Goal: Task Accomplishment & Management: Use online tool/utility

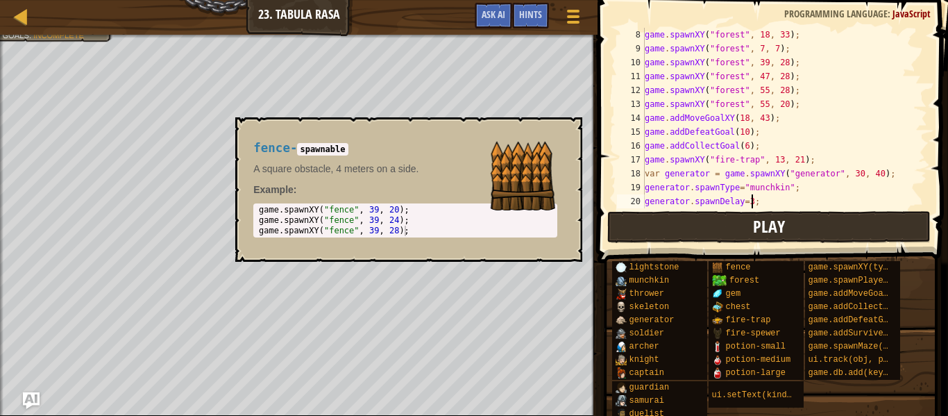
scroll to position [97, 0]
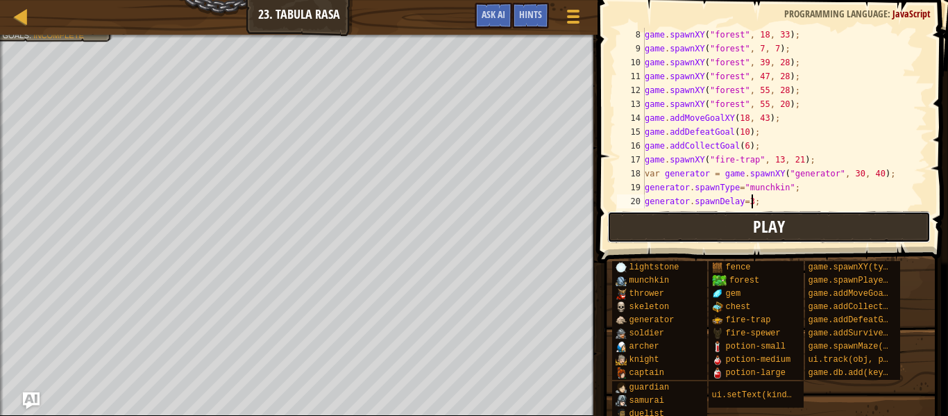
click at [718, 237] on button "Play" at bounding box center [768, 227] width 323 height 32
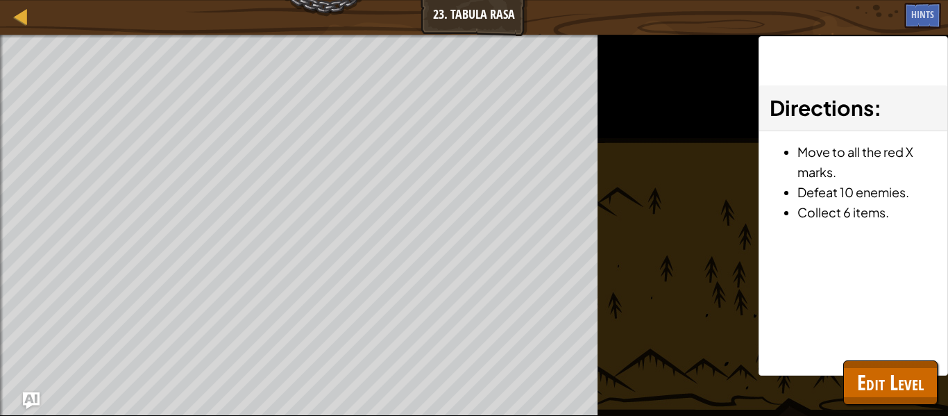
click at [748, 409] on div "Beat your completed level. Add a goal Include the hero. Goals : Ran out of time…" at bounding box center [474, 225] width 948 height 381
click at [896, 375] on span "Edit Level" at bounding box center [890, 382] width 67 height 28
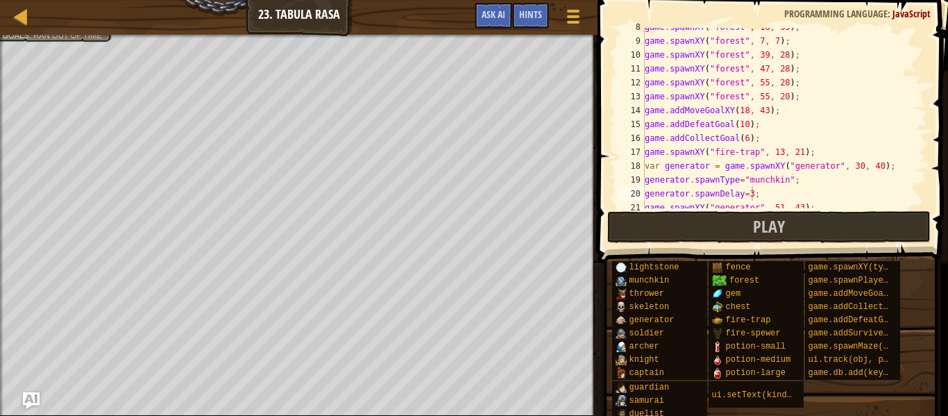
scroll to position [180, 0]
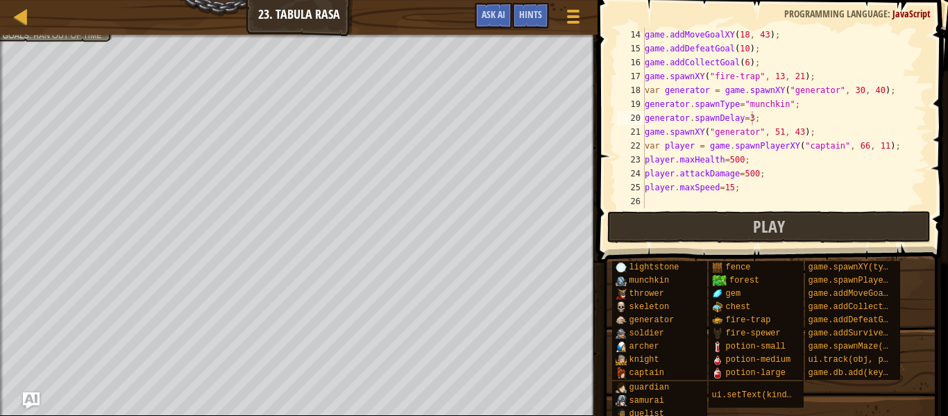
click at [818, 151] on div "game . addMoveGoalXY ( 18 , 43 ) ; game . addDefeatGoal ( 10 ) ; game . addColl…" at bounding box center [784, 132] width 285 height 208
click at [770, 173] on div "game . addMoveGoalXY ( 18 , 43 ) ; game . addDefeatGoal ( 10 ) ; game . addColl…" at bounding box center [784, 132] width 285 height 208
click at [779, 167] on div "game . addMoveGoalXY ( 18 , 43 ) ; game . addDefeatGoal ( 10 ) ; game . addColl…" at bounding box center [784, 132] width 285 height 208
click at [862, 141] on div "game . addMoveGoalXY ( 18 , 43 ) ; game . addDefeatGoal ( 10 ) ; game . addColl…" at bounding box center [784, 132] width 285 height 208
click at [776, 113] on div "game . addMoveGoalXY ( 18 , 43 ) ; game . addDefeatGoal ( 10 ) ; game . addColl…" at bounding box center [784, 132] width 285 height 208
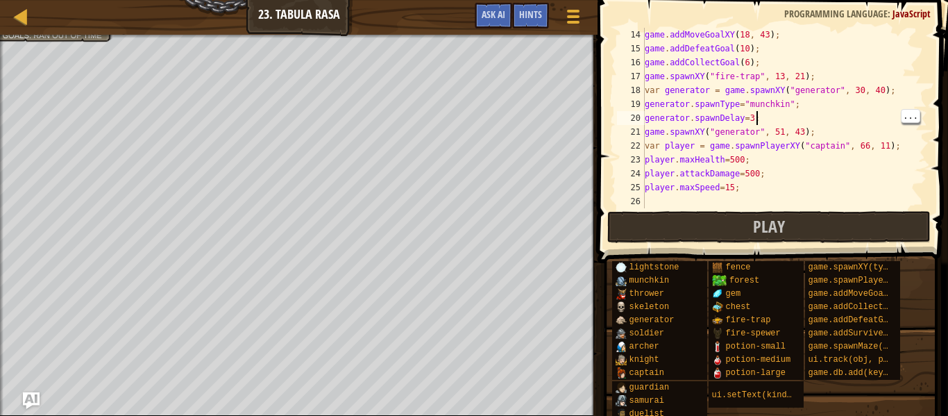
click at [760, 119] on div "game . addMoveGoalXY ( 18 , 43 ) ; game . addDefeatGoal ( 10 ) ; game . addColl…" at bounding box center [784, 132] width 285 height 208
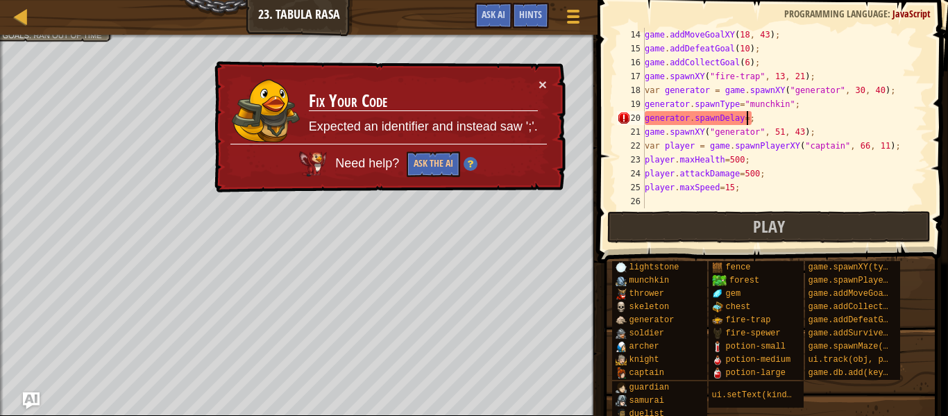
scroll to position [6, 15]
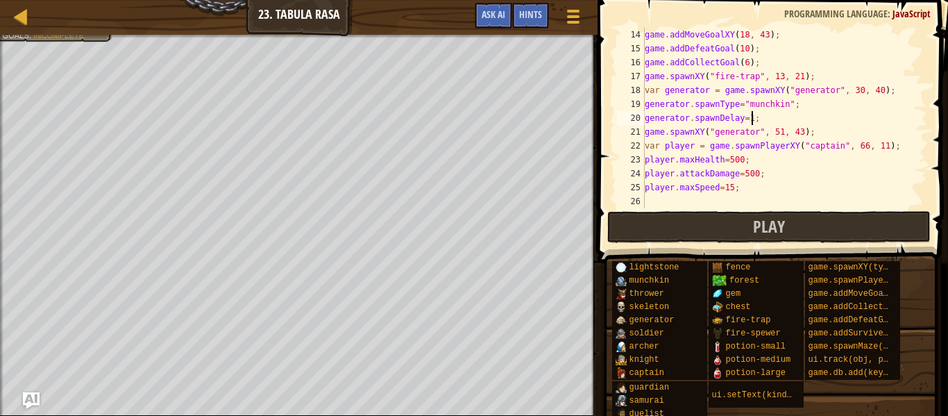
click at [777, 190] on div "game . addMoveGoalXY ( 18 , 43 ) ; game . addDefeatGoal ( 10 ) ; game . addColl…" at bounding box center [784, 132] width 285 height 208
type textarea "player.maxSpeed=15;"
click at [769, 203] on div "game . addMoveGoalXY ( 18 , 43 ) ; game . addDefeatGoal ( 10 ) ; game . addColl…" at bounding box center [784, 132] width 285 height 208
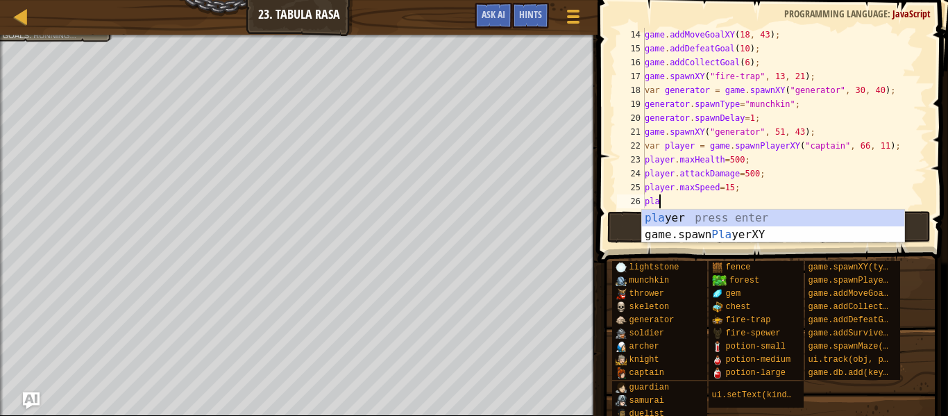
scroll to position [6, 1]
type textarea "p"
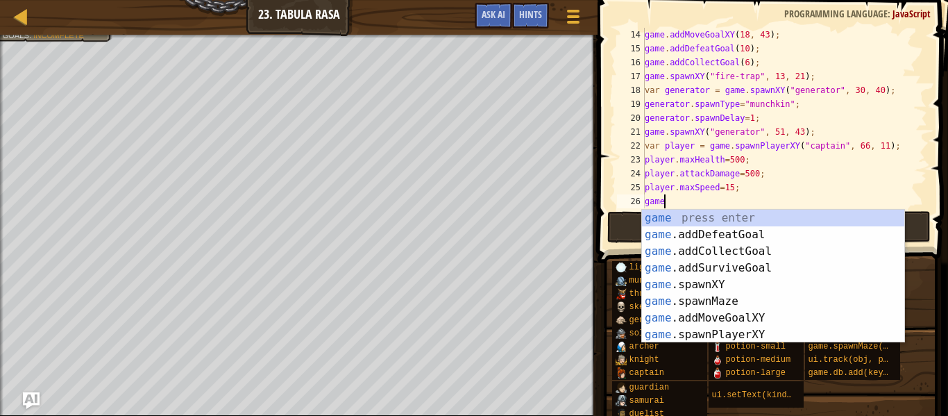
scroll to position [6, 3]
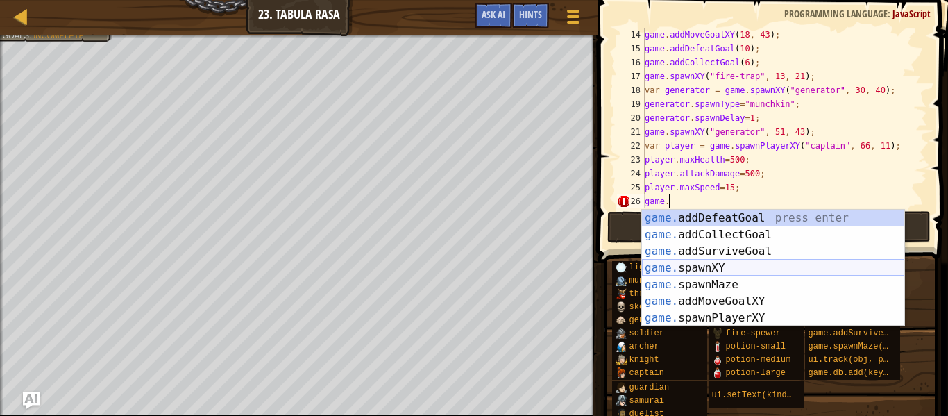
click at [703, 265] on div "game. addDefeatGoal press enter game. addCollectGoal press enter game. addSurvi…" at bounding box center [773, 285] width 262 height 150
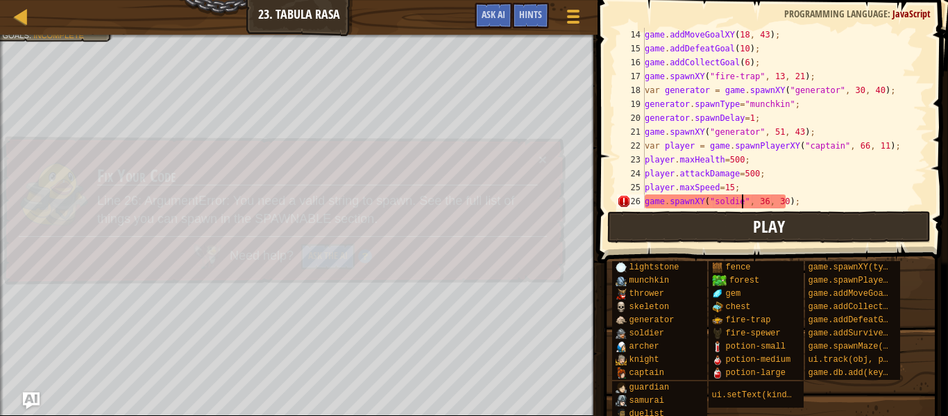
type textarea "game.spawnXY("soldier", 36, 30);"
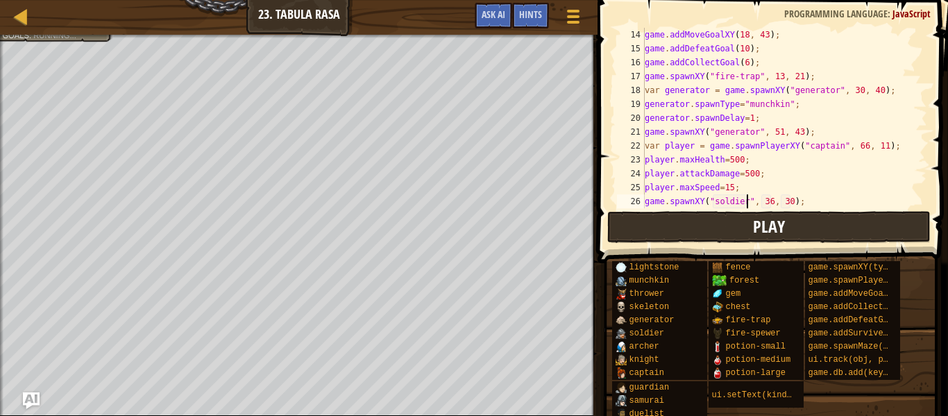
scroll to position [6, 15]
click at [802, 201] on div "game . addMoveGoalXY ( 18 , 43 ) ; game . addDefeatGoal ( 10 ) ; game . addColl…" at bounding box center [784, 132] width 285 height 208
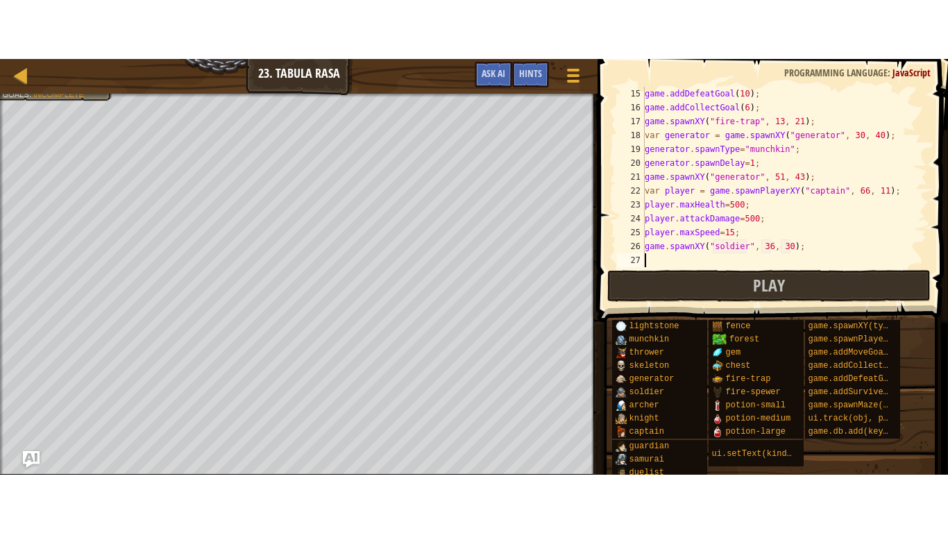
scroll to position [194, 0]
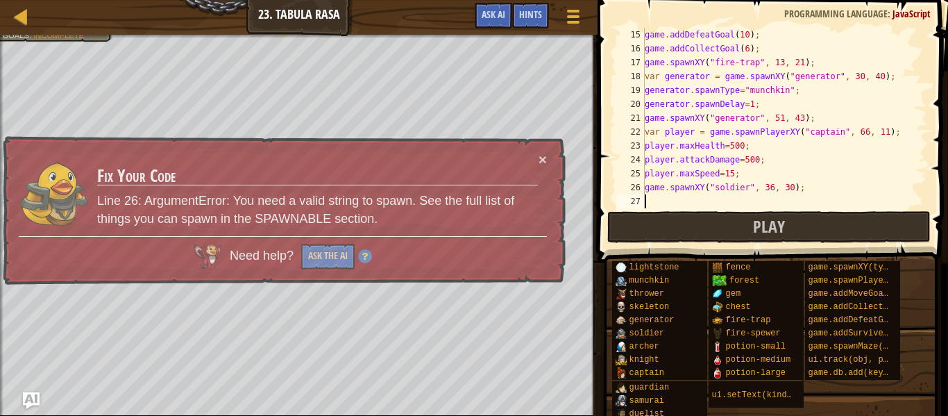
click at [695, 112] on div "game . addDefeatGoal ( 10 ) ; game . addCollectGoal ( 6 ) ; game . spawnXY ( "f…" at bounding box center [784, 132] width 285 height 208
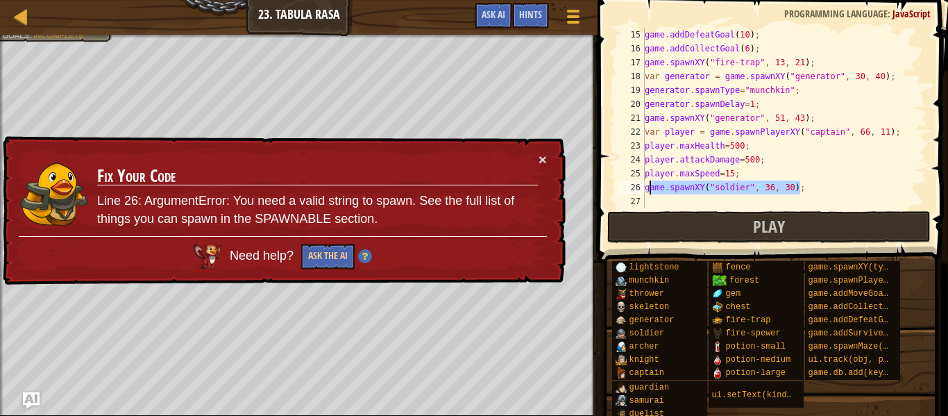
drag, startPoint x: 815, startPoint y: 185, endPoint x: 645, endPoint y: 176, distance: 170.2
click at [645, 176] on div "game . addDefeatGoal ( 10 ) ; game . addCollectGoal ( 6 ) ; game . spawnXY ( "f…" at bounding box center [784, 132] width 285 height 208
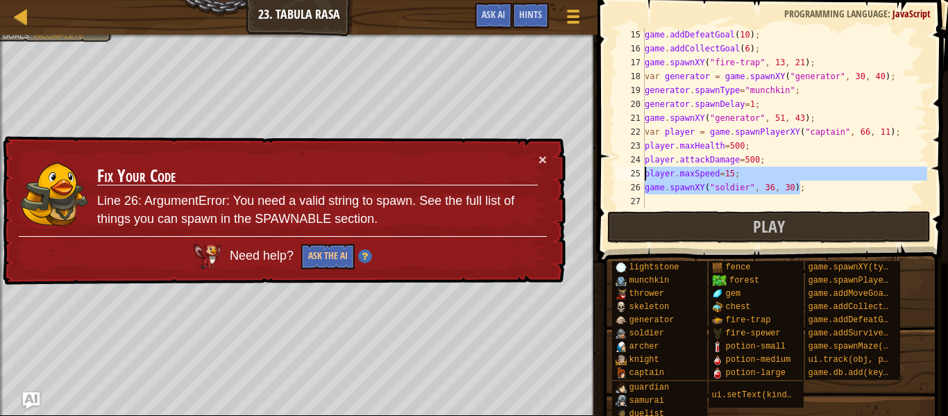
click at [800, 189] on div "game . addDefeatGoal ( 10 ) ; game . addCollectGoal ( 6 ) ; game . spawnXY ( "f…" at bounding box center [784, 118] width 285 height 180
type textarea "game.spawnXY("soldier", 36, 30);"
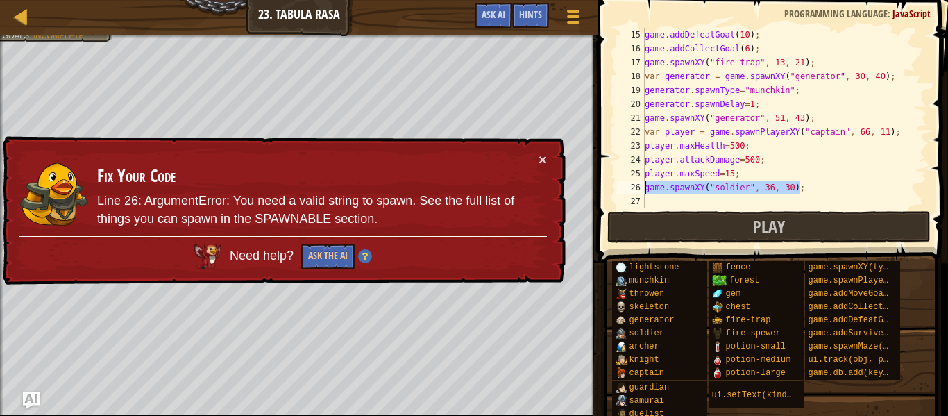
drag, startPoint x: 800, startPoint y: 189, endPoint x: 643, endPoint y: 185, distance: 157.6
click at [643, 185] on div "game.spawnXY("soldier", 36, 30); 15 16 17 18 19 20 21 22 23 24 25 26 27 game . …" at bounding box center [770, 118] width 313 height 180
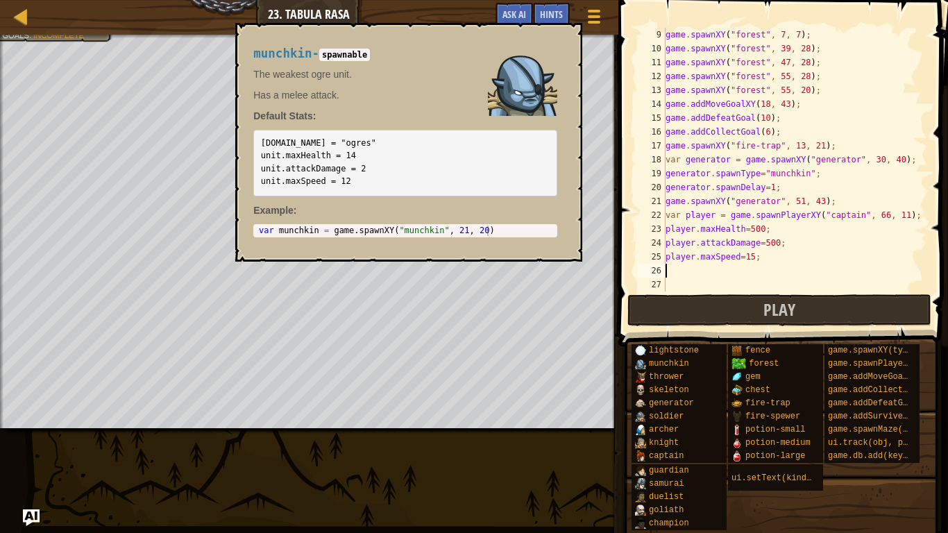
scroll to position [111, 0]
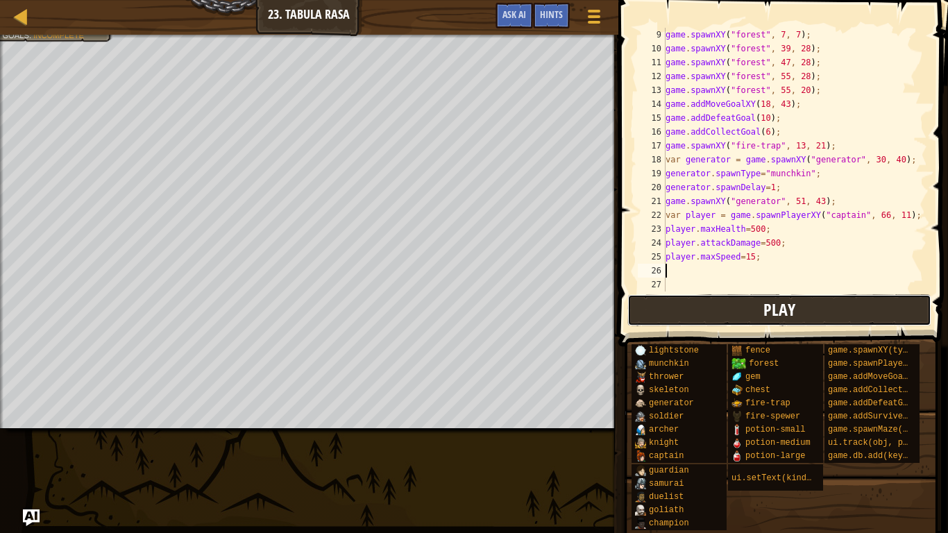
click at [668, 304] on button "Play" at bounding box center [779, 310] width 304 height 32
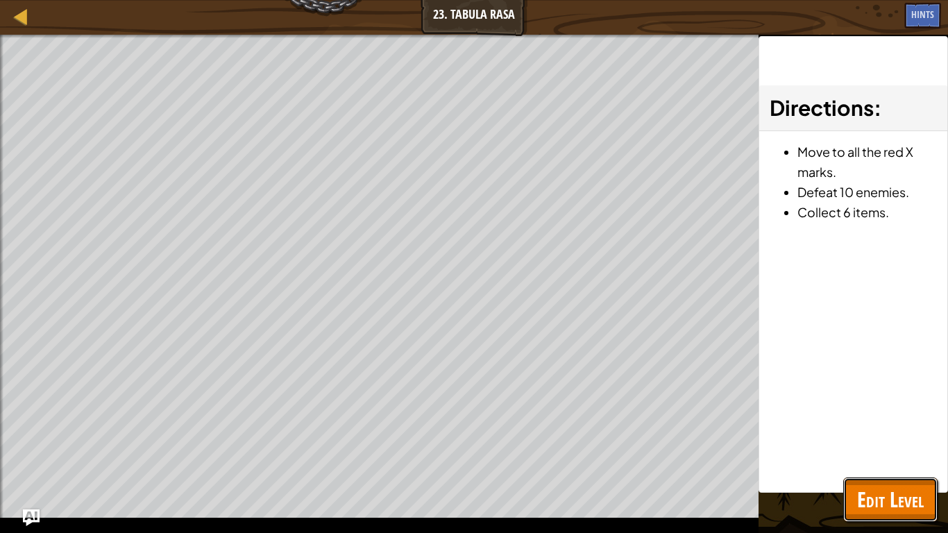
click at [919, 415] on span "Edit Level" at bounding box center [890, 499] width 67 height 28
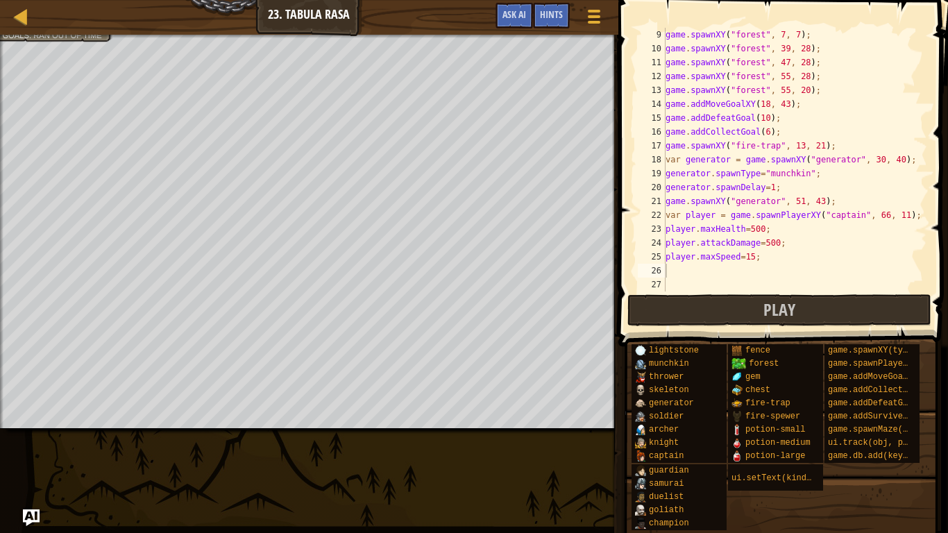
type textarea "var generator = game.spawnXY("generator", 30, 40);"
drag, startPoint x: 666, startPoint y: 159, endPoint x: 921, endPoint y: 156, distance: 254.7
click at [921, 156] on div "var generator = game.spawnXY("generator", 30, 40); 9 10 11 12 13 14 15 16 17 18…" at bounding box center [781, 160] width 292 height 264
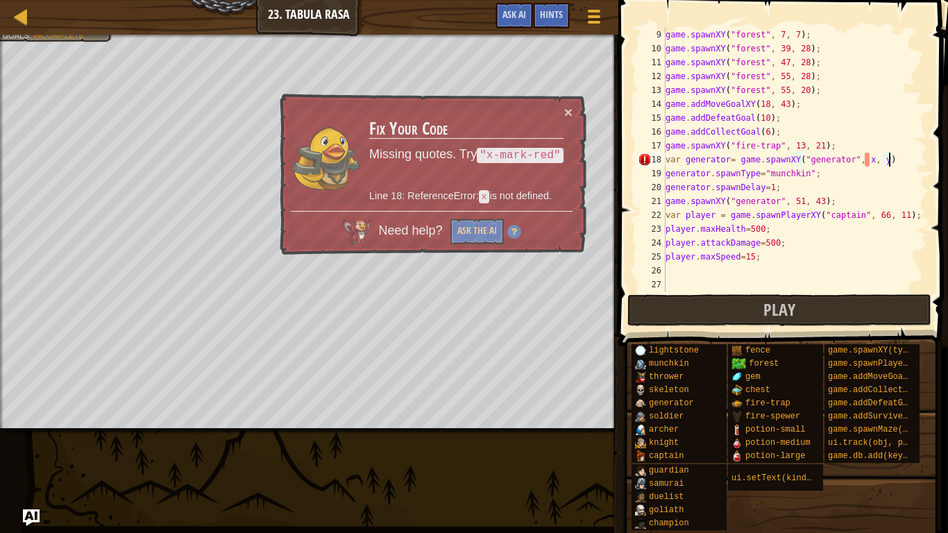
scroll to position [6, 32]
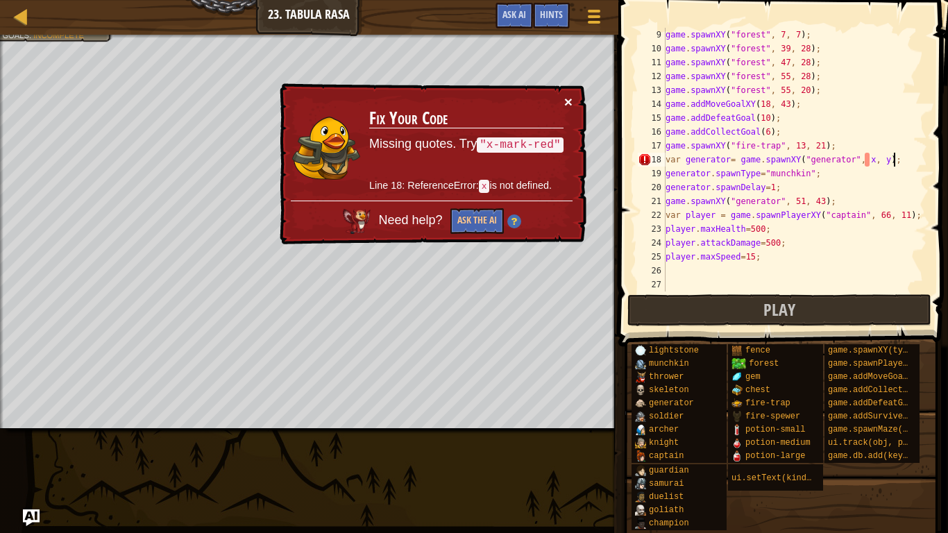
click at [568, 105] on button "×" at bounding box center [569, 103] width 9 height 15
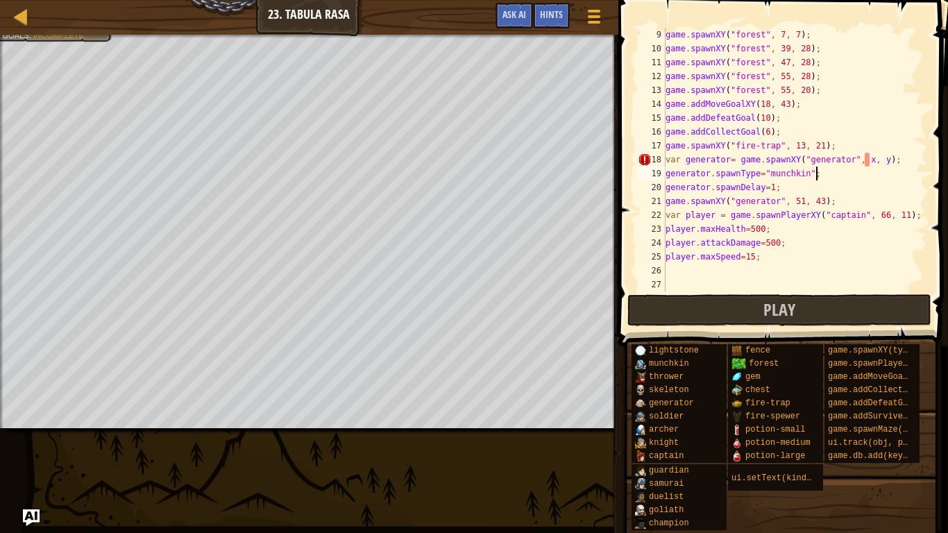
click at [832, 180] on div "game . spawnXY ( "forest" , 7 , 7 ) ; game . spawnXY ( "forest" , 39 , 28 ) ; g…" at bounding box center [795, 173] width 264 height 291
click at [868, 159] on div "game . spawnXY ( "forest" , 7 , 7 ) ; game . spawnXY ( "forest" , 39 , 28 ) ; g…" at bounding box center [795, 173] width 264 height 291
type textarea "var generator= game.spawnXY("generator",x, y);"
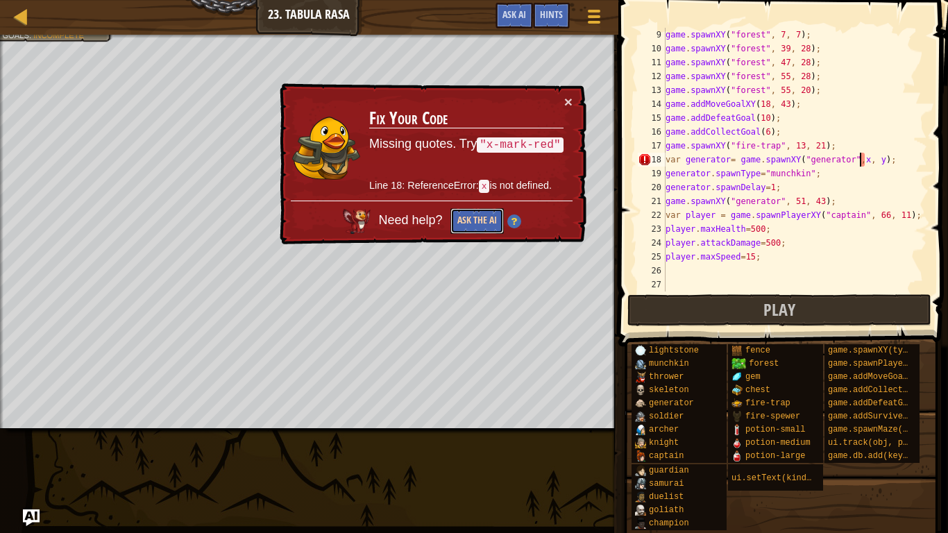
click at [476, 223] on button "Ask the AI" at bounding box center [476, 221] width 53 height 26
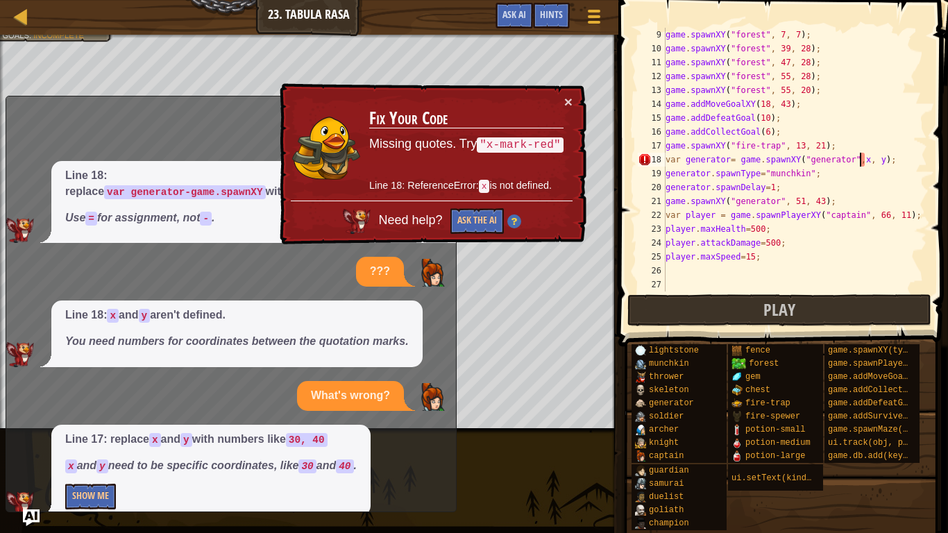
scroll to position [21, 0]
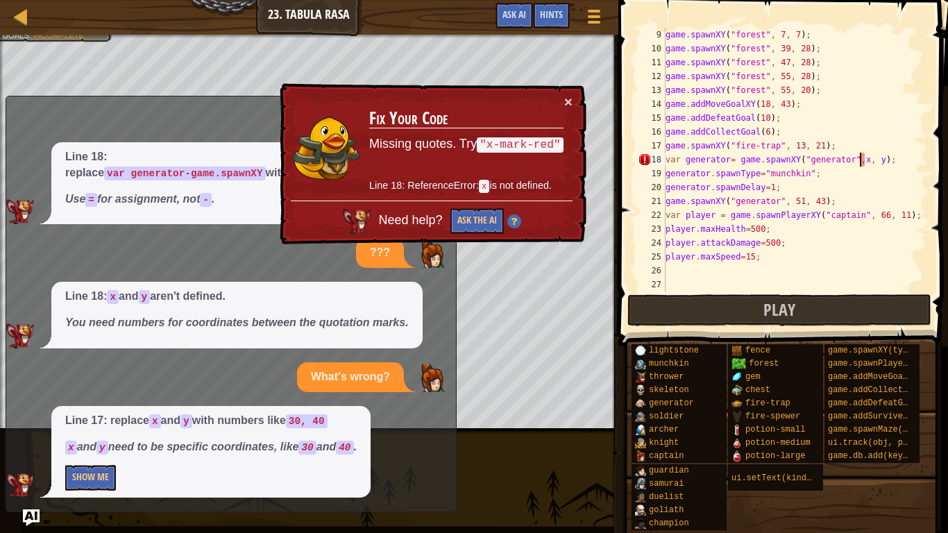
click at [69, 415] on div "Line 17: replace x and y with numbers like 30, 40 x and y need to be specific c…" at bounding box center [210, 452] width 319 height 92
click at [95, 415] on button "Show Me" at bounding box center [90, 478] width 51 height 26
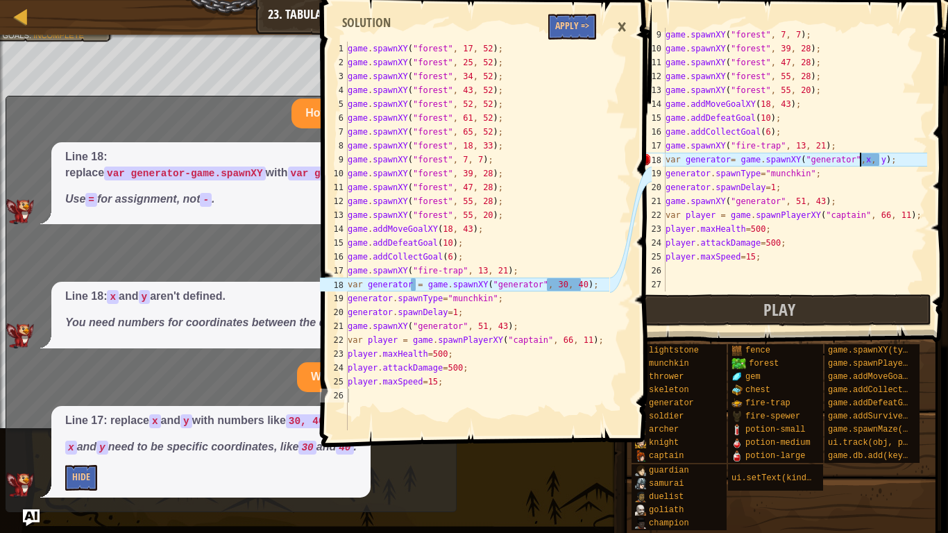
click at [555, 288] on div "game . spawnXY ( "forest" , 17 , 52 ) ; game . spawnXY ( "forest" , 25 , 52 ) ;…" at bounding box center [477, 250] width 264 height 416
type textarea "var generator = game.spawnXY("generator", 30, 40);"
click at [555, 288] on div "game . spawnXY ( "forest" , 17 , 52 ) ; game . spawnXY ( "forest" , 25 , 52 ) ;…" at bounding box center [477, 250] width 264 height 416
click at [574, 28] on button "Apply =>" at bounding box center [572, 27] width 48 height 26
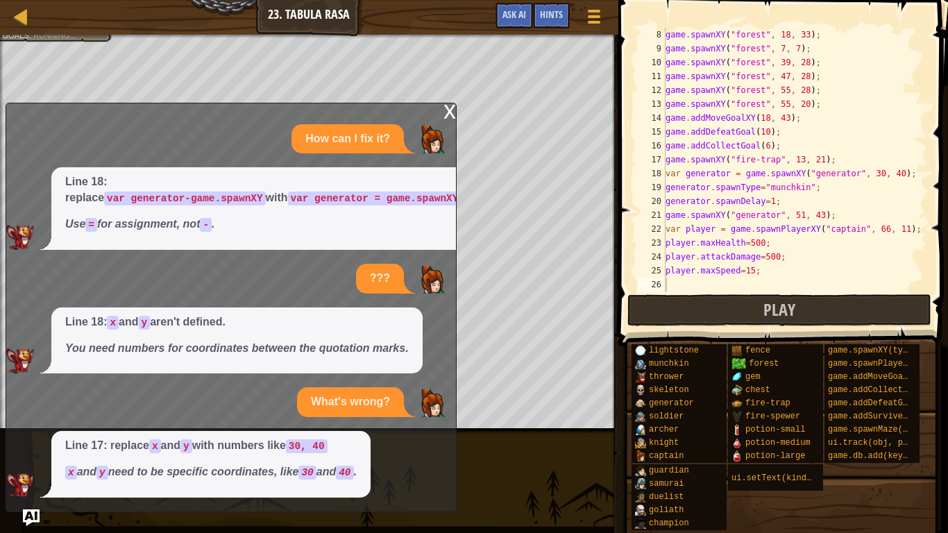
scroll to position [97, 0]
click at [448, 107] on div "x" at bounding box center [449, 110] width 12 height 14
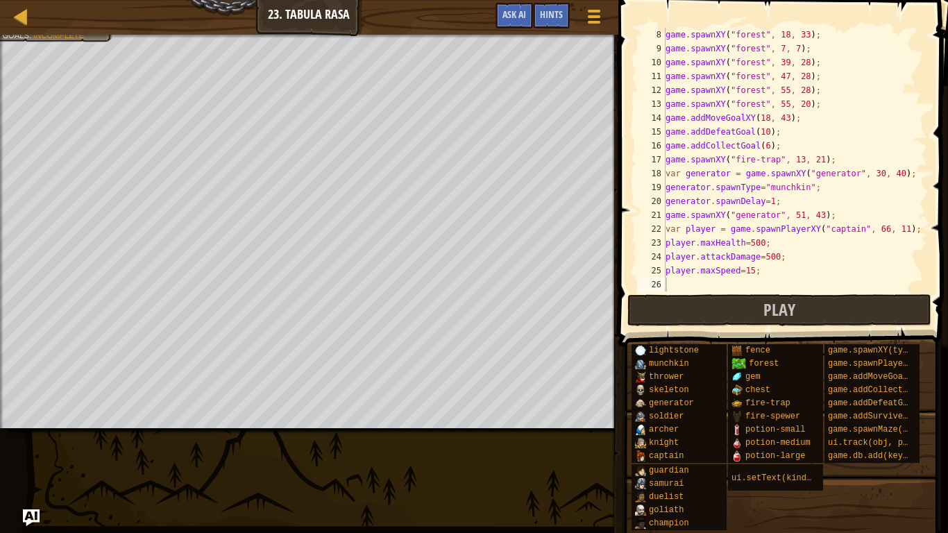
type textarea "game.spawnXY("generator", 51, 43);"
drag, startPoint x: 839, startPoint y: 219, endPoint x: 667, endPoint y: 216, distance: 172.1
click at [667, 216] on div "game . spawnXY ( "forest" , 18 , 33 ) ; game . spawnXY ( "forest" , 7 , 7 ) ; g…" at bounding box center [795, 173] width 264 height 291
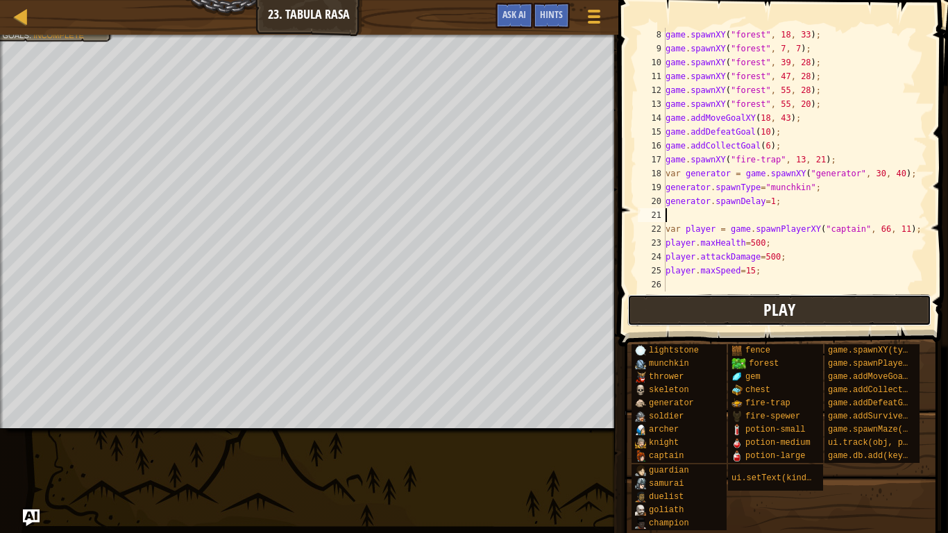
click at [713, 295] on button "Play" at bounding box center [779, 310] width 304 height 32
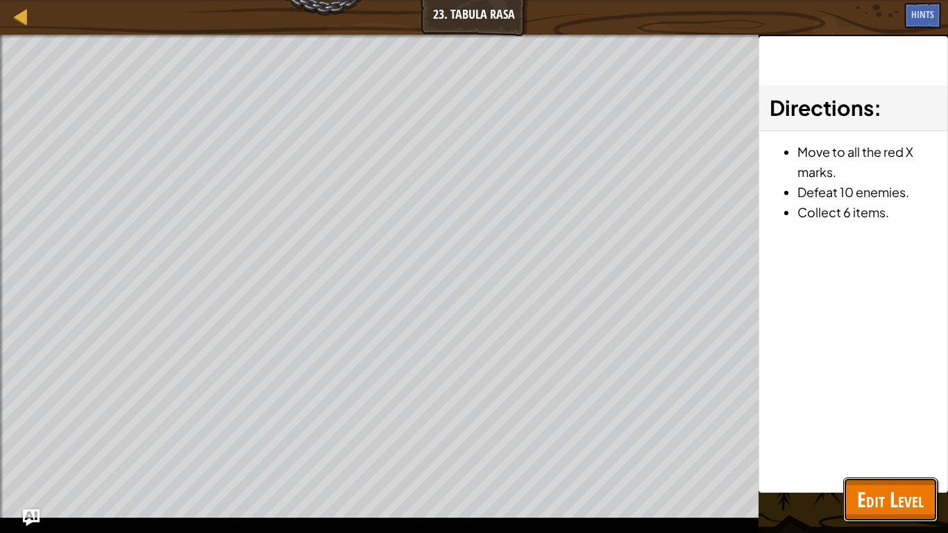
click at [855, 415] on button "Edit Level" at bounding box center [890, 499] width 94 height 44
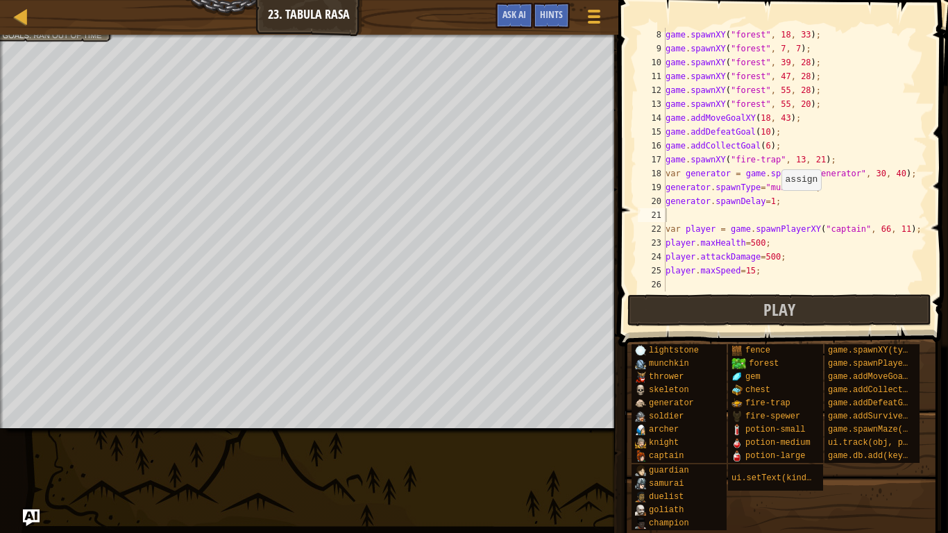
click at [774, 203] on div "game . spawnXY ( "forest" , 18 , 33 ) ; game . spawnXY ( "forest" , 7 , 7 ) ; g…" at bounding box center [795, 173] width 264 height 291
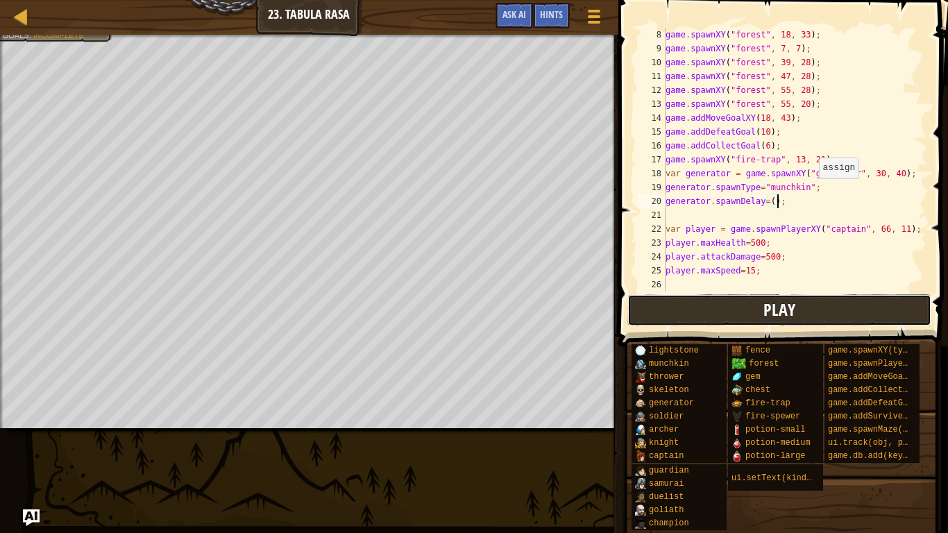
click at [880, 320] on button "Play" at bounding box center [779, 310] width 304 height 32
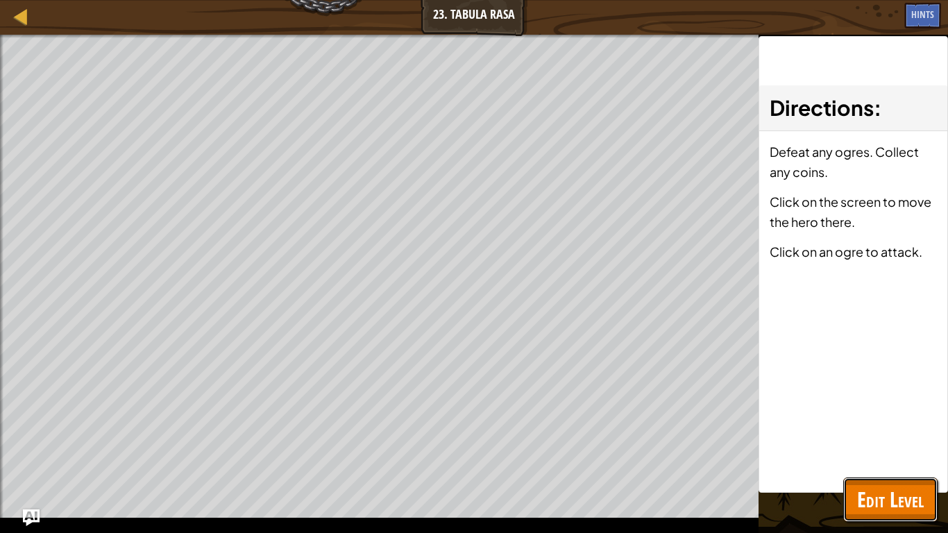
click at [883, 415] on span "Edit Level" at bounding box center [890, 499] width 67 height 28
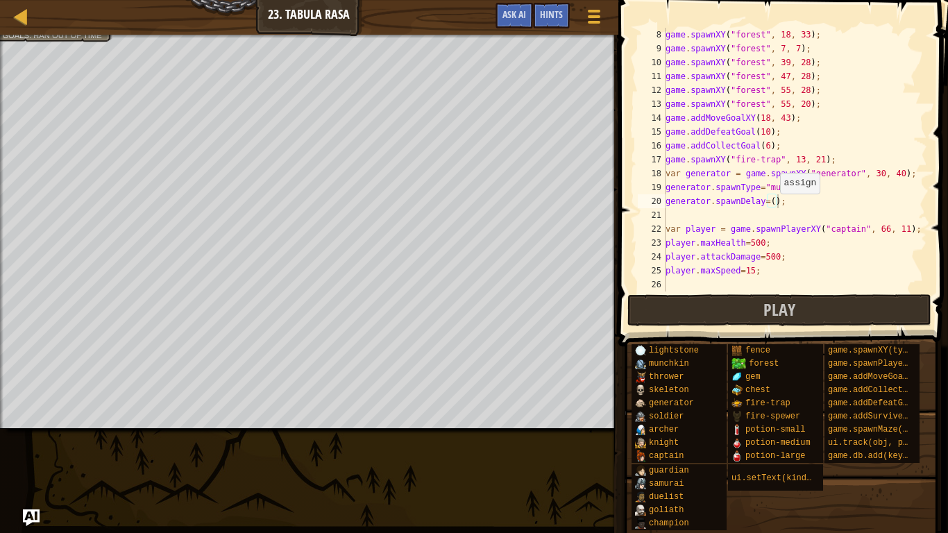
click at [772, 207] on div "game . spawnXY ( "forest" , 18 , 33 ) ; game . spawnXY ( "forest" , 7 , 7 ) ; g…" at bounding box center [795, 173] width 264 height 291
type textarea "generator.spawnDelay=(1);"
click at [693, 290] on div "game . spawnXY ( "forest" , 18 , 33 ) ; game . spawnXY ( "forest" , 7 , 7 ) ; g…" at bounding box center [795, 173] width 264 height 291
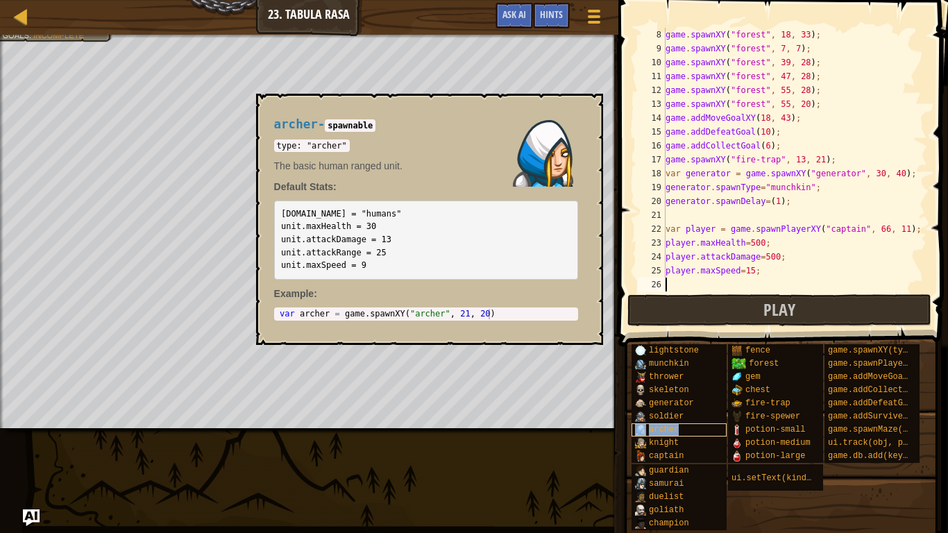
click at [681, 415] on div "archer" at bounding box center [679, 429] width 95 height 13
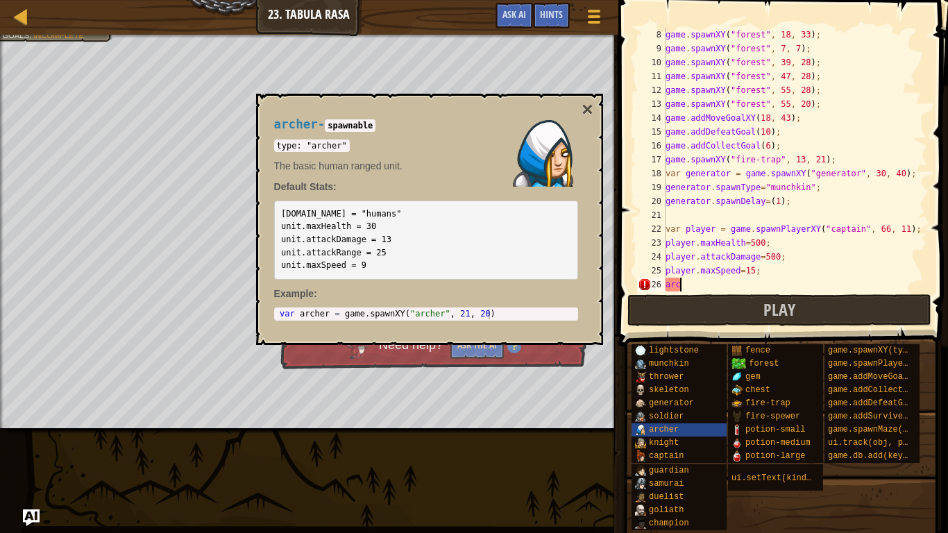
scroll to position [6, 1]
type textarea "a"
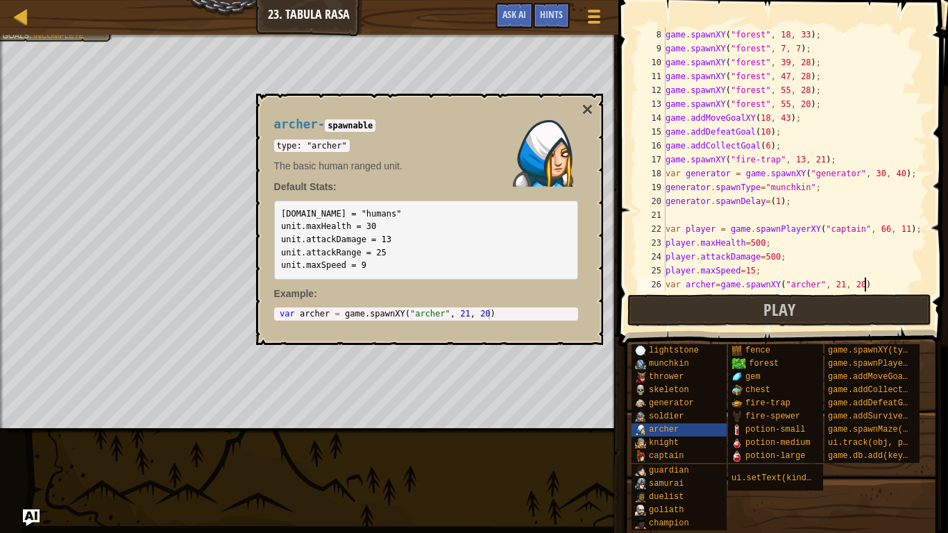
scroll to position [111, 0]
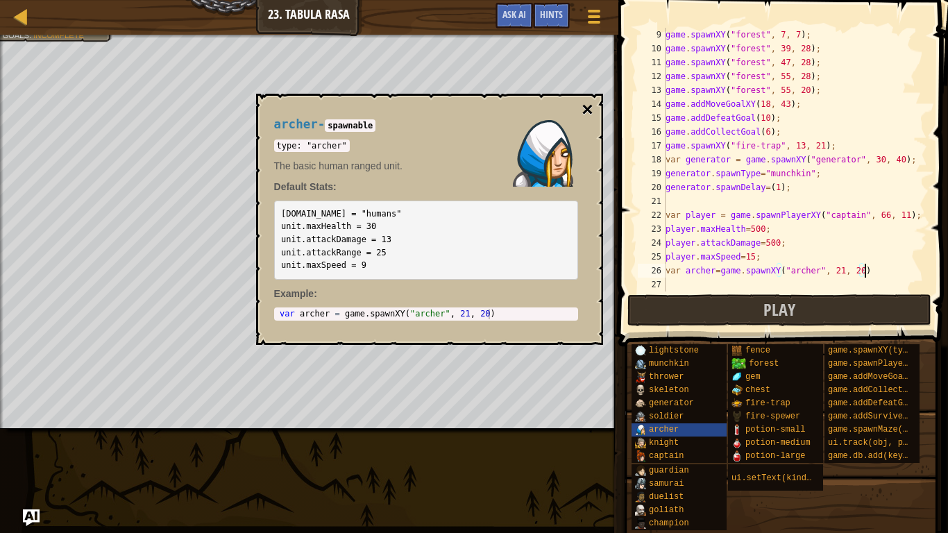
type textarea "var [PERSON_NAME]=game.spawnXY("[PERSON_NAME]", 21, 20)"
click at [589, 108] on button "×" at bounding box center [587, 109] width 11 height 19
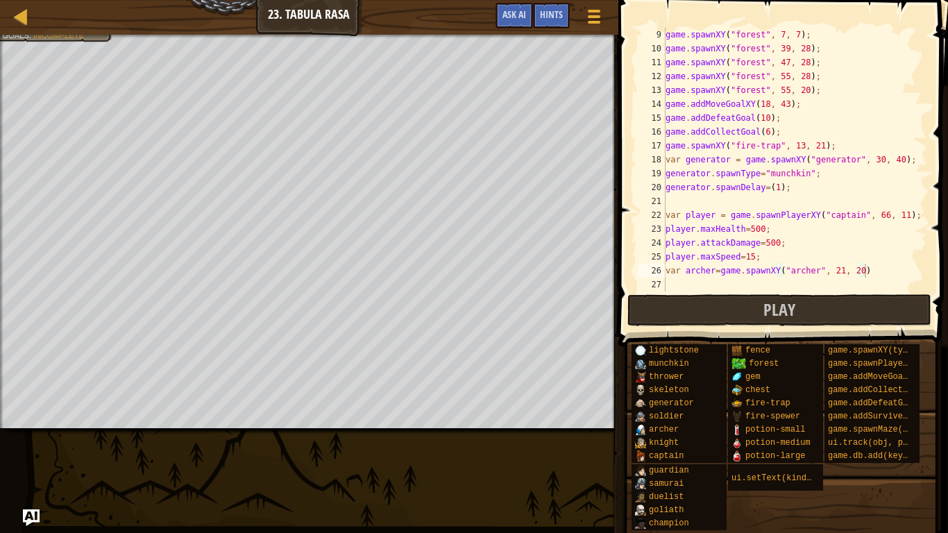
click at [729, 279] on div "game . spawnXY ( "forest" , 7 , 7 ) ; game . spawnXY ( "forest" , 39 , 28 ) ; g…" at bounding box center [795, 173] width 264 height 291
click at [838, 270] on div "game . spawnXY ( "forest" , 7 , 7 ) ; game . spawnXY ( "forest" , 39 , 28 ) ; g…" at bounding box center [795, 173] width 264 height 291
type textarea "var [PERSON_NAME]=game.spawnXY("[PERSON_NAME]", 55, 12)"
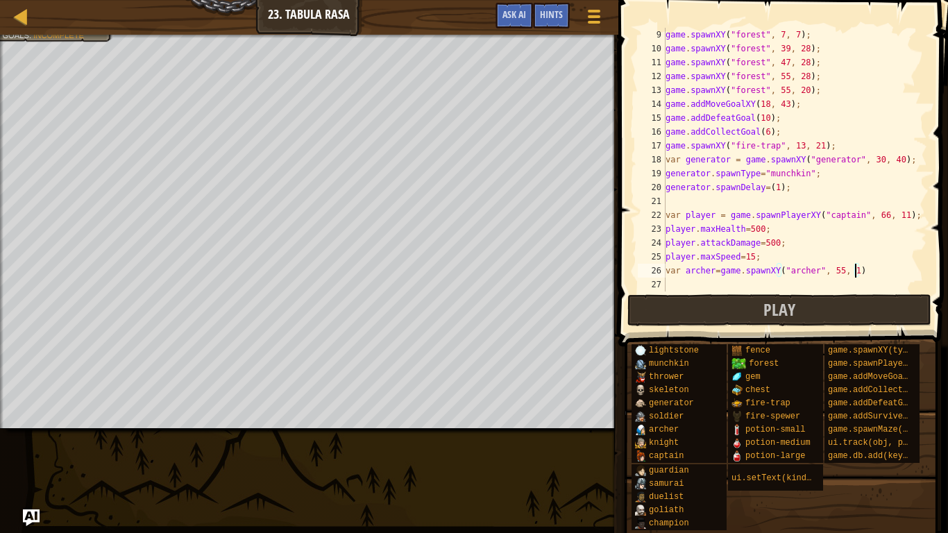
scroll to position [6, 28]
click at [674, 280] on div "game . spawnXY ( "forest" , 7 , 7 ) ; game . spawnXY ( "forest" , 39 , 28 ) ; g…" at bounding box center [795, 173] width 264 height 291
drag, startPoint x: 667, startPoint y: 269, endPoint x: 894, endPoint y: 272, distance: 227.0
click at [894, 272] on div "game . spawnXY ( "forest" , 7 , 7 ) ; game . spawnXY ( "forest" , 39 , 28 ) ; g…" at bounding box center [795, 173] width 264 height 291
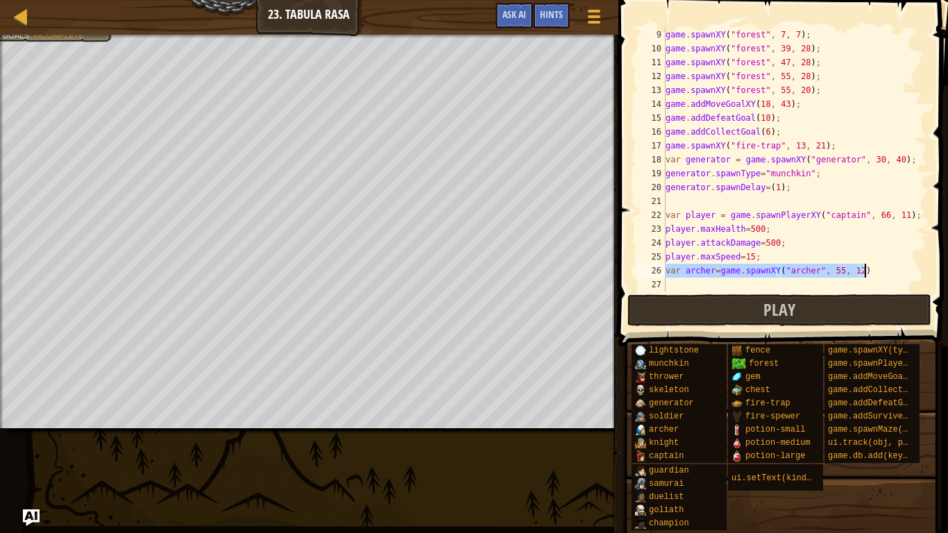
type textarea "var [PERSON_NAME]=game.spawnXY("[PERSON_NAME]", 55, 12)"
click at [802, 283] on div "game . spawnXY ( "forest" , 7 , 7 ) ; game . spawnXY ( "forest" , 39 , 28 ) ; g…" at bounding box center [795, 173] width 264 height 291
paste textarea "var [PERSON_NAME]=game.spawnXY("[PERSON_NAME]", 55, 12)"
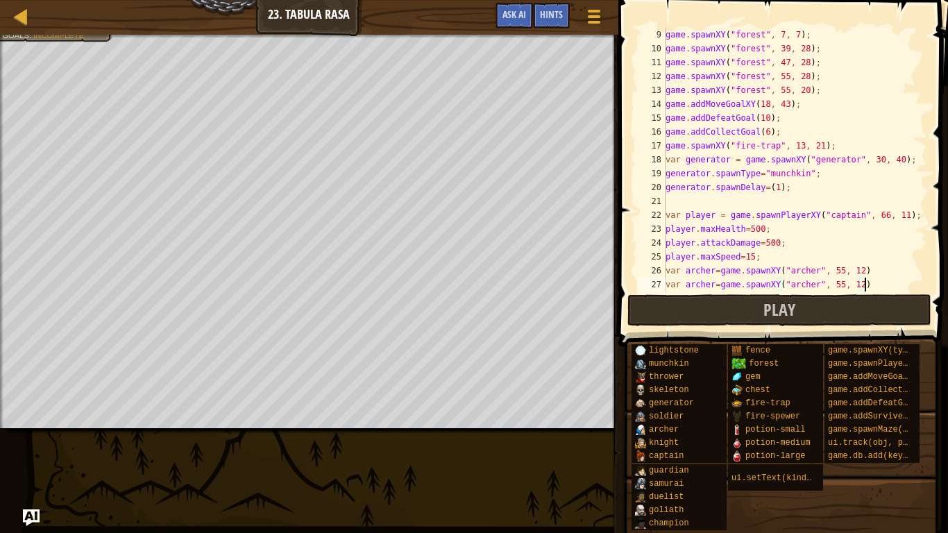
click at [840, 284] on div "game . spawnXY ( "forest" , 7 , 7 ) ; game . spawnXY ( "forest" , 39 , 28 ) ; g…" at bounding box center [795, 173] width 264 height 291
type textarea "var [PERSON_NAME]=game.spawnXY("[PERSON_NAME]", 71, 21)"
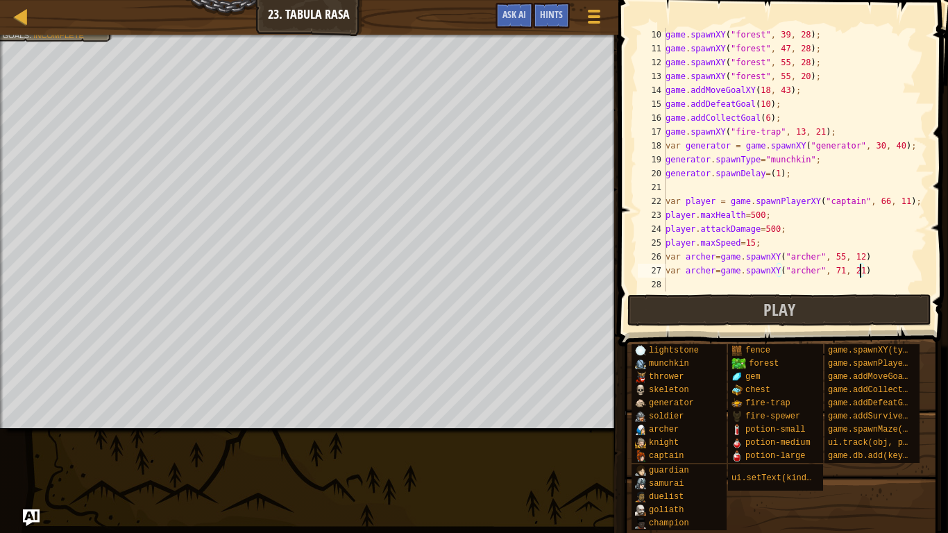
click at [846, 285] on div "game . spawnXY ( "forest" , 39 , 28 ) ; game . spawnXY ( "forest" , 47 , 28 ) ;…" at bounding box center [795, 173] width 264 height 291
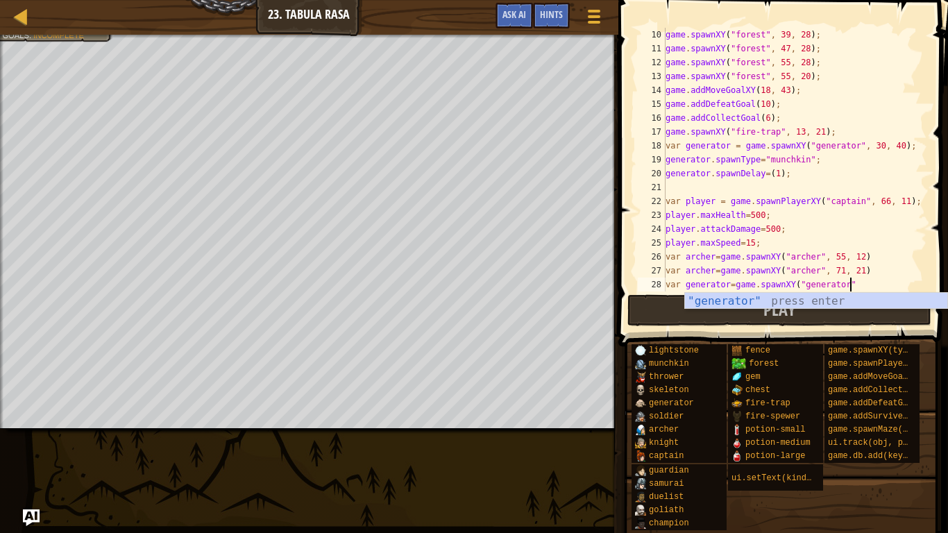
scroll to position [6, 26]
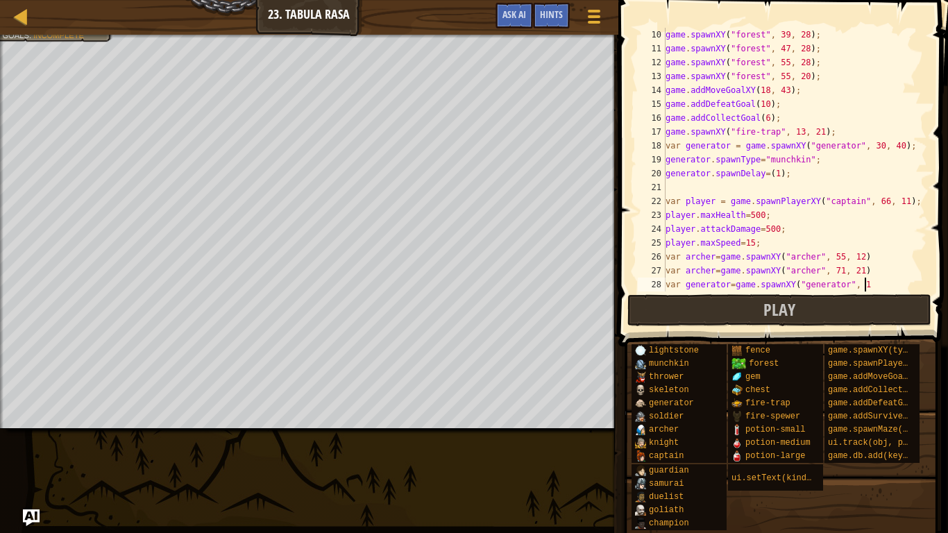
type textarea "var generator=game.spawnXY("generator", 15"
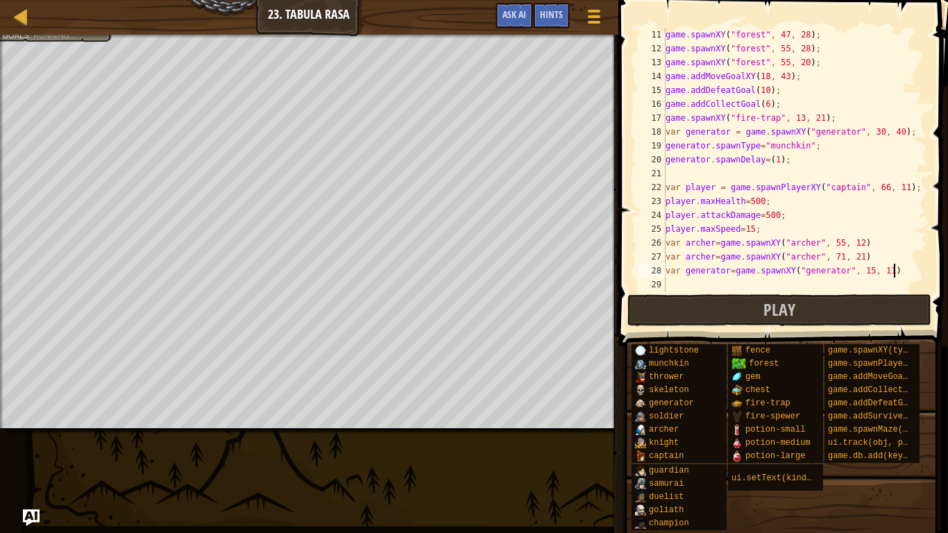
scroll to position [6, 32]
type textarea "var generator=game.spawnXY("generator", 15, 6)"
click at [698, 277] on div "game . spawnXY ( "forest" , 47 , 28 ) ; game . spawnXY ( "forest" , 55 , 28 ) ;…" at bounding box center [795, 173] width 264 height 291
click at [693, 279] on div "game . spawnXY ( "forest" , 47 , 28 ) ; game . spawnXY ( "forest" , 55 , 28 ) ;…" at bounding box center [795, 173] width 264 height 291
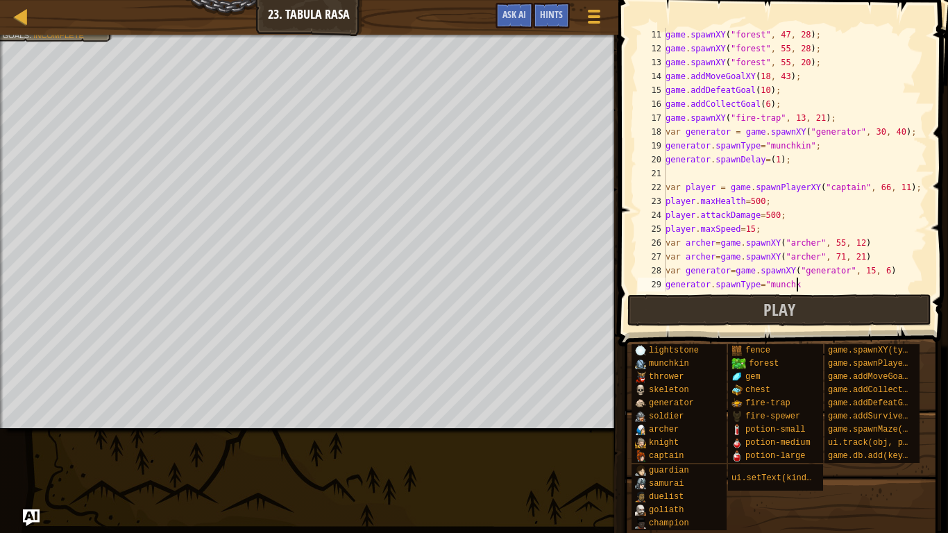
scroll to position [6, 19]
type textarea "generator.spawnType="munchkin";"
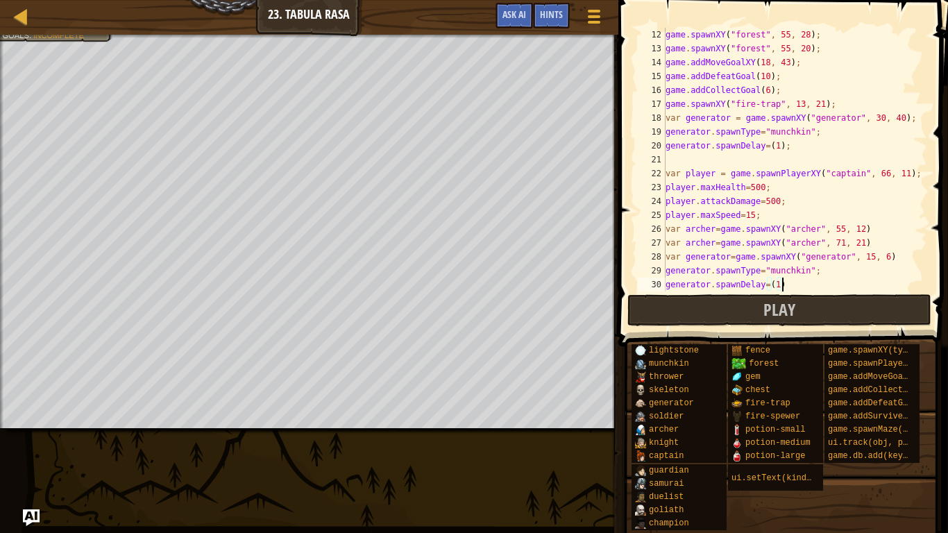
scroll to position [6, 17]
click at [736, 144] on div "game . spawnXY ( "forest" , 55 , 28 ) ; game . spawnXY ( "forest" , 55 , 20 ) ;…" at bounding box center [795, 173] width 264 height 291
click at [795, 128] on div "game . spawnXY ( "forest" , 55 , 28 ) ; game . spawnXY ( "forest" , 55 , 20 ) ;…" at bounding box center [795, 173] width 264 height 291
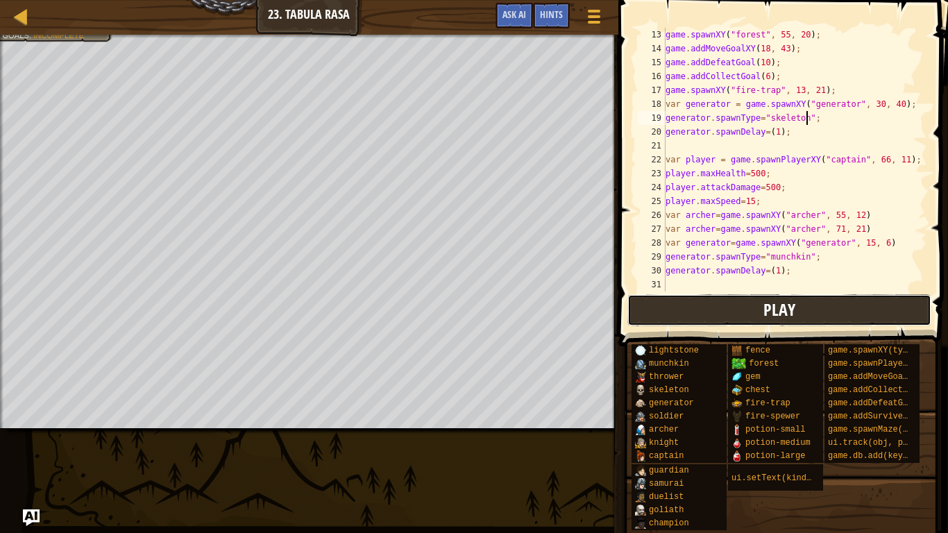
click at [697, 306] on button "Play" at bounding box center [779, 310] width 304 height 32
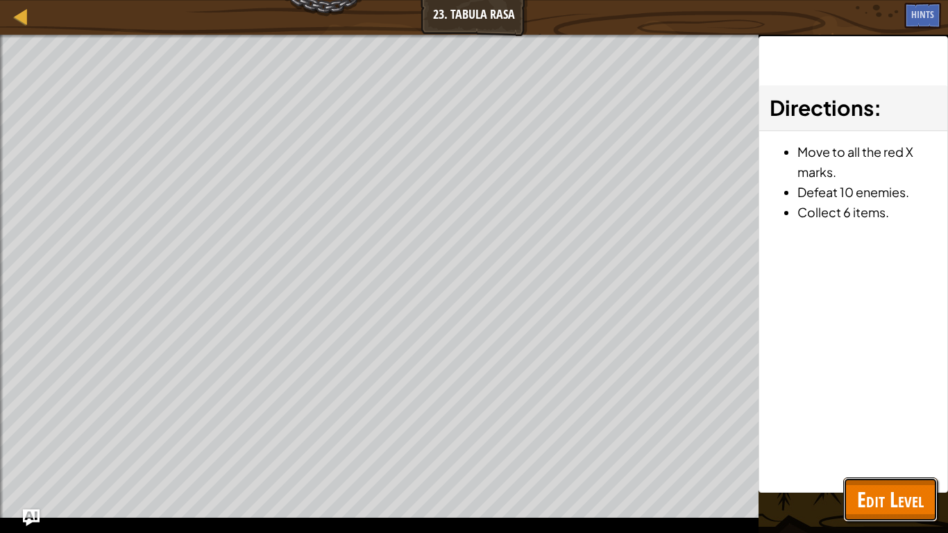
click at [867, 415] on span "Edit Level" at bounding box center [890, 499] width 67 height 28
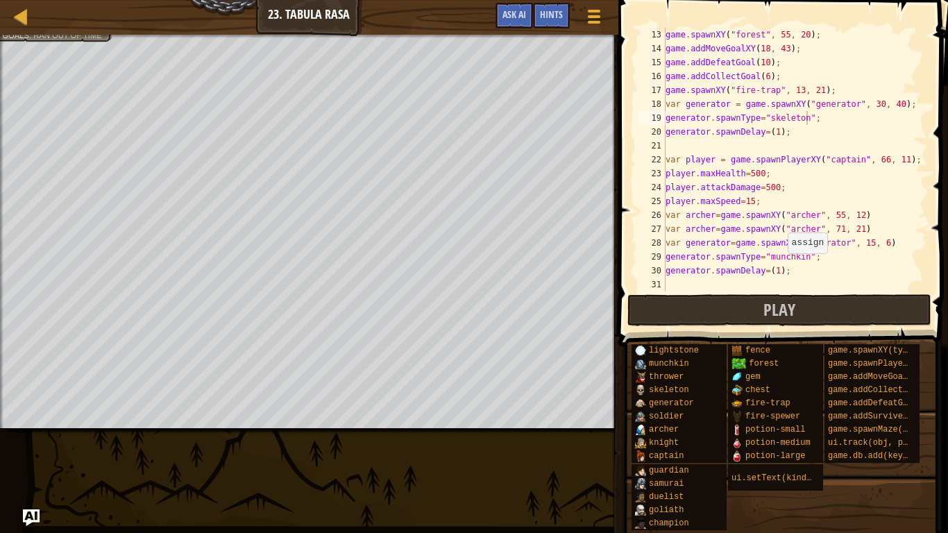
click at [780, 266] on div "game . spawnXY ( "forest" , 55 , 20 ) ; game . addMoveGoalXY ( 18 , 43 ) ; game…" at bounding box center [795, 173] width 264 height 291
click at [778, 271] on div "game . spawnXY ( "forest" , 55 , 20 ) ; game . addMoveGoalXY ( 18 , 43 ) ; game…" at bounding box center [795, 173] width 264 height 291
click at [863, 314] on button "Play" at bounding box center [779, 310] width 304 height 32
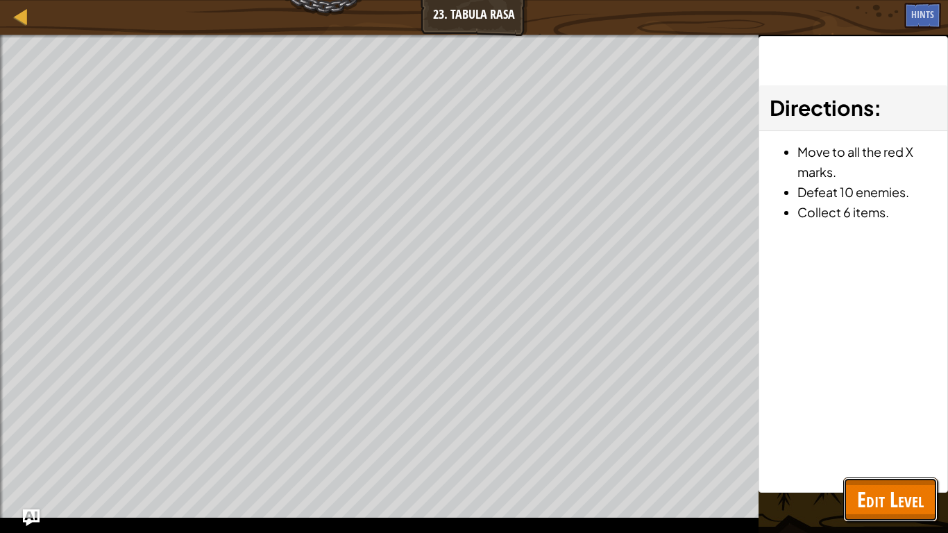
click at [877, 415] on span "Edit Level" at bounding box center [890, 499] width 67 height 28
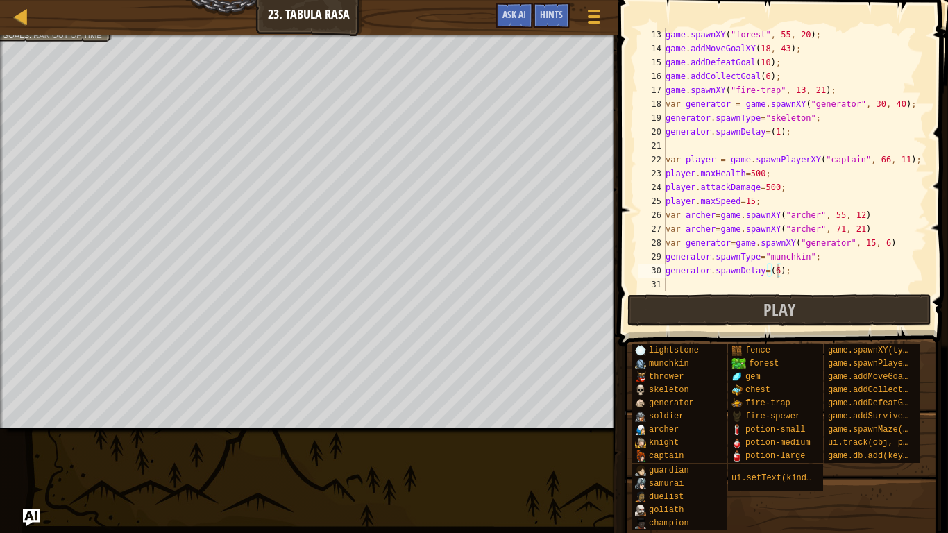
click at [774, 272] on div "game . spawnXY ( "forest" , 55 , 20 ) ; game . addMoveGoalXY ( 18 , 43 ) ; game…" at bounding box center [795, 173] width 264 height 291
click at [771, 126] on div "game . spawnXY ( "forest" , 55 , 20 ) ; game . addMoveGoalXY ( 18 , 43 ) ; game…" at bounding box center [795, 173] width 264 height 291
type textarea "generator.spawnDelay=(10);"
click at [889, 310] on button "Play" at bounding box center [779, 310] width 304 height 32
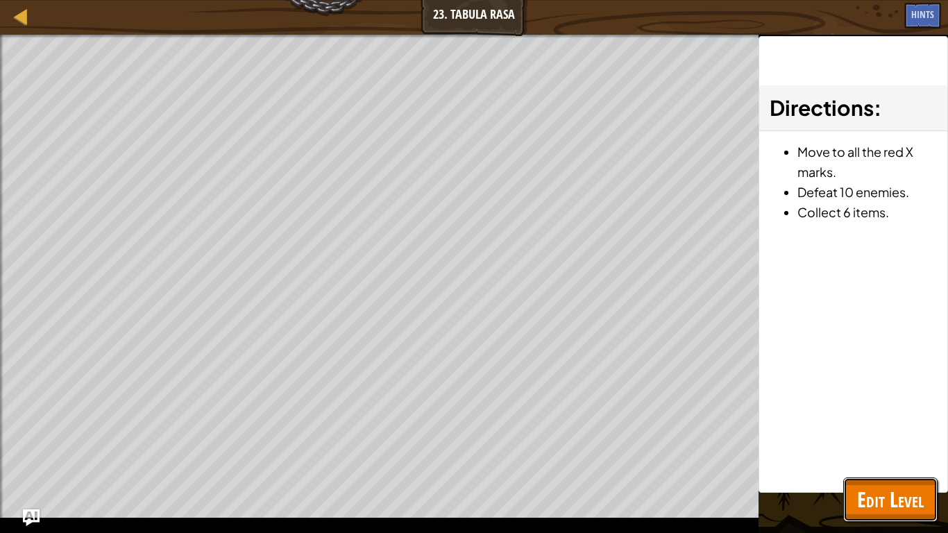
click at [890, 415] on span "Edit Level" at bounding box center [890, 499] width 67 height 28
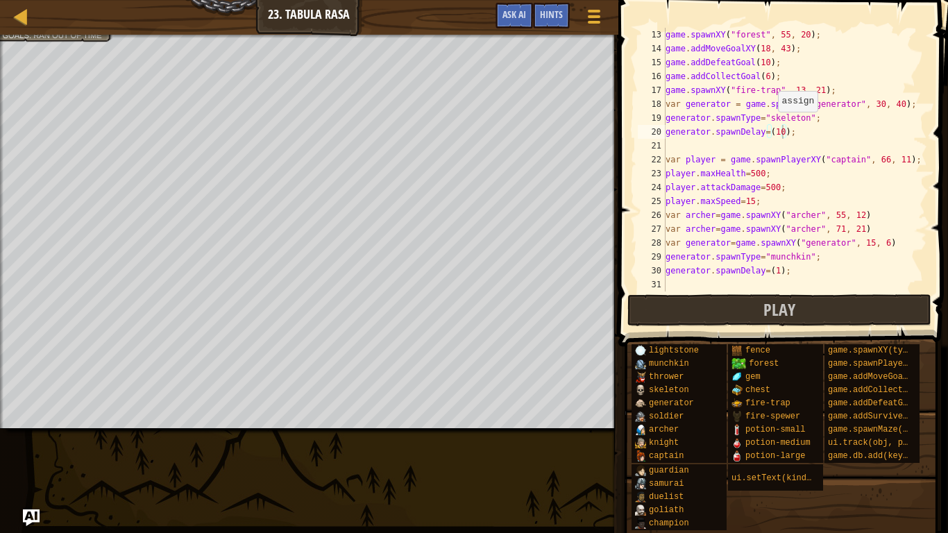
click at [786, 136] on div "game . spawnXY ( "forest" , 55 , 20 ) ; game . addMoveGoalXY ( 18 , 43 ) ; game…" at bounding box center [795, 173] width 264 height 291
click at [779, 277] on div "game . spawnXY ( "forest" , 55 , 20 ) ; game . addMoveGoalXY ( 18 , 43 ) ; game…" at bounding box center [795, 173] width 264 height 291
type textarea "generator.spawnDelay=(15);"
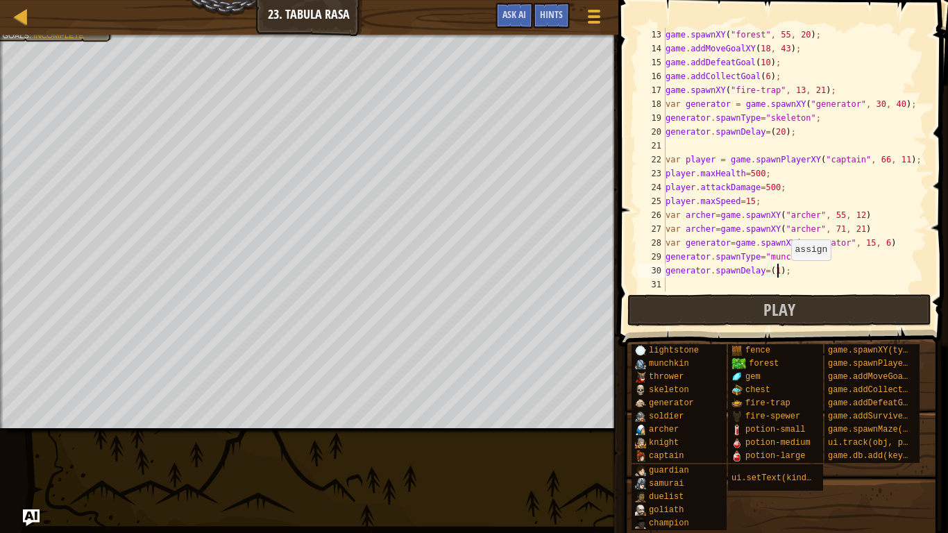
scroll to position [6, 17]
click at [721, 298] on button "Play" at bounding box center [779, 310] width 304 height 32
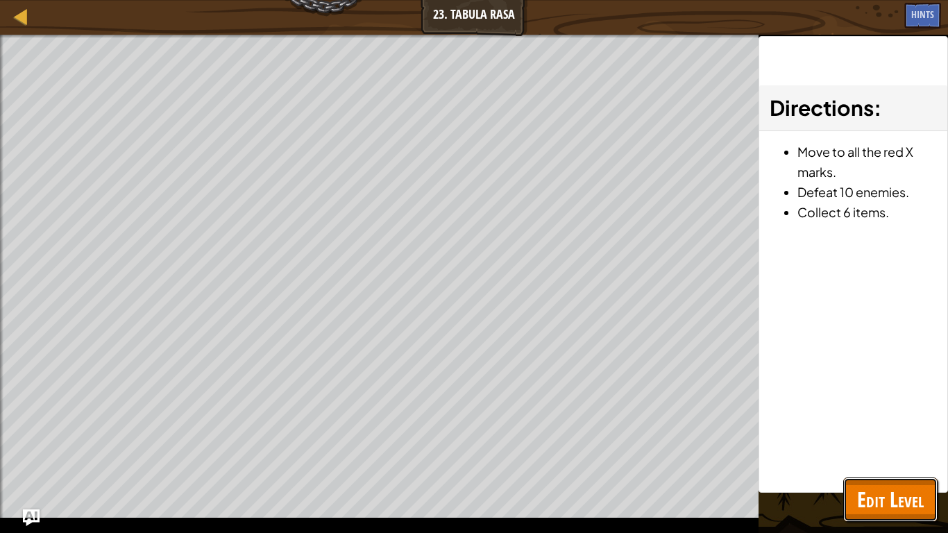
click at [892, 415] on span "Edit Level" at bounding box center [890, 499] width 67 height 28
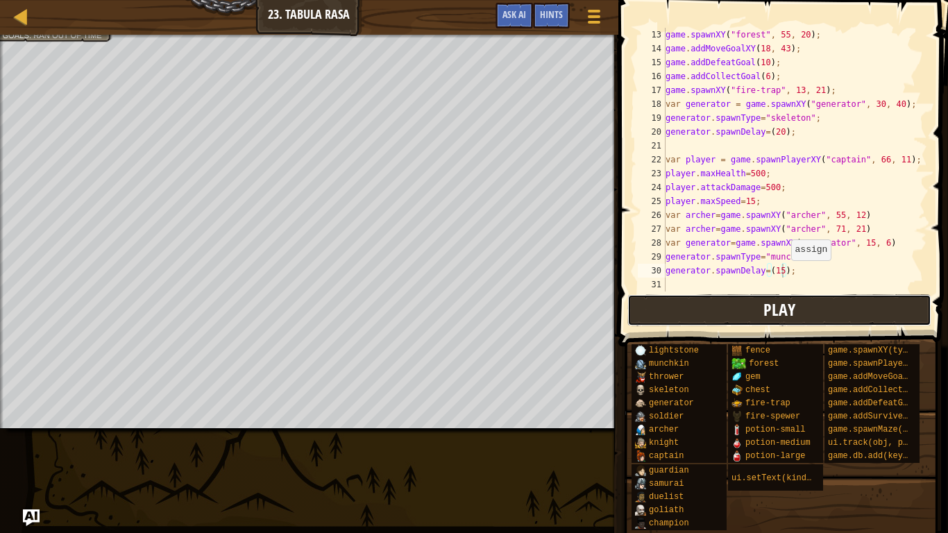
click at [743, 296] on button "Play" at bounding box center [779, 310] width 304 height 32
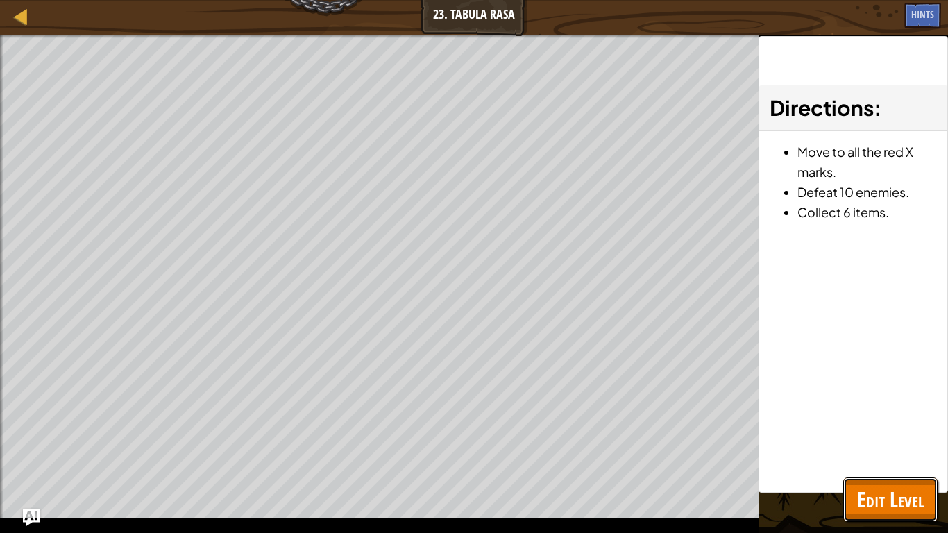
click at [853, 415] on button "Edit Level" at bounding box center [890, 499] width 94 height 44
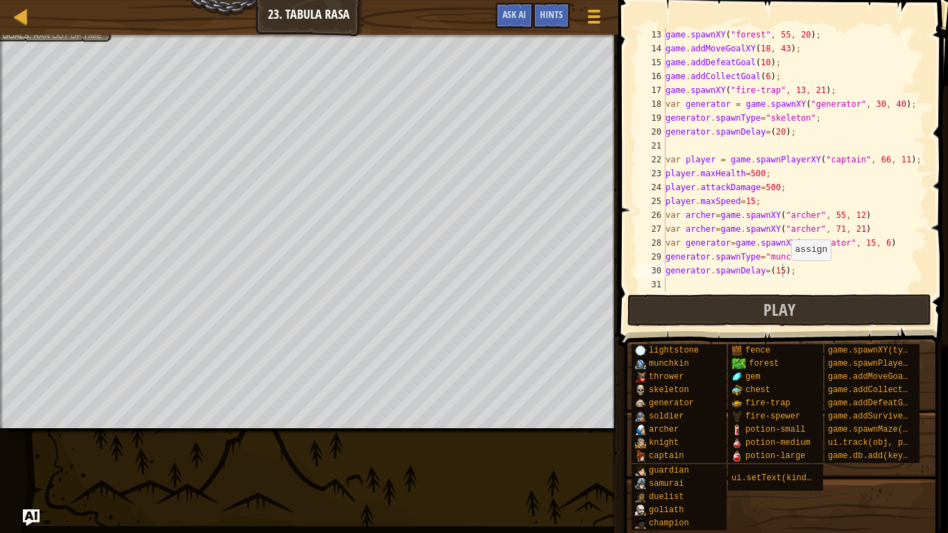
click at [788, 280] on div "game . spawnXY ( "forest" , 55 , 20 ) ; game . addMoveGoalXY ( 18 , 43 ) ; game…" at bounding box center [795, 173] width 264 height 291
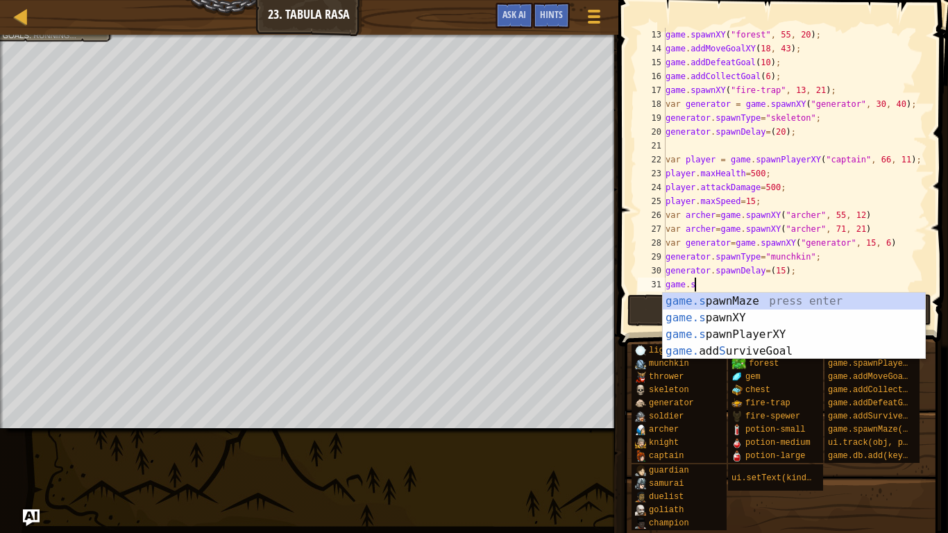
scroll to position [6, 3]
click at [754, 307] on div "game.s pawnMaze press enter game.s pawnXY press enter game.s pawnPlayerXY press…" at bounding box center [794, 343] width 262 height 100
click at [796, 316] on div "game.s pawnMaze press enter game.s pawnXY press enter game.s pawnPlayerXY press…" at bounding box center [794, 343] width 262 height 100
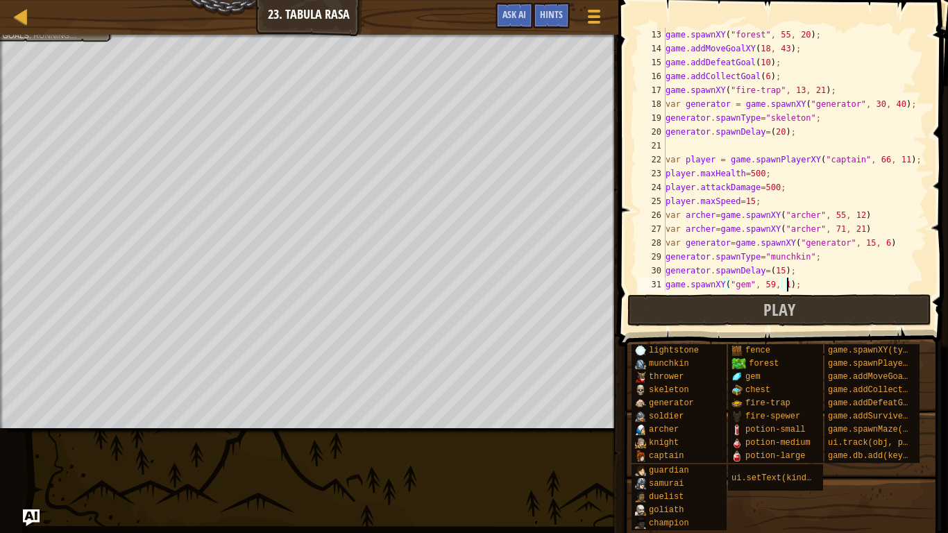
scroll to position [6, 18]
type textarea "game.spawnXY("gem", 59, 12);"
click at [707, 313] on button "Play" at bounding box center [779, 310] width 304 height 32
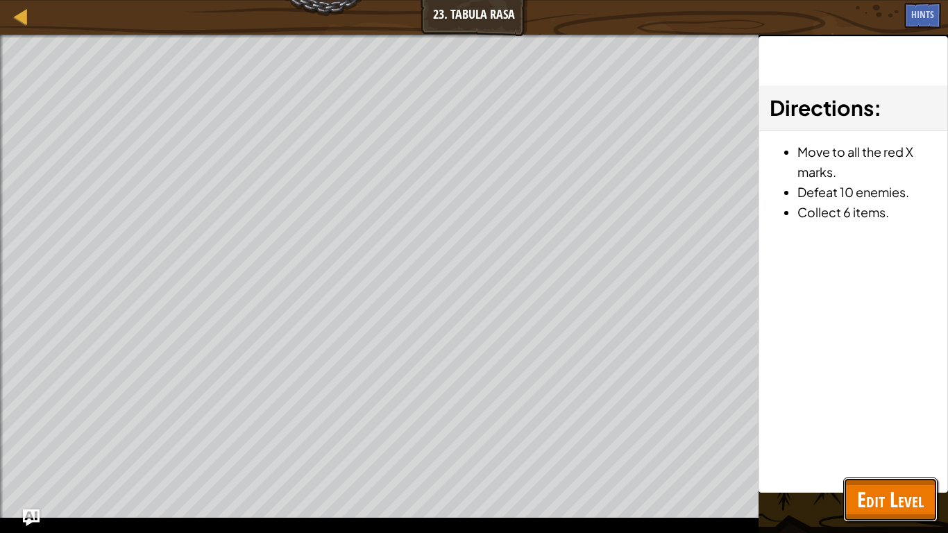
click at [862, 415] on button "Edit Level" at bounding box center [890, 499] width 94 height 44
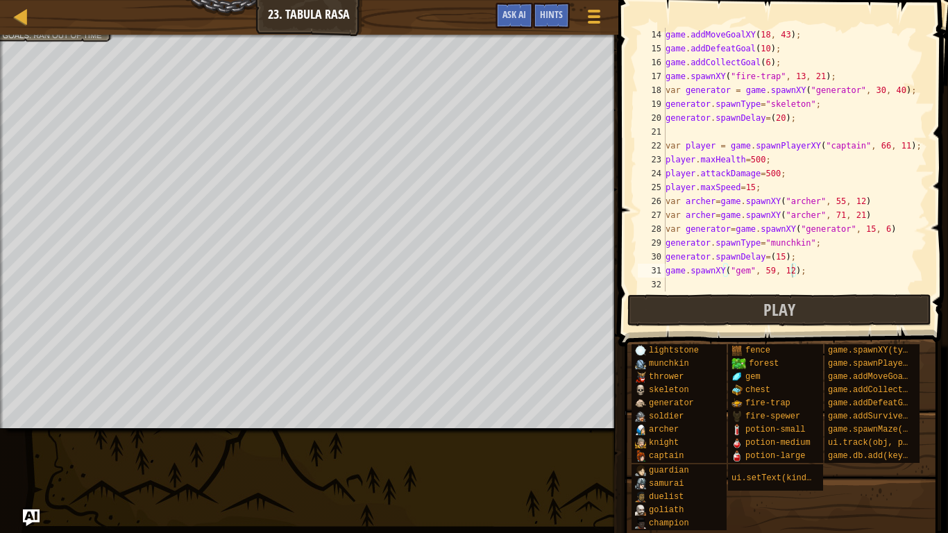
scroll to position [180, 0]
click at [686, 286] on div "game . addMoveGoalXY ( 18 , 43 ) ; game . addDefeatGoal ( 10 ) ; game . addColl…" at bounding box center [795, 173] width 264 height 291
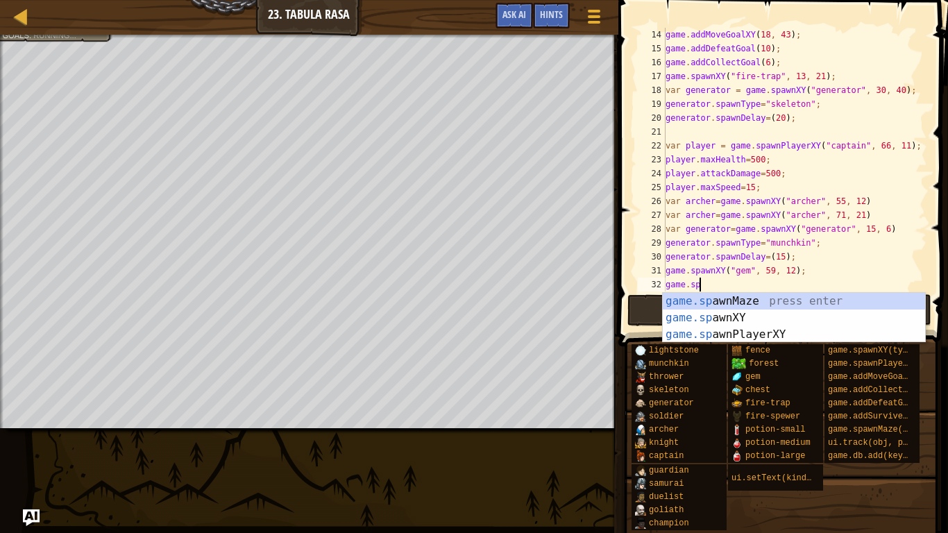
scroll to position [6, 6]
click at [773, 315] on div "game.[PERSON_NAME] nMaze press enter game.[PERSON_NAME] nXY press enter game.[P…" at bounding box center [794, 334] width 262 height 83
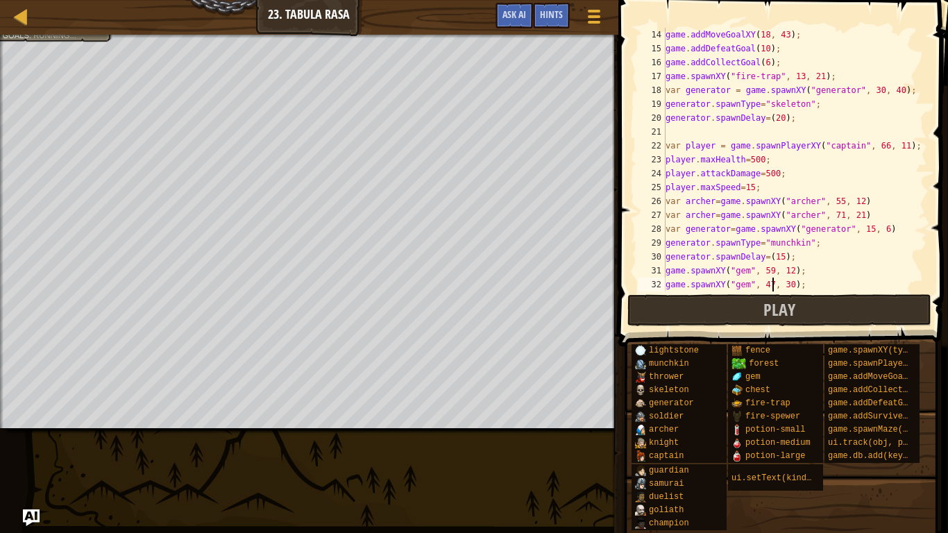
scroll to position [6, 15]
type textarea "game.spawnXY("gem", 47, 20);"
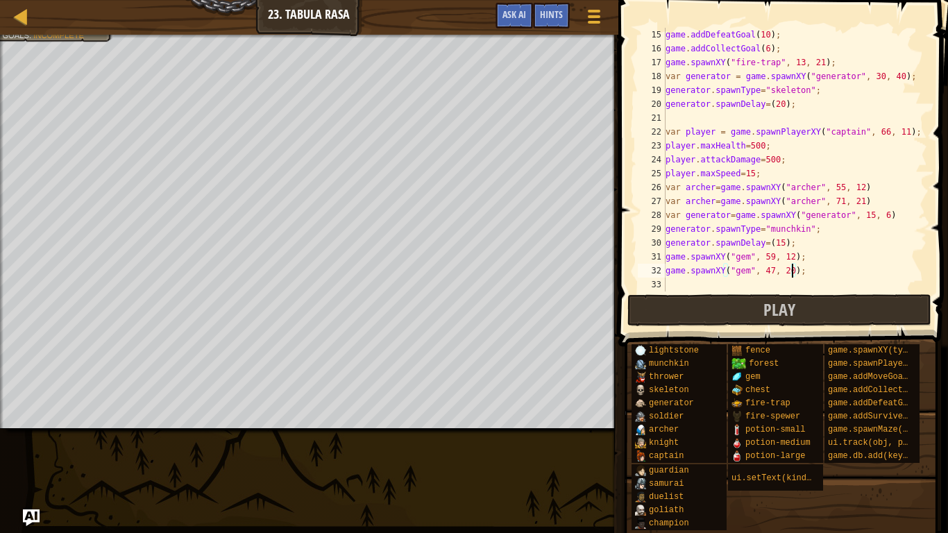
click at [688, 285] on div "game . addDefeatGoal ( 10 ) ; game . addCollectGoal ( 6 ) ; game . spawnXY ( "f…" at bounding box center [795, 173] width 264 height 291
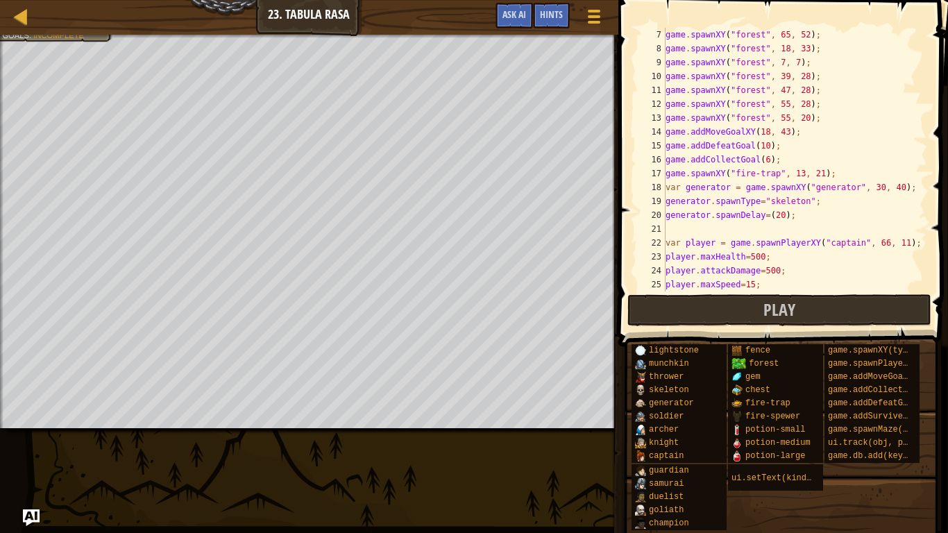
scroll to position [83, 0]
click at [880, 189] on div "game . spawnXY ( "forest" , 65 , 52 ) ; game . spawnXY ( "forest" , 18 , 33 ) ;…" at bounding box center [795, 173] width 264 height 291
type textarea "var generator = game.spawnXY("generator", 47, 41);"
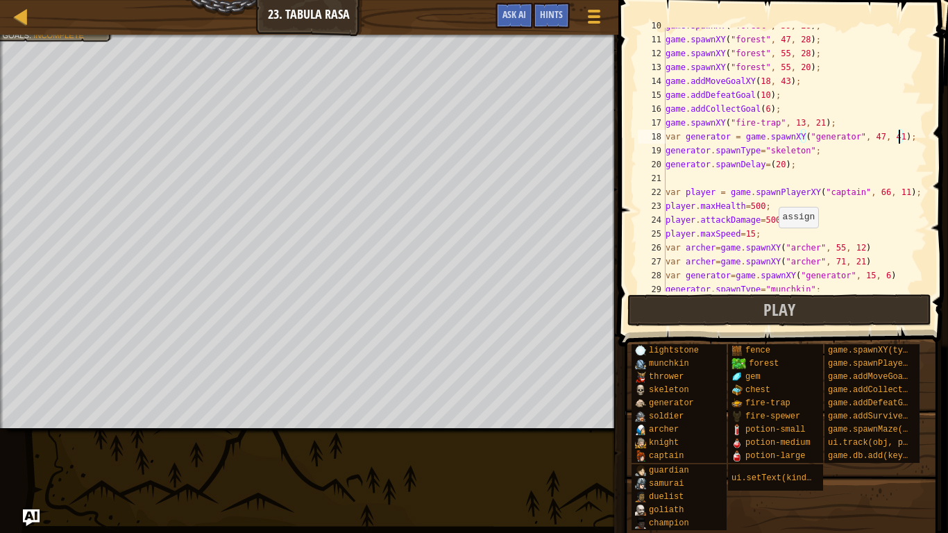
scroll to position [194, 0]
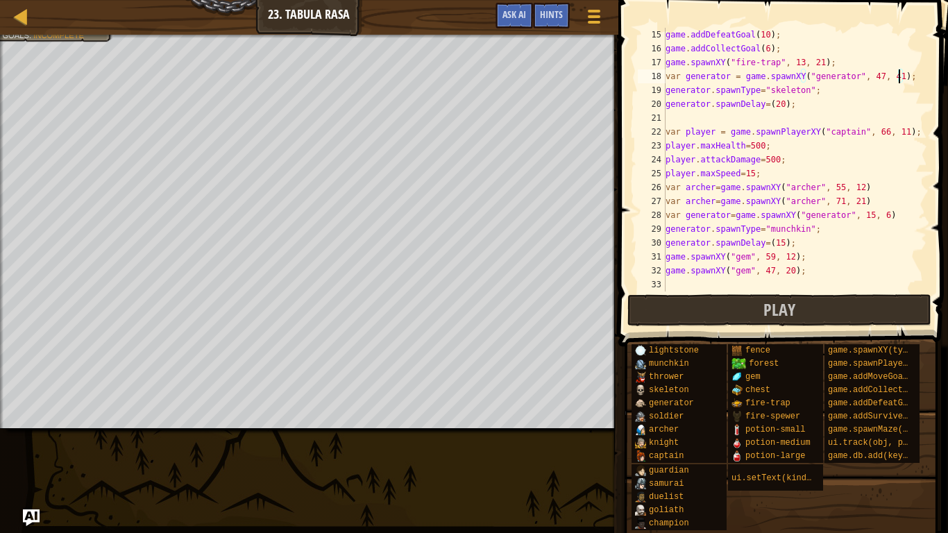
click at [690, 280] on div "game . addDefeatGoal ( 10 ) ; game . addCollectGoal ( 6 ) ; game . spawnXY ( "f…" at bounding box center [795, 173] width 264 height 291
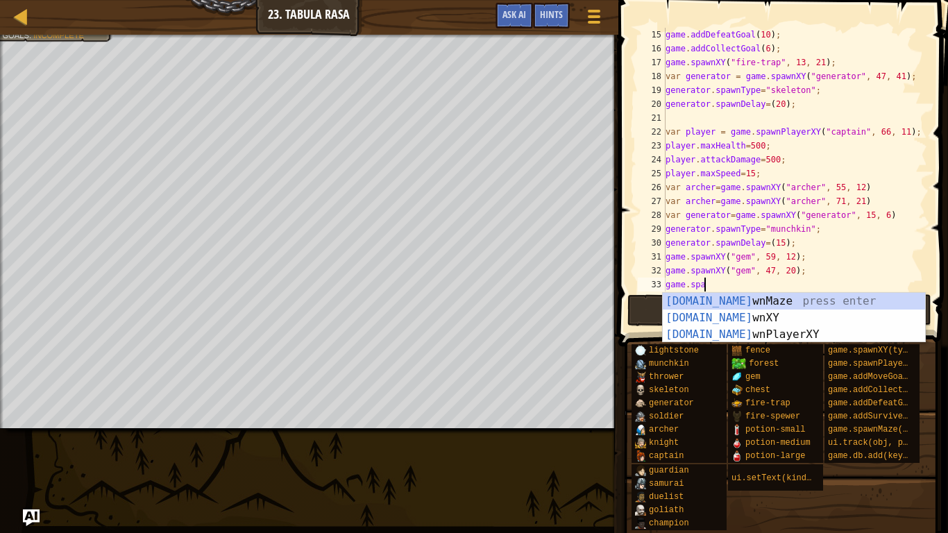
scroll to position [6, 6]
click at [794, 319] on div "game.[PERSON_NAME] nMaze press enter game.[PERSON_NAME] nXY press enter game.[P…" at bounding box center [794, 334] width 262 height 83
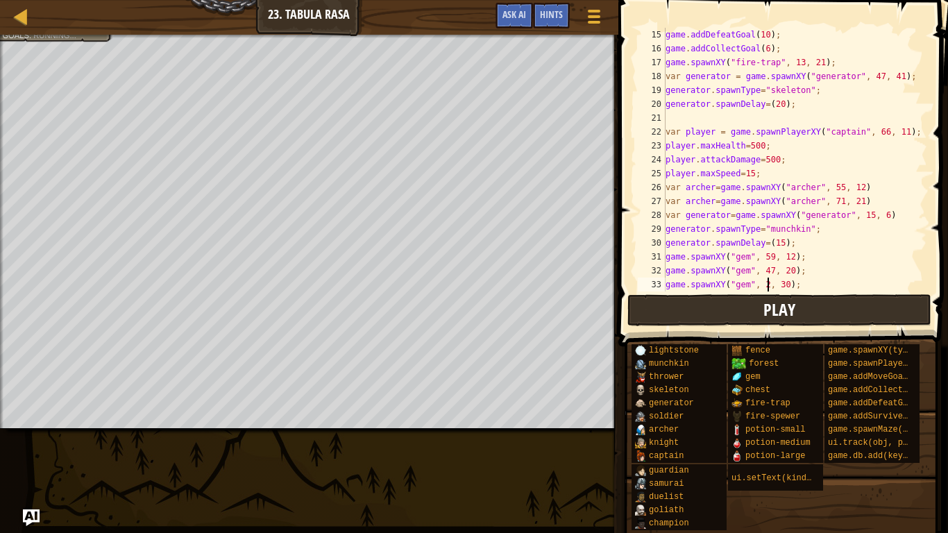
scroll to position [6, 15]
type textarea "game.spawnXY("gem", 29, 35);"
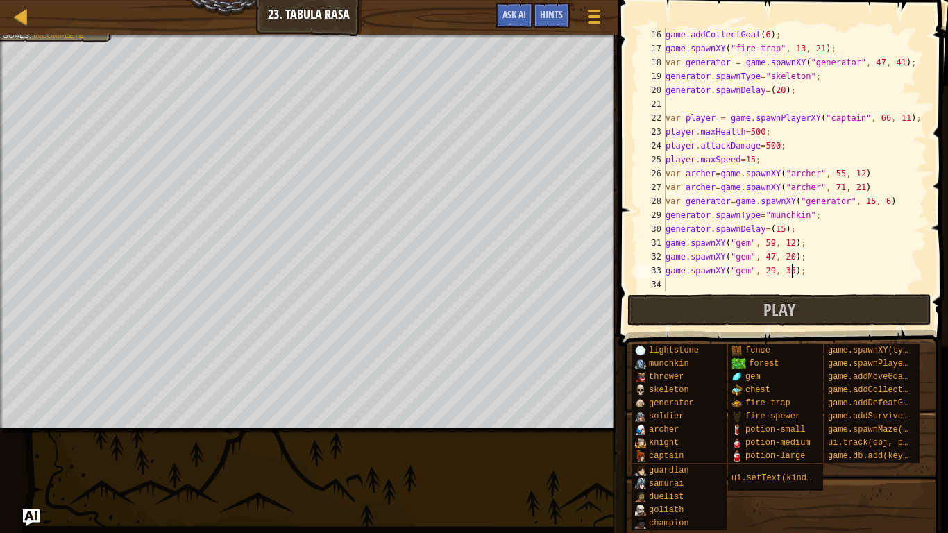
scroll to position [208, 0]
click at [757, 283] on div "game . addCollectGoal ( 6 ) ; game . spawnXY ( "fire-trap" , 13 , 21 ) ; var ge…" at bounding box center [795, 173] width 264 height 291
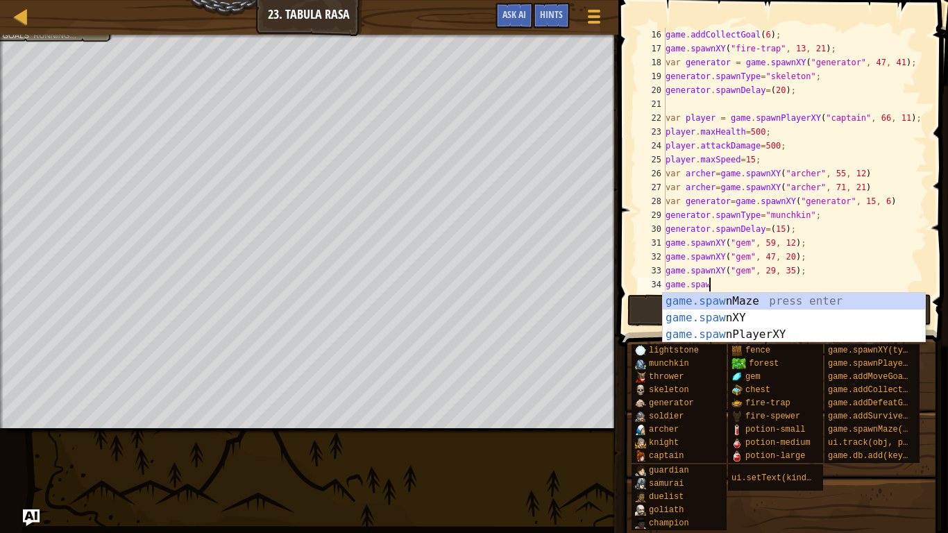
scroll to position [6, 6]
click at [774, 316] on div "game.[PERSON_NAME] nMaze press enter game.[PERSON_NAME] nXY press enter game.[P…" at bounding box center [794, 334] width 262 height 83
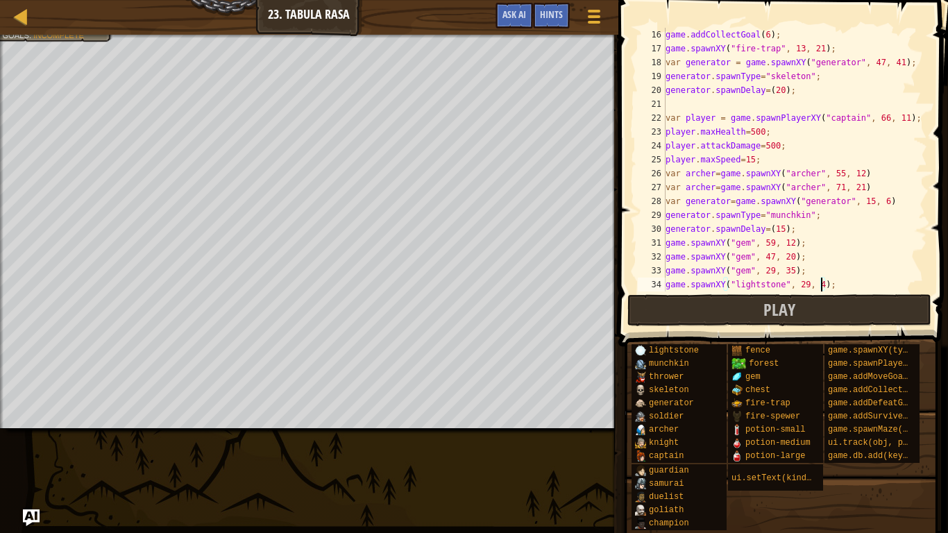
scroll to position [6, 23]
click at [773, 273] on div "game . addCollectGoal ( 6 ) ; game . spawnXY ( "fire-trap" , 13 , 21 ) ; var ge…" at bounding box center [795, 173] width 264 height 291
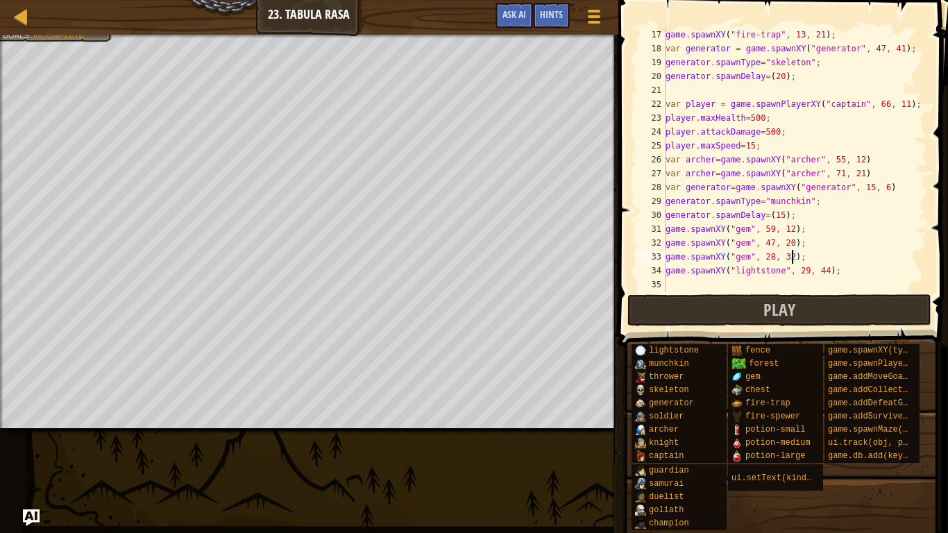
scroll to position [222, 0]
click at [731, 276] on div "game . spawnXY ( "fire-trap" , 13 , 21 ) ; var generator = game . spawnXY ( "ge…" at bounding box center [795, 173] width 264 height 291
type textarea "game.spawnXY("lightstone", 29, 44);"
click at [726, 282] on div "game . spawnXY ( "fire-trap" , 13 , 21 ) ; var generator = game . spawnXY ( "ge…" at bounding box center [795, 173] width 264 height 291
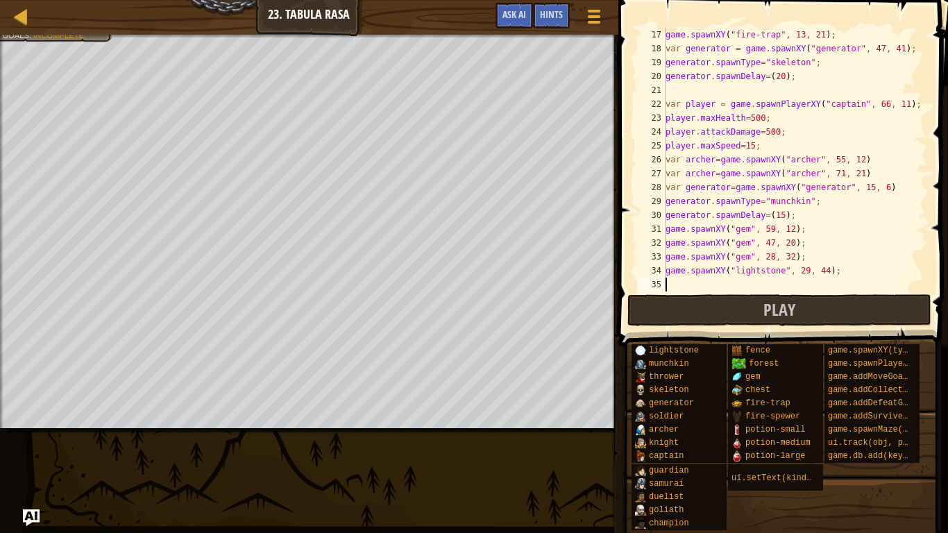
type textarea "h"
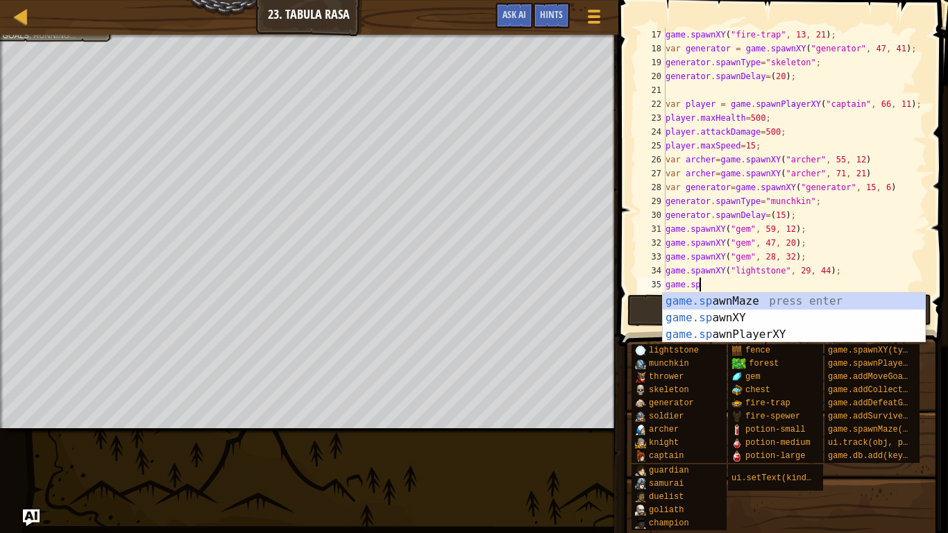
scroll to position [6, 6]
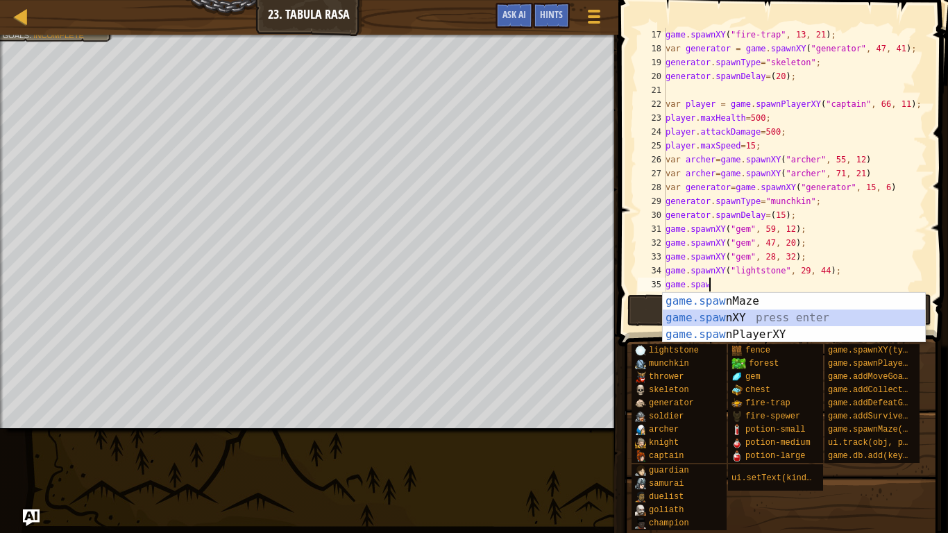
click at [836, 321] on div "game.[PERSON_NAME] nMaze press enter game.[PERSON_NAME] nXY press enter game.[P…" at bounding box center [794, 334] width 262 height 83
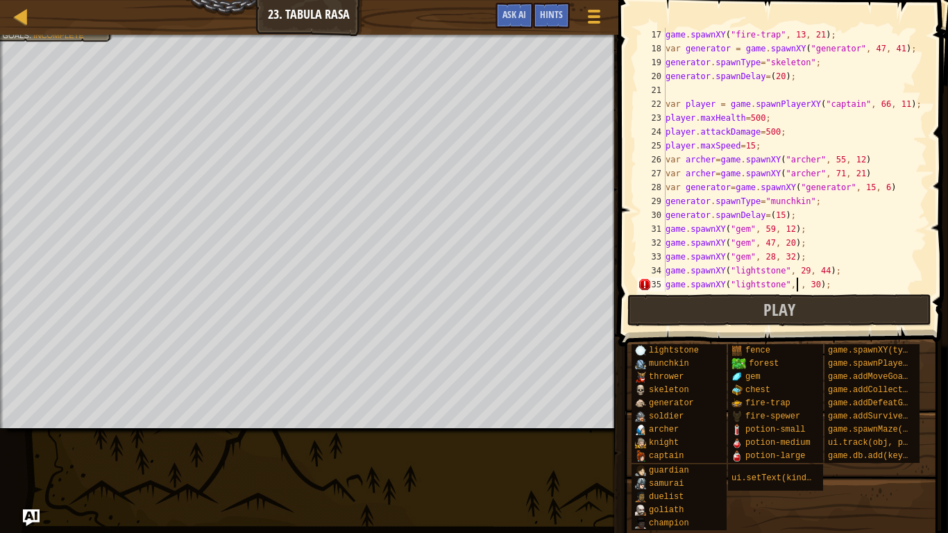
scroll to position [6, 19]
type textarea "game.spawnXY("lightstone", 8, 37);"
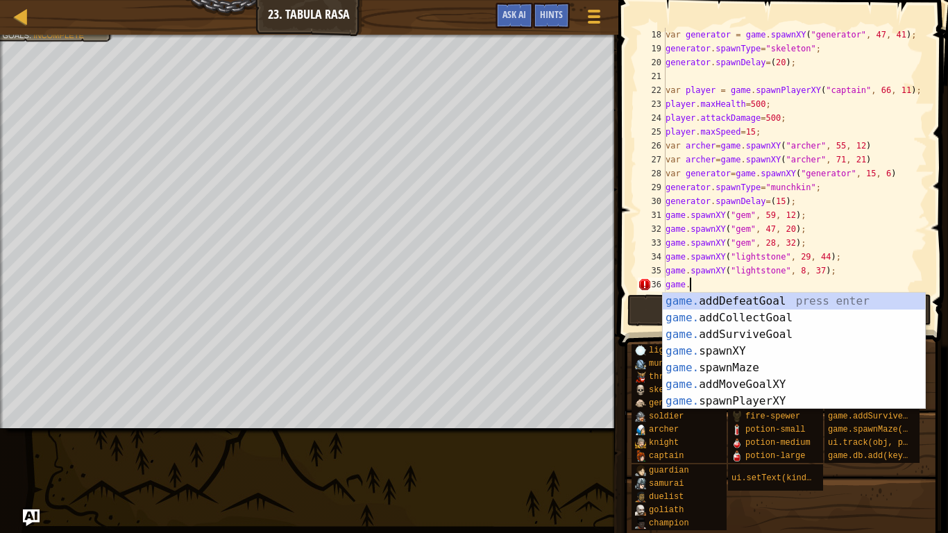
scroll to position [6, 3]
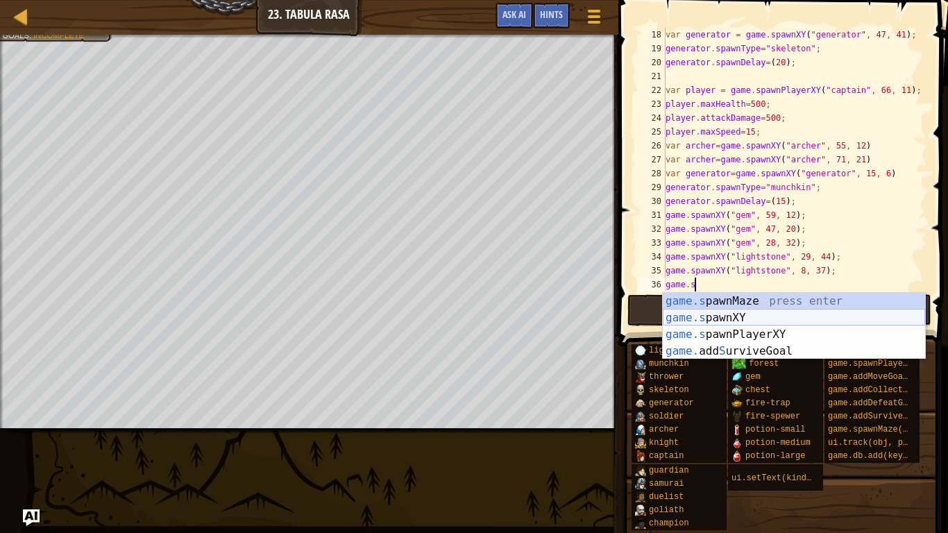
click at [765, 323] on div "game.s pawnMaze press enter game.s pawnXY press enter game.s pawnPlayerXY press…" at bounding box center [794, 343] width 262 height 100
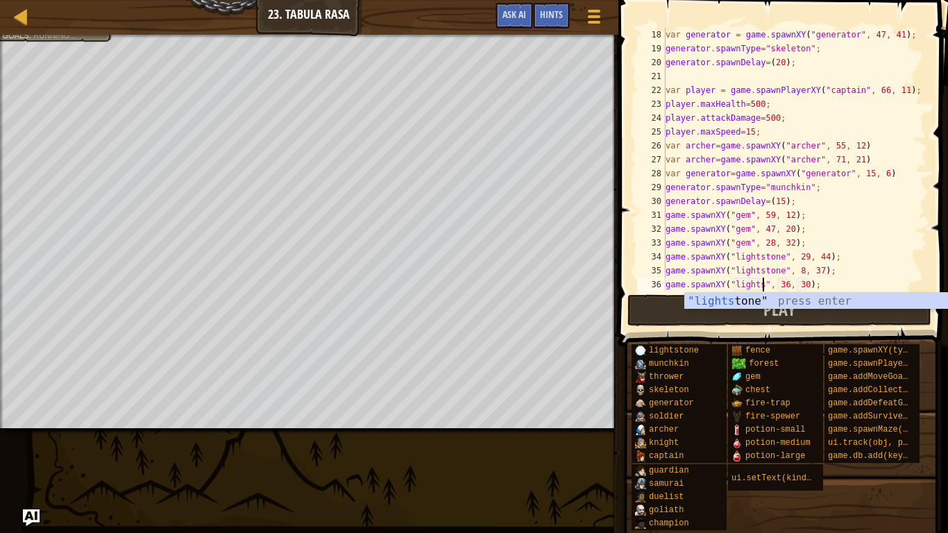
scroll to position [6, 14]
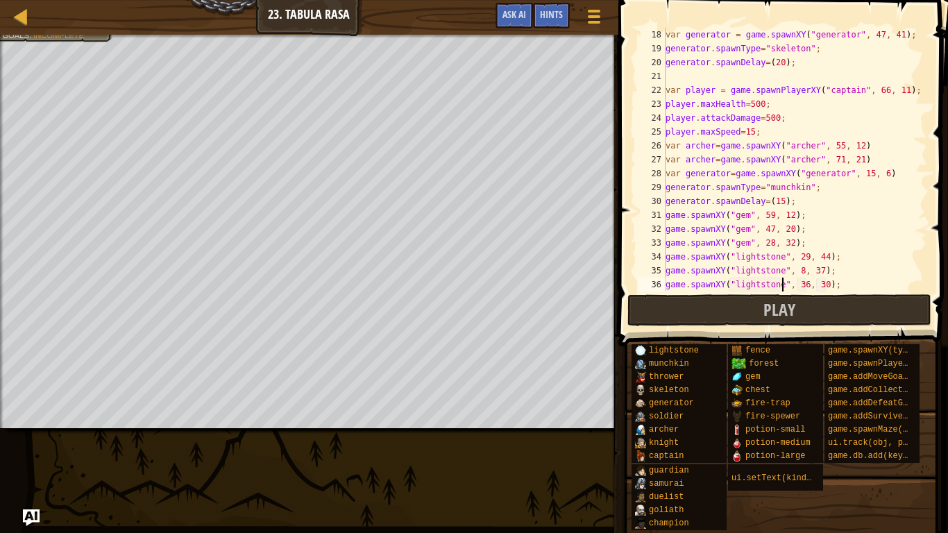
click at [804, 285] on div "var generator = game . spawnXY ( "generator" , 47 , 41 ) ; generator . spawnTyp…" at bounding box center [795, 173] width 264 height 291
type textarea "game.spawnXY("lightstone", 29, 40);"
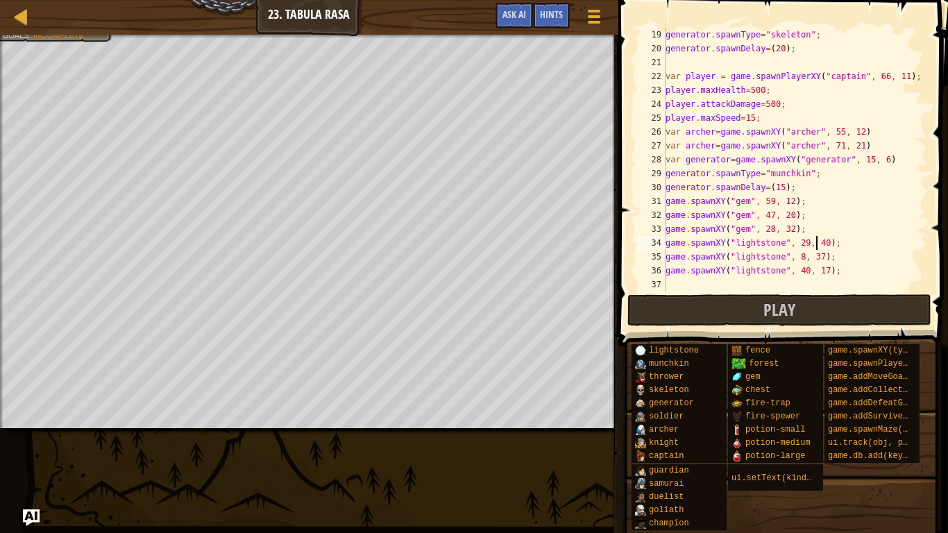
click at [677, 282] on div "generator . spawnType = "skeleton" ; generator . spawnDelay = ( 20 ) ; var play…" at bounding box center [795, 173] width 264 height 291
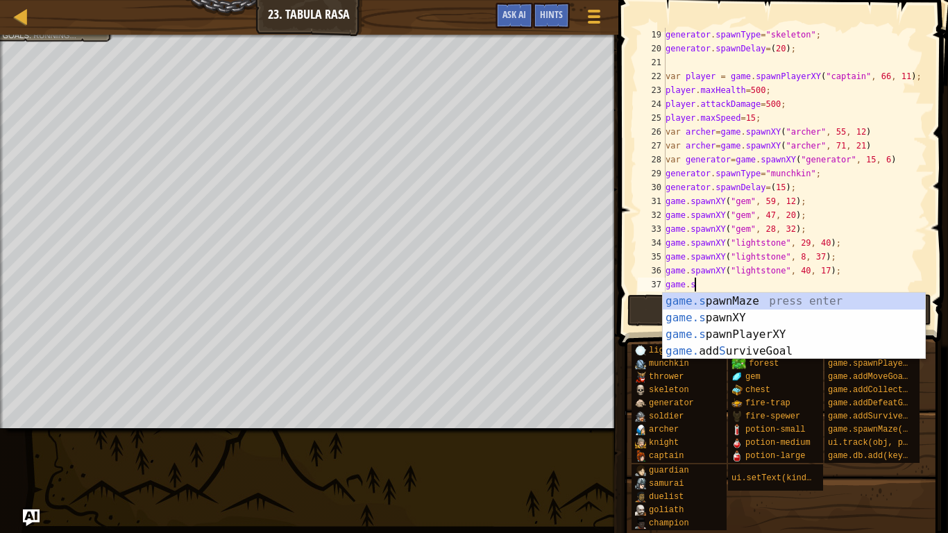
scroll to position [6, 3]
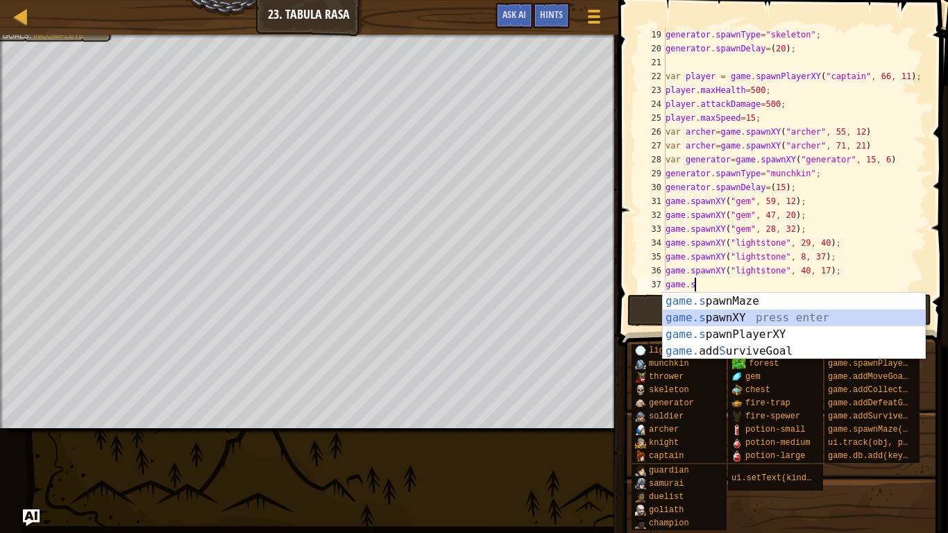
click at [706, 317] on div "game.s pawnMaze press enter game.s pawnXY press enter game.s pawnPlayerXY press…" at bounding box center [794, 343] width 262 height 100
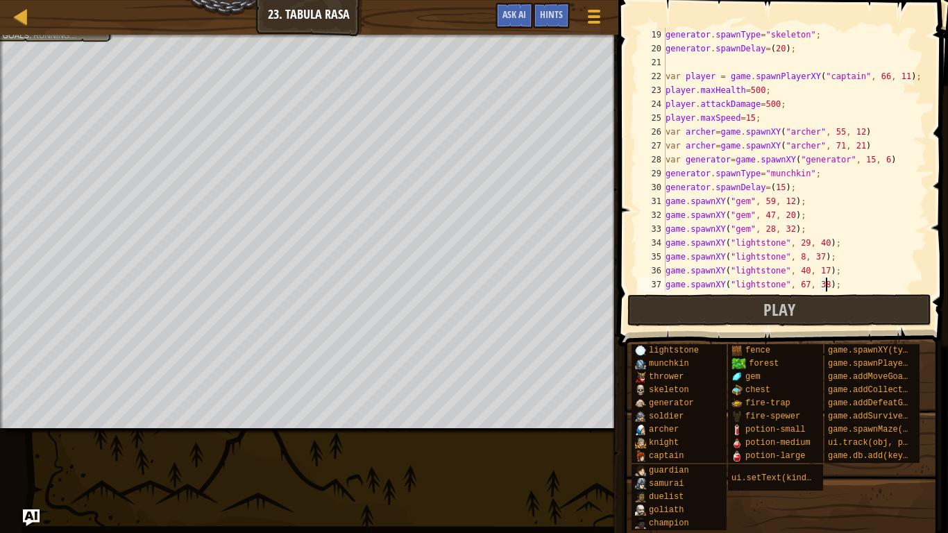
scroll to position [6, 23]
type textarea "game.spawnXY("lightstone", 67, 36);"
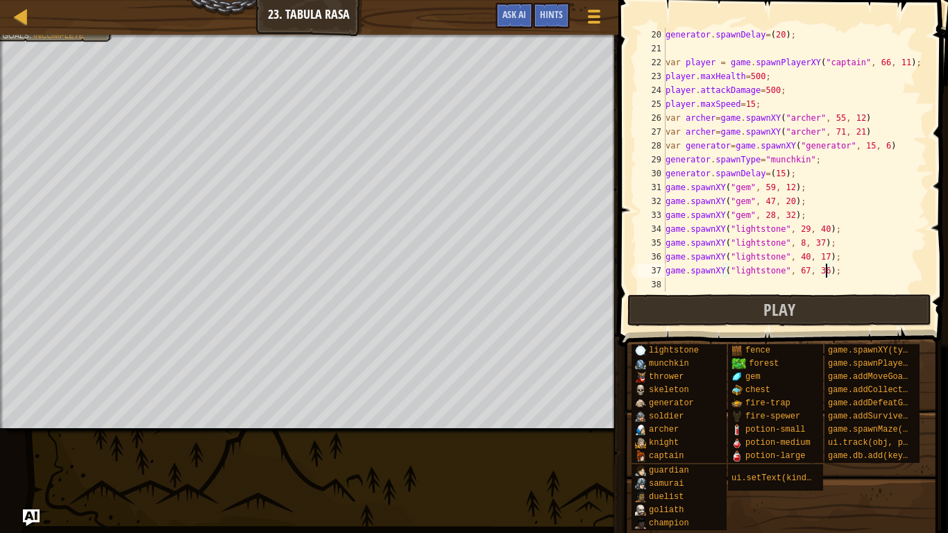
scroll to position [264, 0]
click at [777, 278] on div "generator . spawnDelay = ( 20 ) ; var player = game . spawnPlayerXY ( "captain"…" at bounding box center [795, 173] width 264 height 291
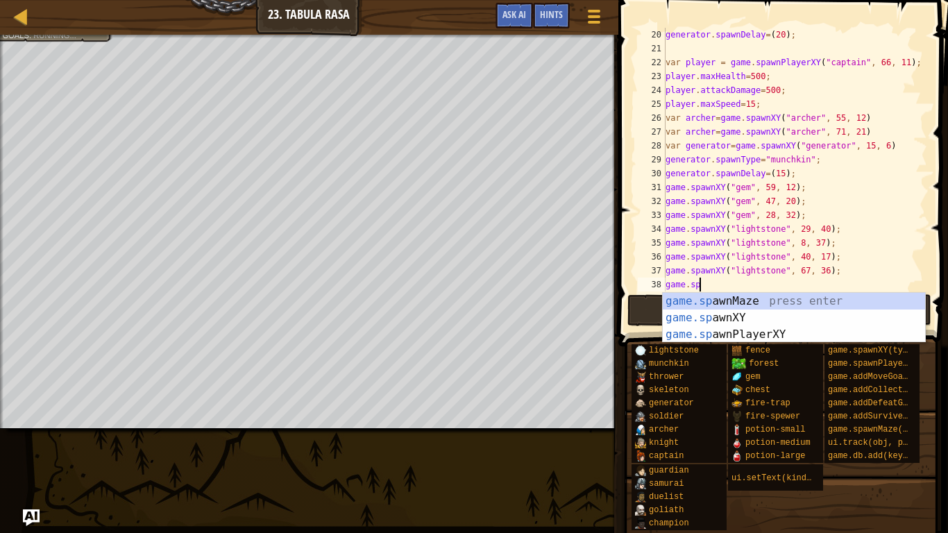
scroll to position [6, 6]
click at [765, 319] on div "game.[PERSON_NAME] nMaze press enter game.[PERSON_NAME] nXY press enter game.[P…" at bounding box center [794, 334] width 262 height 83
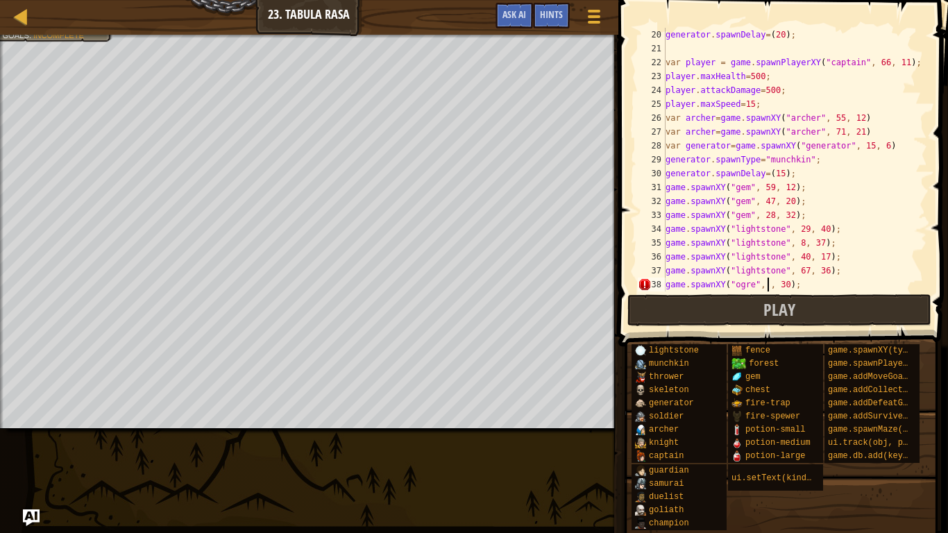
scroll to position [6, 15]
type textarea "game.spawnXY("ogre", 9, 53);"
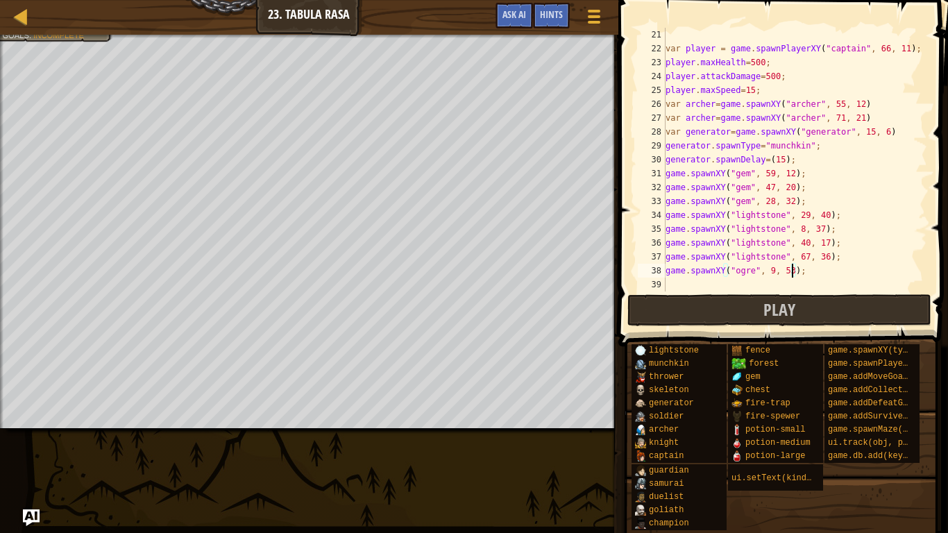
click at [762, 281] on div "var player = game . spawnPlayerXY ( "captain" , 66 , 11 ) ; player . maxHealth …" at bounding box center [795, 173] width 264 height 291
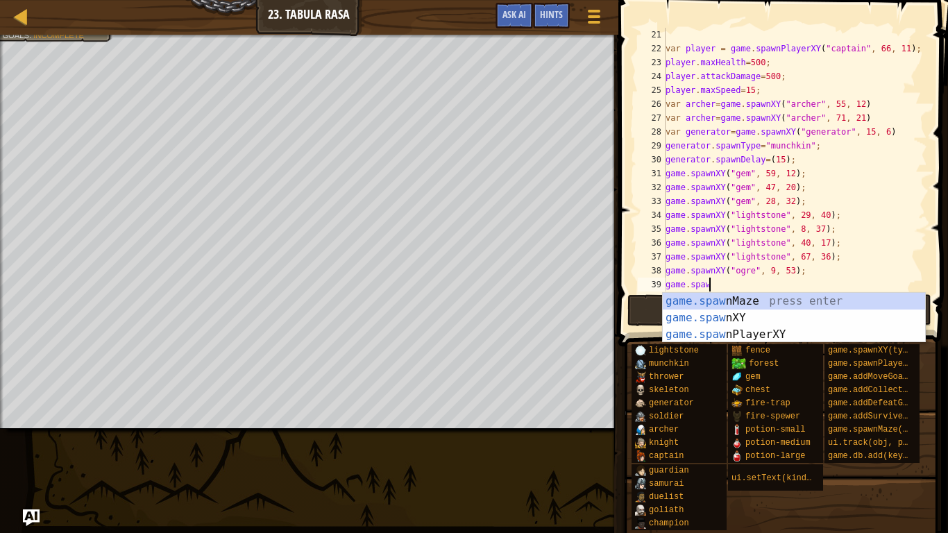
scroll to position [6, 6]
click at [752, 315] on div "game.[PERSON_NAME] nMaze press enter game.[PERSON_NAME] nXY press enter game.[P…" at bounding box center [794, 334] width 262 height 83
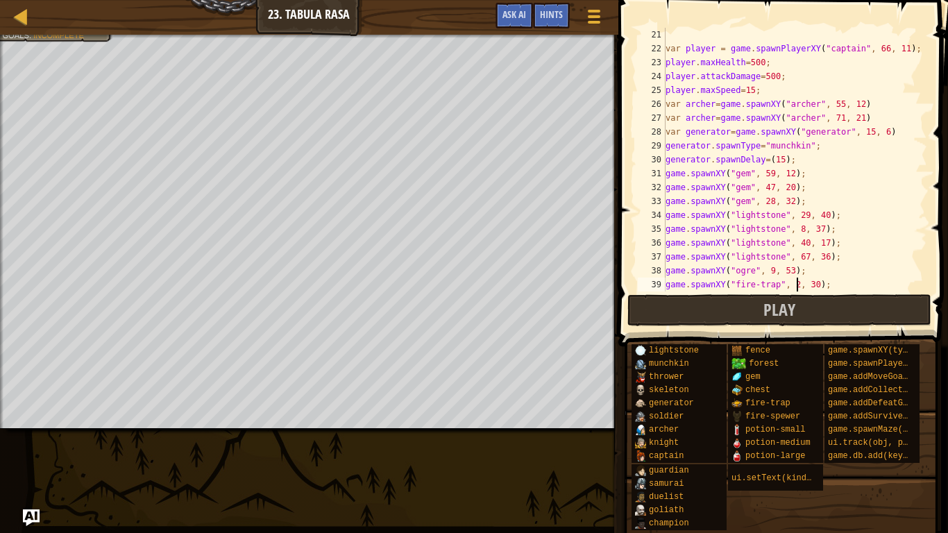
scroll to position [6, 19]
type textarea "game.spawnXY("fire-trap", 24, 61);"
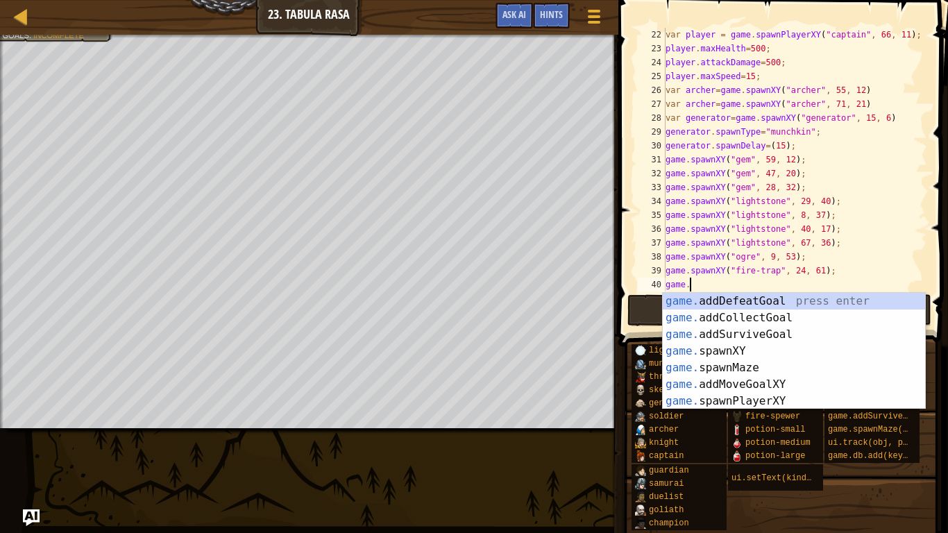
scroll to position [6, 3]
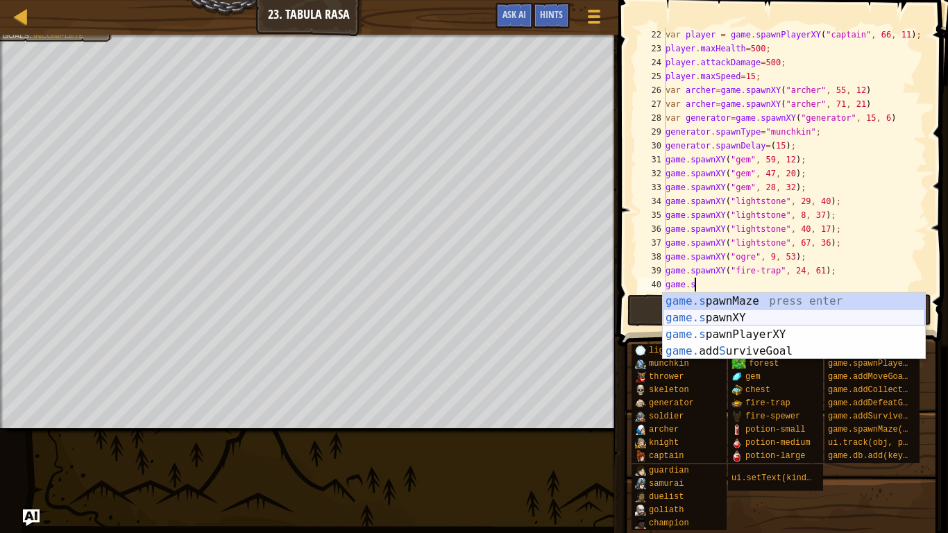
click at [700, 316] on div "game.s pawnMaze press enter game.s pawnXY press enter game.s pawnPlayerXY press…" at bounding box center [794, 343] width 262 height 100
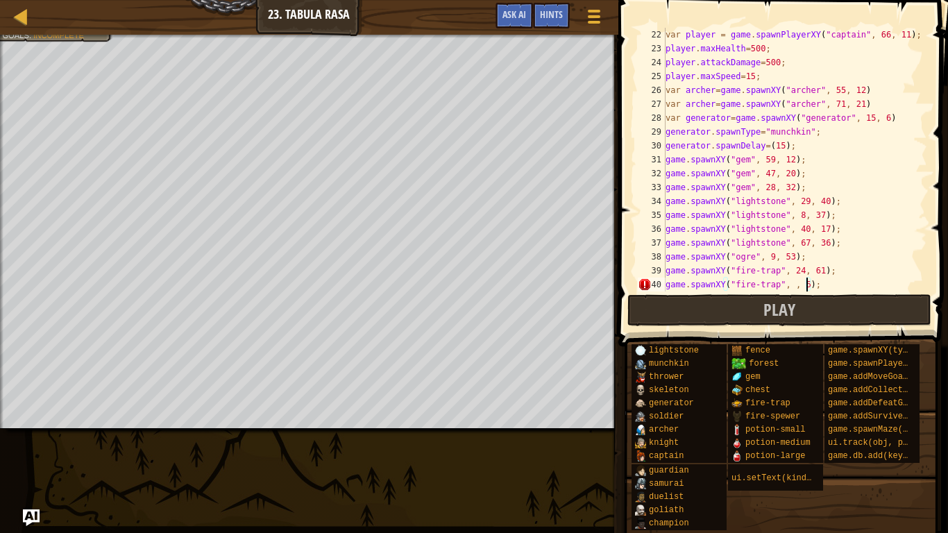
scroll to position [6, 21]
type textarea "game.spawnXY("fire-trap", 41, 61);"
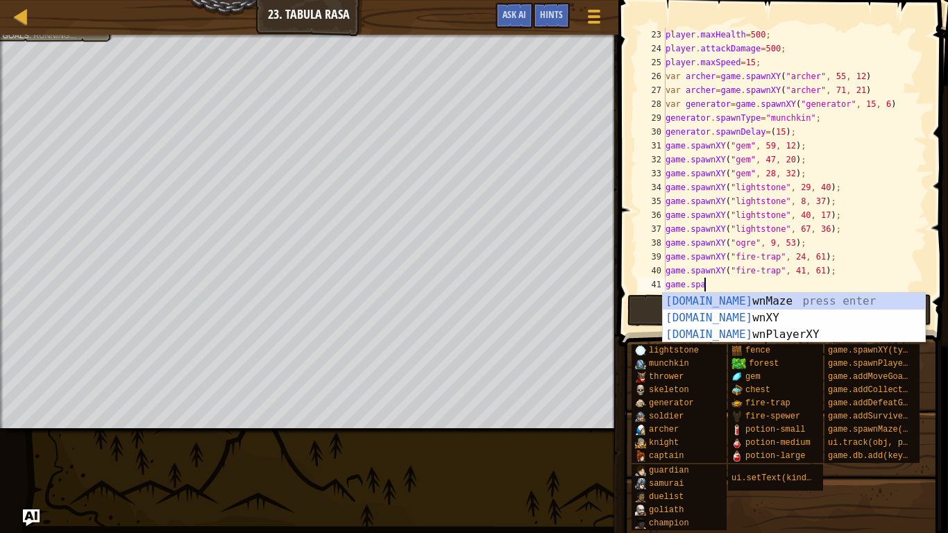
scroll to position [6, 6]
click at [711, 318] on div "game.[PERSON_NAME] nMaze press enter game.[PERSON_NAME] nXY press enter game.[P…" at bounding box center [794, 334] width 262 height 83
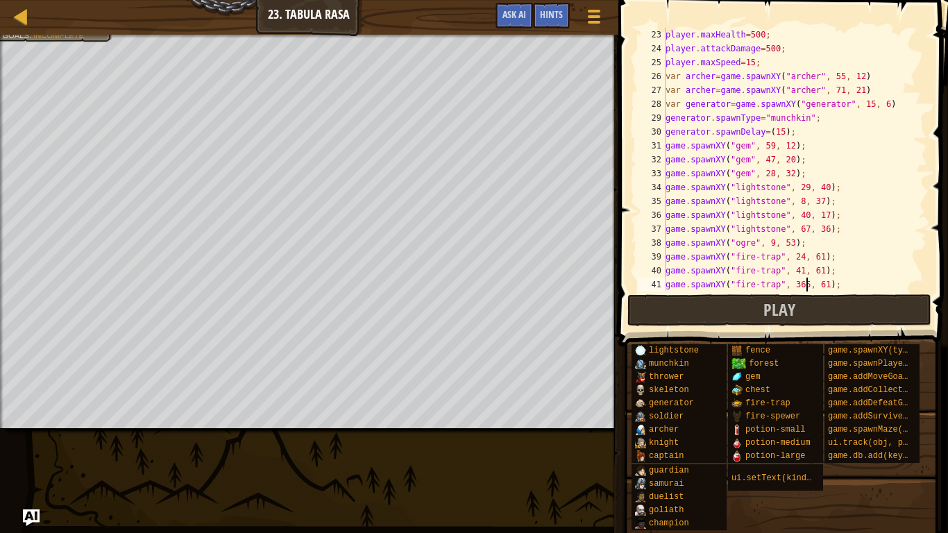
scroll to position [6, 21]
type textarea "game.spawnXY("fire-trap", 52, 61);"
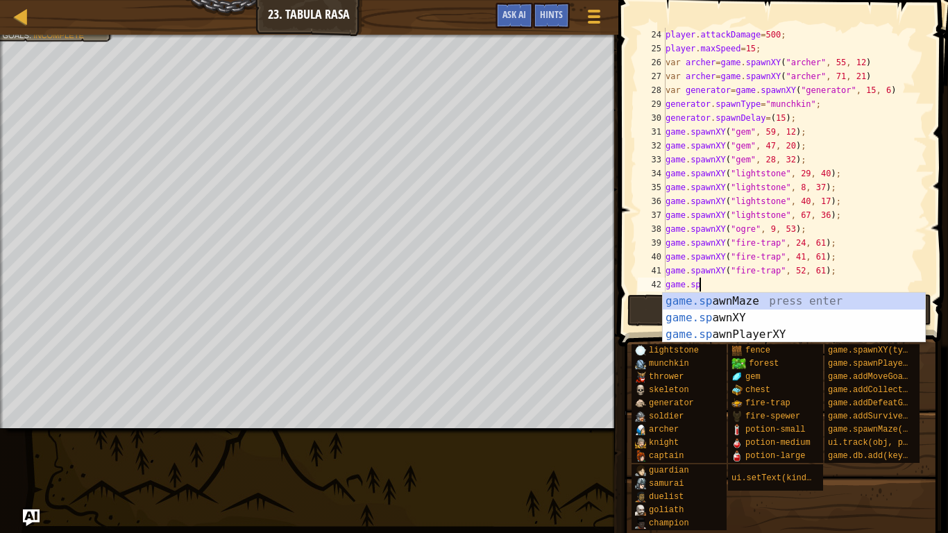
scroll to position [6, 6]
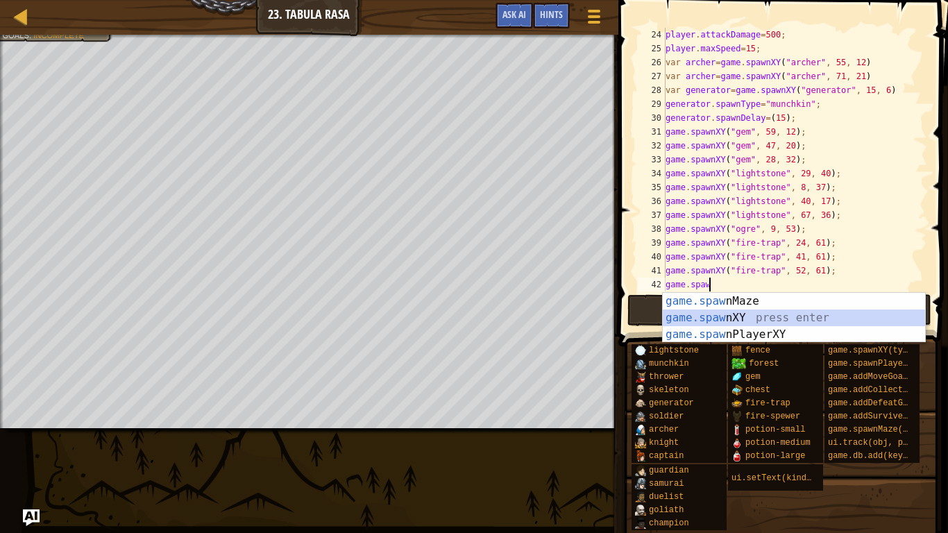
click at [781, 314] on div "game.[PERSON_NAME] nMaze press enter game.[PERSON_NAME] nXY press enter game.[P…" at bounding box center [794, 334] width 262 height 83
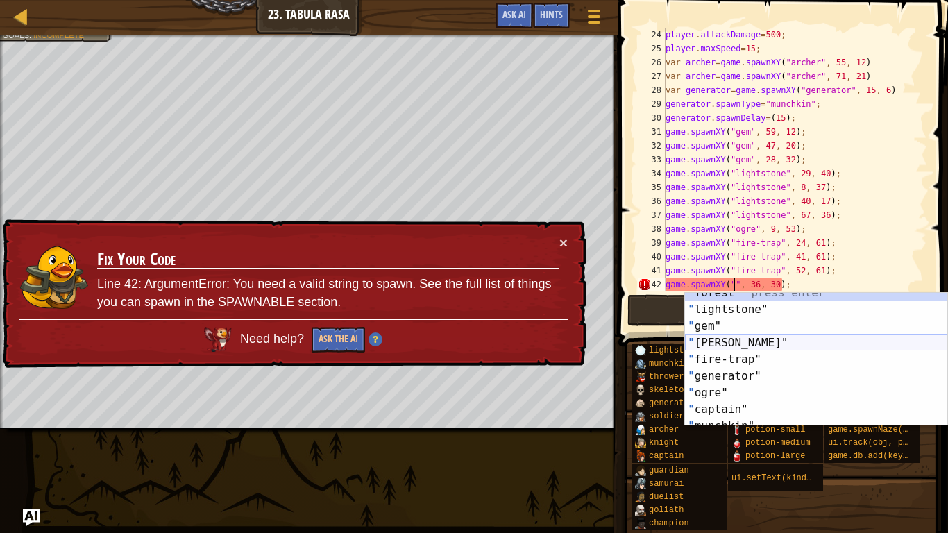
scroll to position [33, 0]
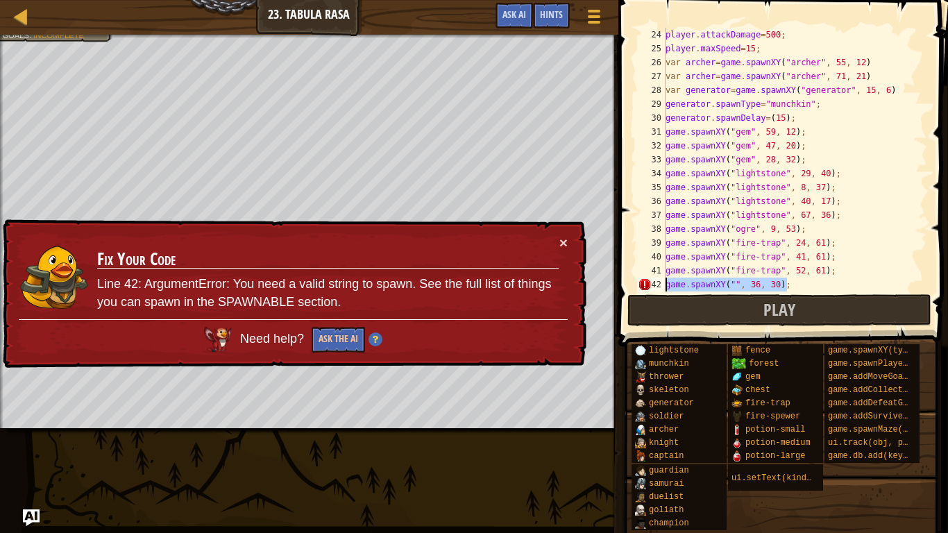
drag, startPoint x: 800, startPoint y: 284, endPoint x: 661, endPoint y: 284, distance: 139.5
click at [661, 284] on div "game.spawnXY("", 36, 30); 24 25 26 27 28 29 30 31 32 33 34 35 36 37 38 39 40 41…" at bounding box center [781, 160] width 292 height 264
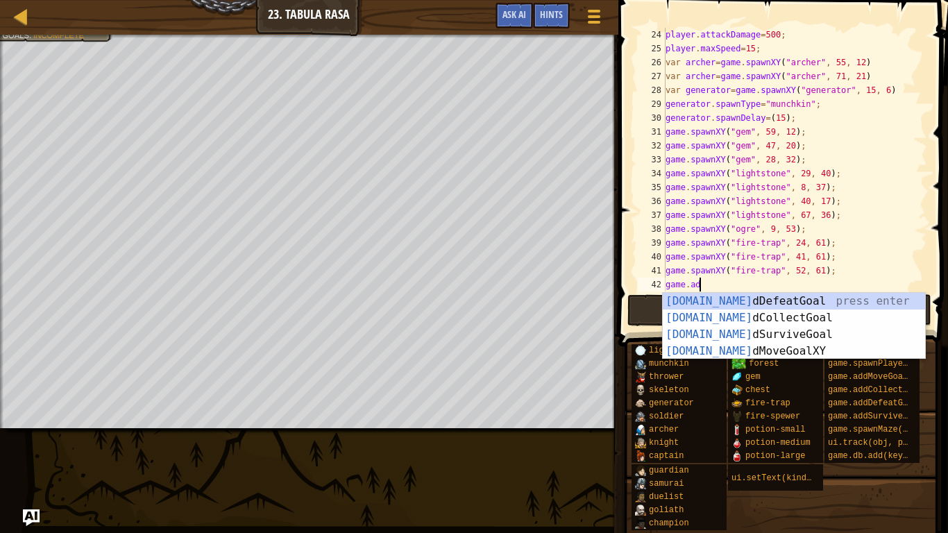
scroll to position [6, 5]
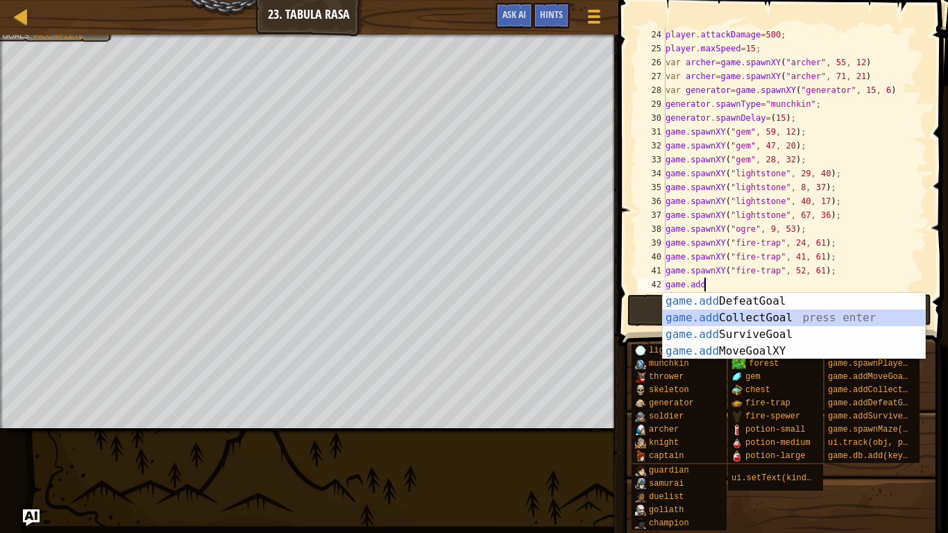
click at [780, 312] on div "game.add DefeatGoal press enter game.add CollectGoal press enter game.add Survi…" at bounding box center [794, 343] width 262 height 100
click at [780, 312] on span "Play" at bounding box center [779, 309] width 32 height 22
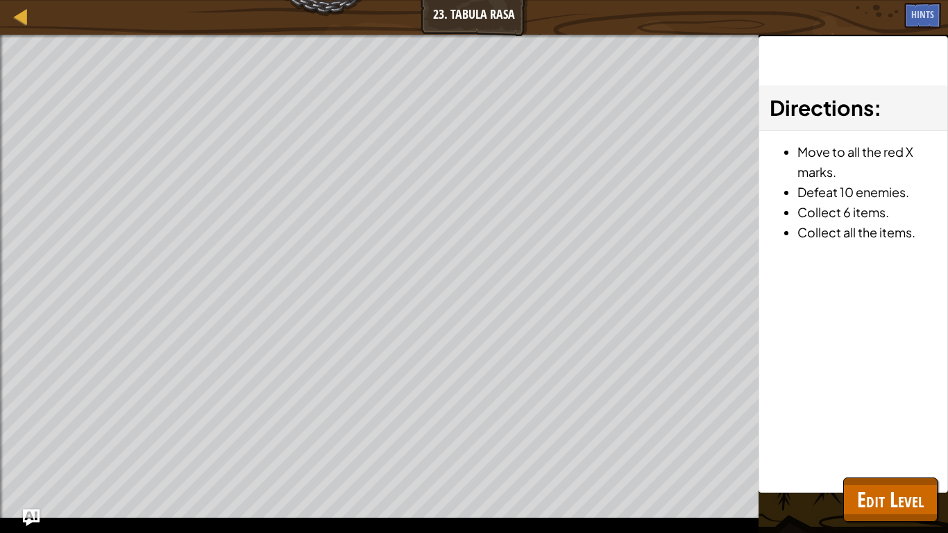
scroll to position [0, 0]
click at [884, 415] on button "Edit Level" at bounding box center [890, 499] width 94 height 44
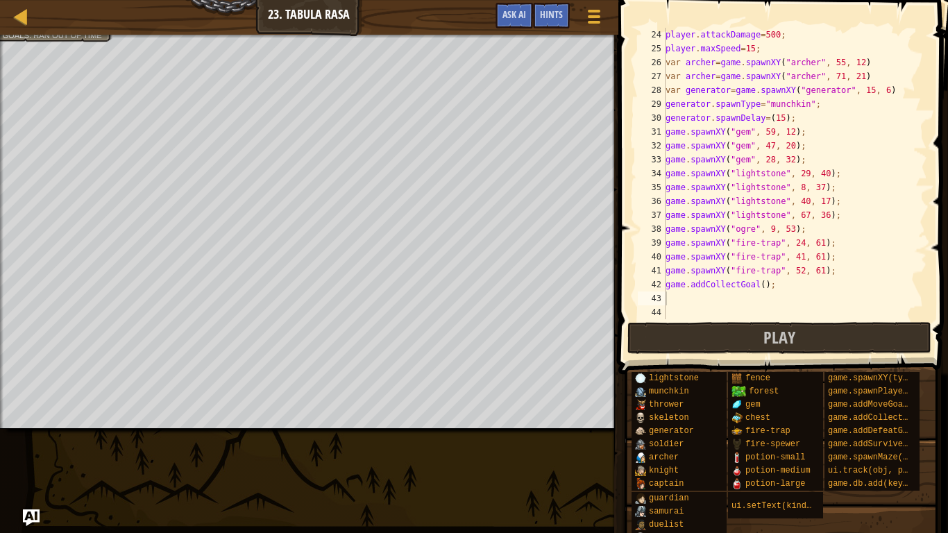
click at [756, 291] on div "player . attackDamage = 500 ; player . maxSpeed = 15 ; var [PERSON_NAME] = game…" at bounding box center [795, 187] width 264 height 319
click at [772, 284] on div "player . attackDamage = 500 ; player . maxSpeed = 15 ; var [PERSON_NAME] = game…" at bounding box center [795, 187] width 264 height 319
type textarea "game.addCollectGoal(4);"
click at [759, 321] on span at bounding box center [784, 167] width 341 height 415
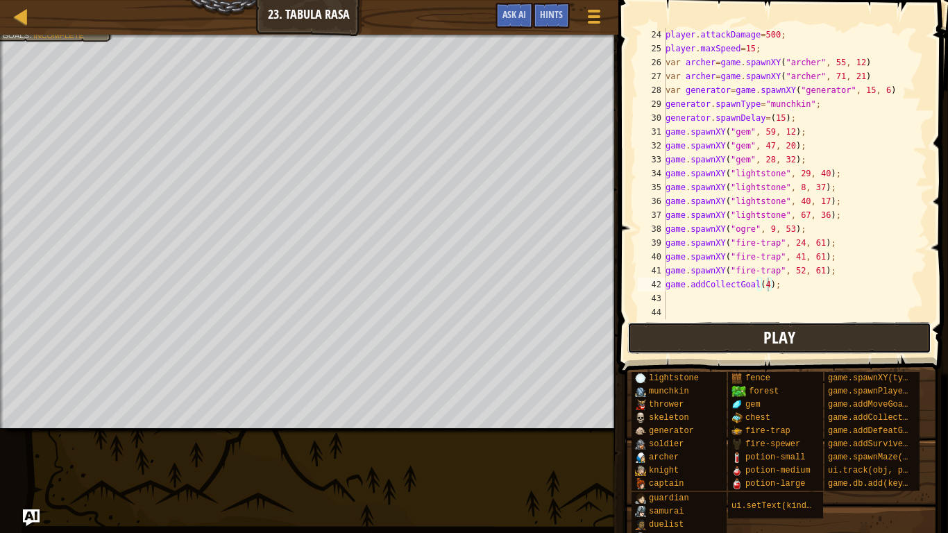
click at [759, 330] on button "Play" at bounding box center [779, 338] width 304 height 32
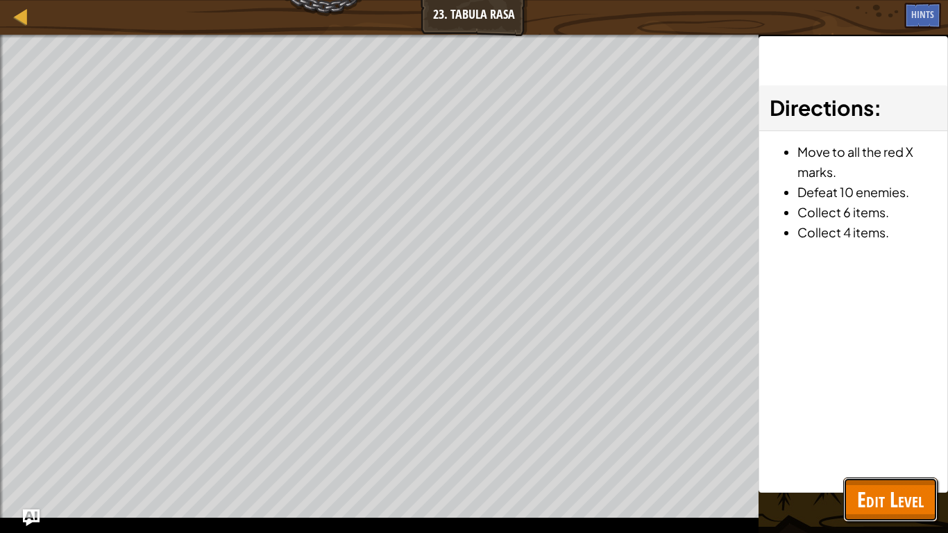
click at [877, 415] on span "Edit Level" at bounding box center [890, 499] width 67 height 28
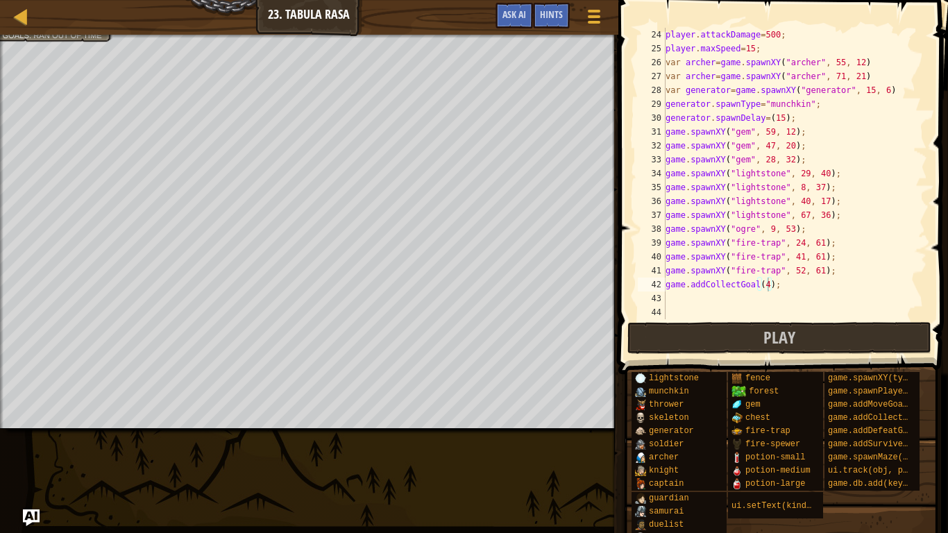
click at [767, 282] on div "player . attackDamage = 500 ; player . maxSpeed = 15 ; var [PERSON_NAME] = game…" at bounding box center [795, 187] width 264 height 319
click at [756, 287] on div "player . attackDamage = 500 ; player . maxSpeed = 15 ; var [PERSON_NAME] = game…" at bounding box center [795, 187] width 264 height 319
click at [756, 291] on div "player . attackDamage = 500 ; player . maxSpeed = 15 ; var [PERSON_NAME] = game…" at bounding box center [795, 187] width 264 height 319
click at [818, 151] on div "player . attackDamage = 500 ; player . maxSpeed = 15 ; var [PERSON_NAME] = game…" at bounding box center [795, 187] width 264 height 319
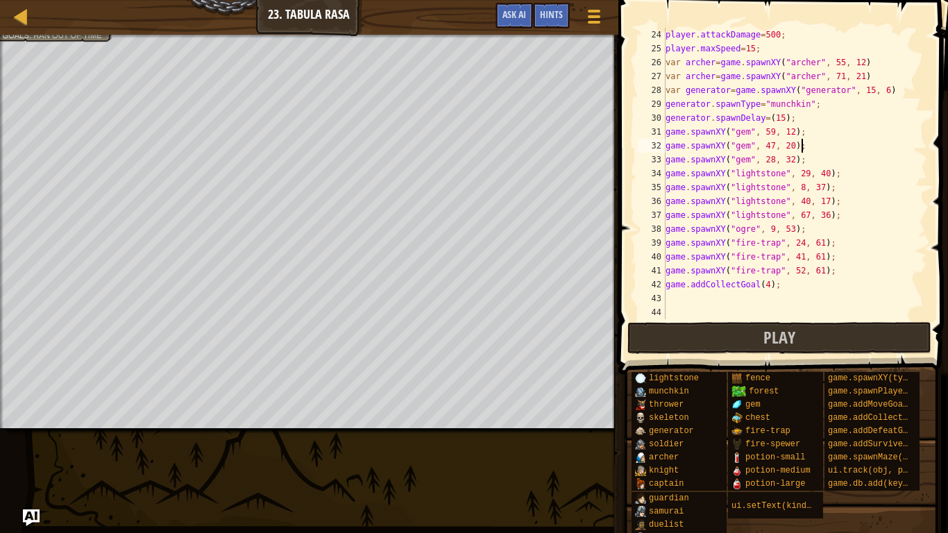
click at [817, 160] on div "player . attackDamage = 500 ; player . maxSpeed = 15 ; var [PERSON_NAME] = game…" at bounding box center [795, 187] width 264 height 319
type textarea "game.spawnXY("gem", 28, 32);"
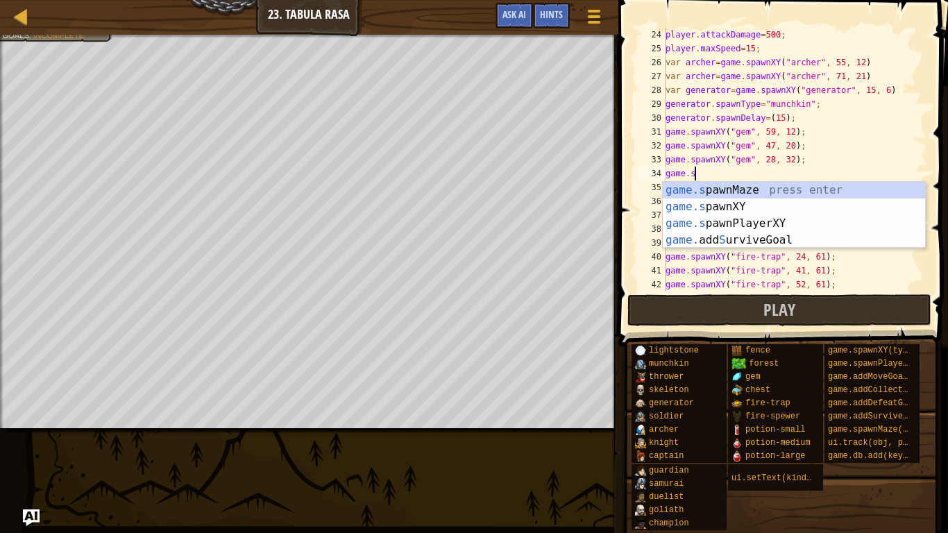
scroll to position [6, 6]
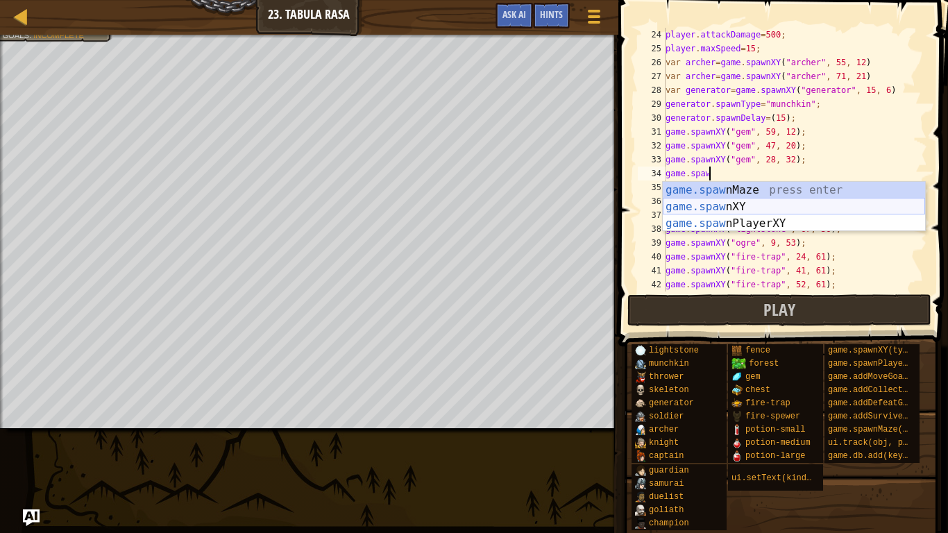
click at [765, 205] on div "game.[PERSON_NAME] nMaze press enter game.[PERSON_NAME] nXY press enter game.[P…" at bounding box center [794, 223] width 262 height 83
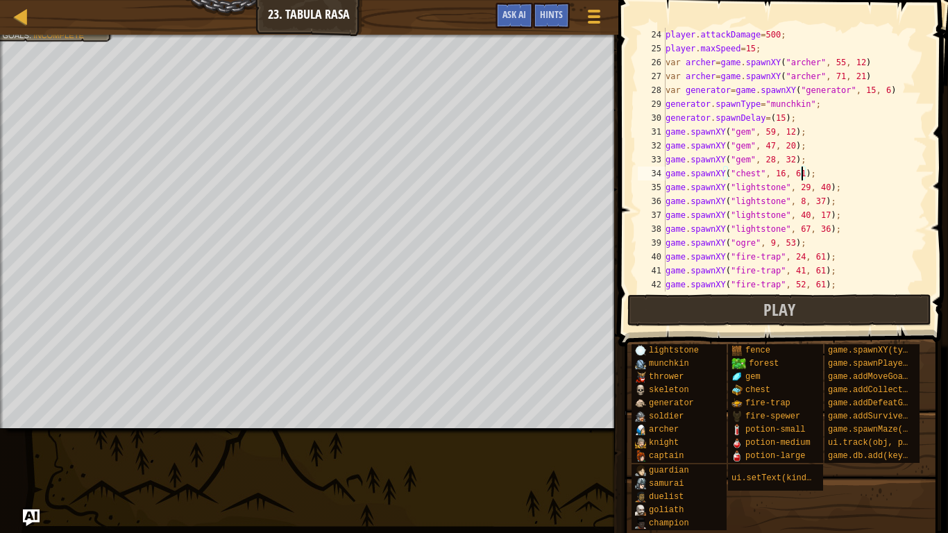
scroll to position [361, 0]
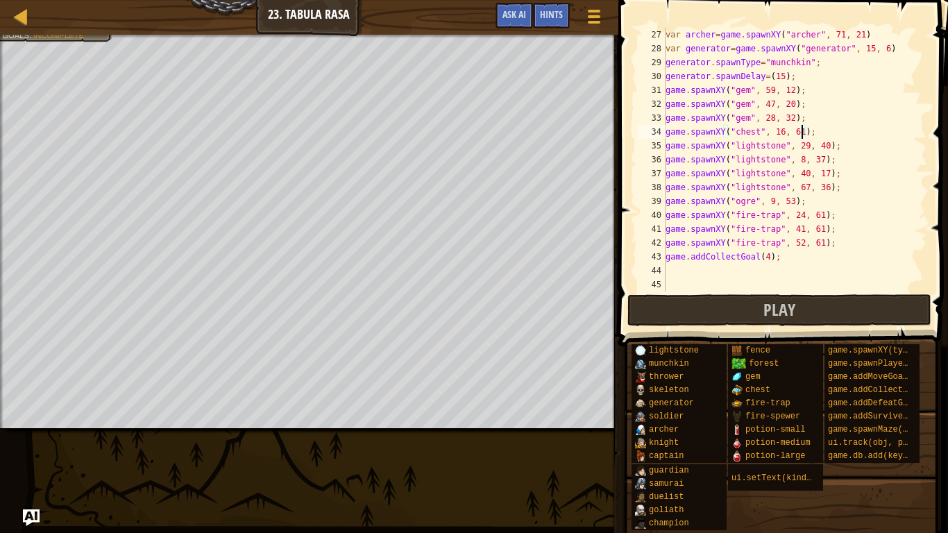
click at [768, 255] on div "var [PERSON_NAME] = game . spawnXY ( "[PERSON_NAME]" , 71 , 21 ) var generator …" at bounding box center [795, 173] width 264 height 291
type textarea "game.addCollectGoal(8);"
click at [730, 265] on div "var [PERSON_NAME] = game . spawnXY ( "[PERSON_NAME]" , 71 , 21 ) var generator …" at bounding box center [795, 173] width 264 height 291
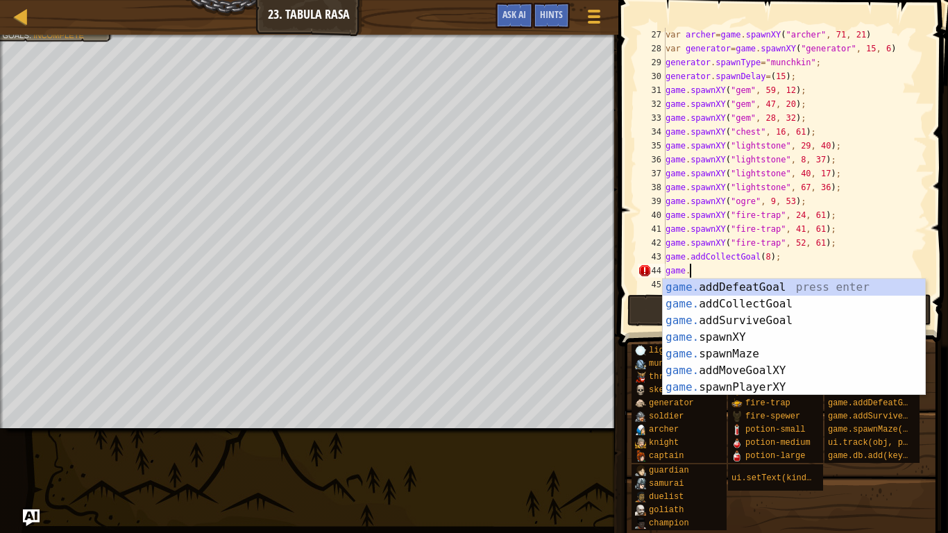
scroll to position [6, 3]
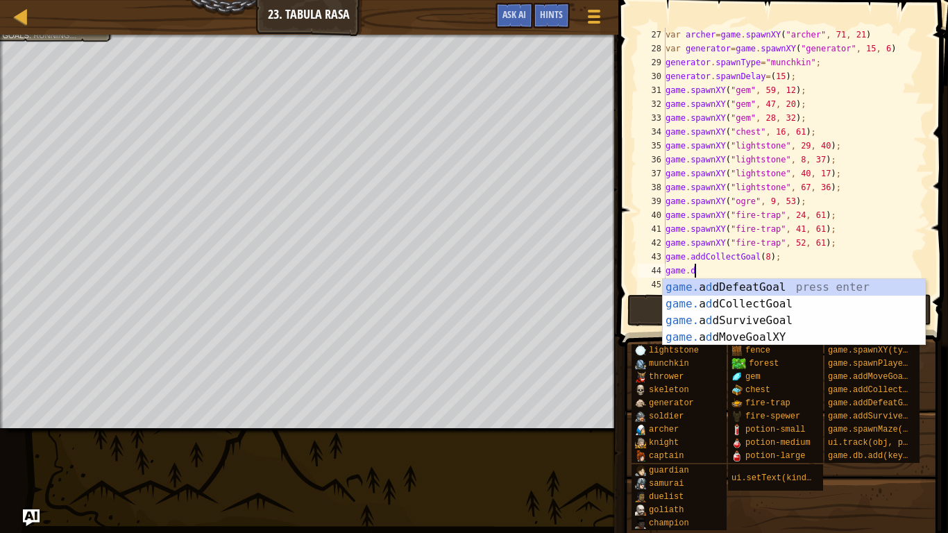
type textarea "[DOMAIN_NAME]"
click at [757, 287] on div "game. a d dD e featGoal press enter game. a d dMov e GoalXY press enter game. a…" at bounding box center [794, 329] width 262 height 100
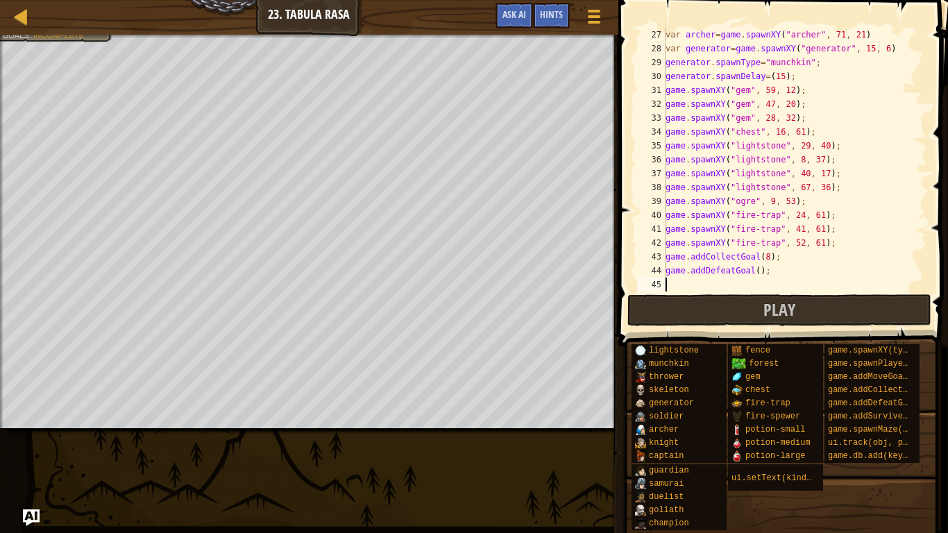
scroll to position [6, 0]
click at [759, 272] on div "var [PERSON_NAME] = game . spawnXY ( "[PERSON_NAME]" , 71 , 21 ) var generator …" at bounding box center [795, 173] width 264 height 291
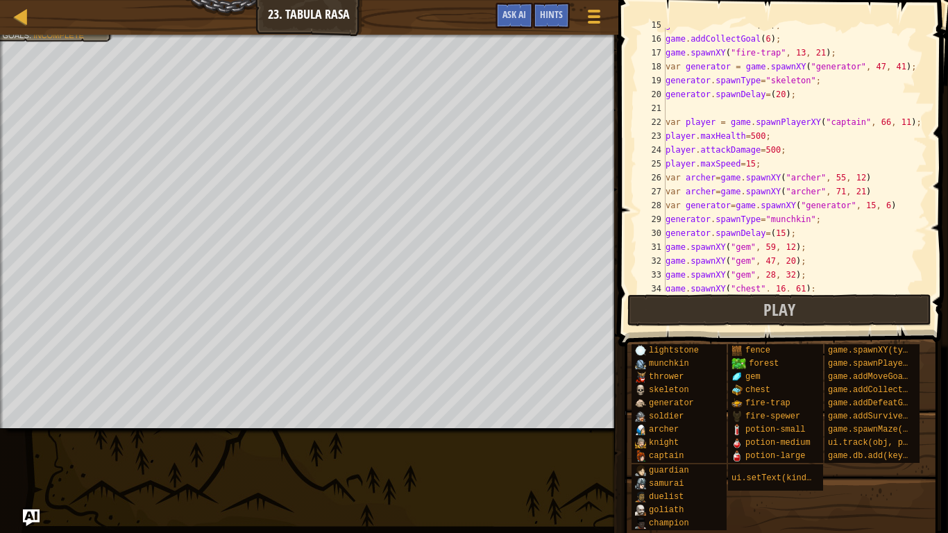
scroll to position [161, 0]
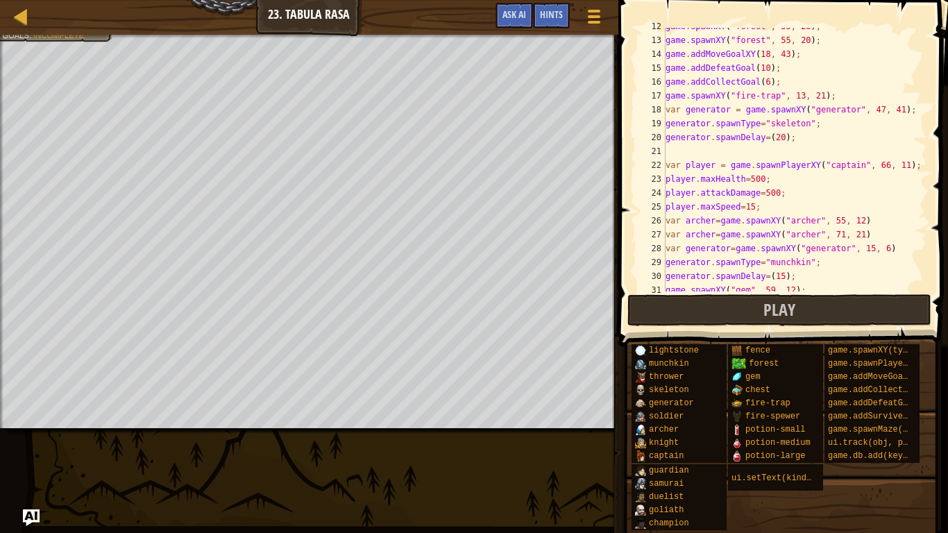
click at [733, 220] on div "game . spawnXY ( "forest" , 55 , 28 ) ; game . spawnXY ( "forest" , 55 , 20 ) ;…" at bounding box center [795, 164] width 264 height 291
click at [793, 231] on div "game . spawnXY ( "forest" , 55 , 28 ) ; game . spawnXY ( "forest" , 55 , 20 ) ;…" at bounding box center [795, 164] width 264 height 291
click at [779, 239] on div "game . spawnXY ( "forest" , 55 , 28 ) ; game . spawnXY ( "forest" , 55 , 20 ) ;…" at bounding box center [795, 164] width 264 height 291
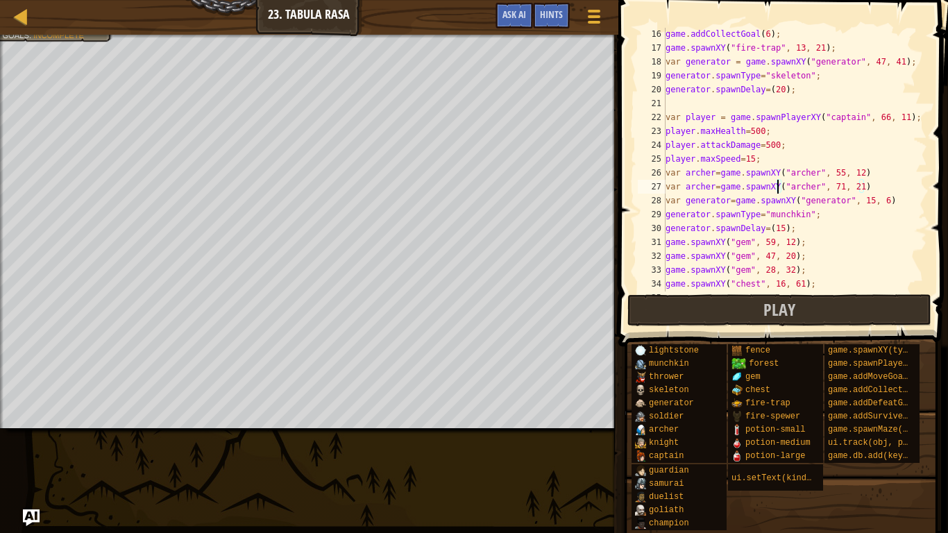
scroll to position [209, 0]
click at [778, 90] on div "game . addCollectGoal ( 6 ) ; game . spawnXY ( "fire-trap" , 13 , 21 ) ; var ge…" at bounding box center [795, 172] width 264 height 291
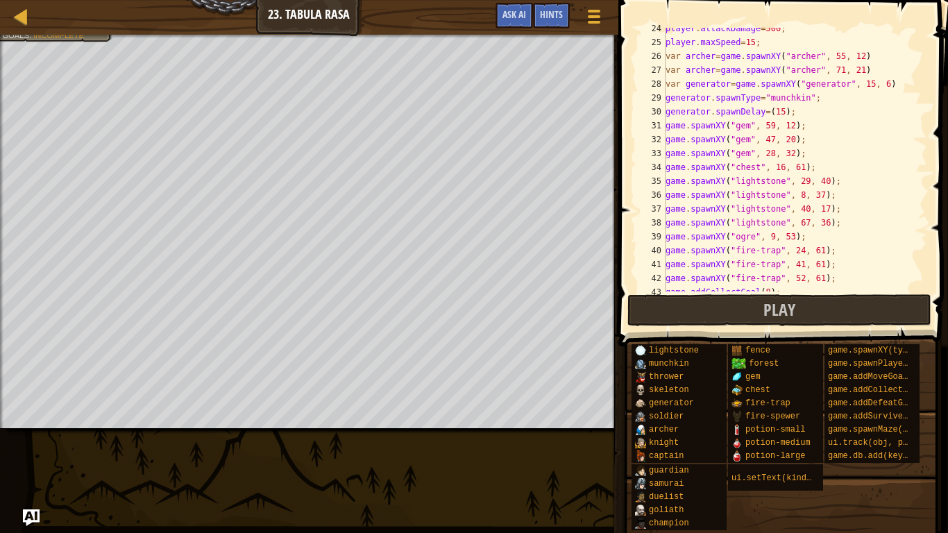
scroll to position [327, 0]
click at [778, 112] on div "player . attackDamage = 500 ; player . maxSpeed = 15 ; var [PERSON_NAME] = game…" at bounding box center [795, 165] width 264 height 291
click at [840, 314] on button "Play" at bounding box center [779, 310] width 304 height 32
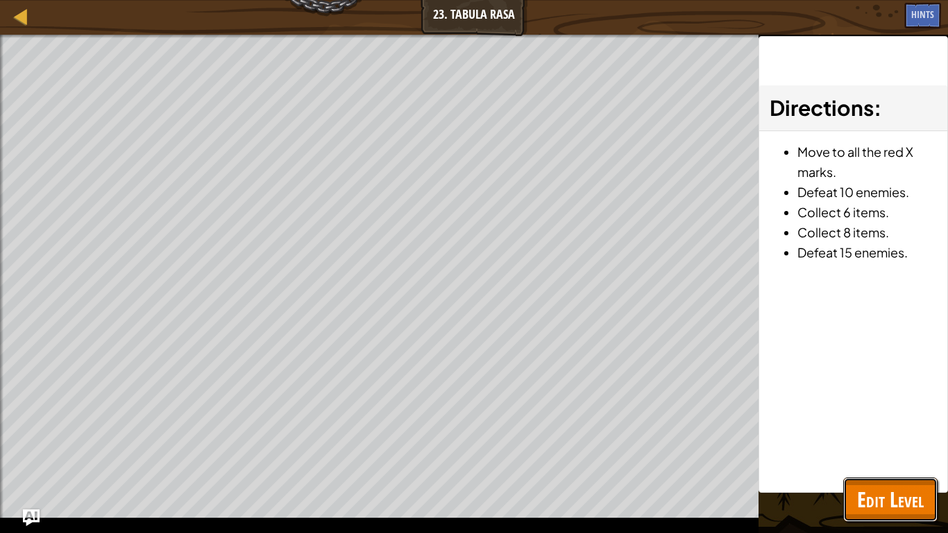
click at [855, 415] on button "Edit Level" at bounding box center [890, 499] width 94 height 44
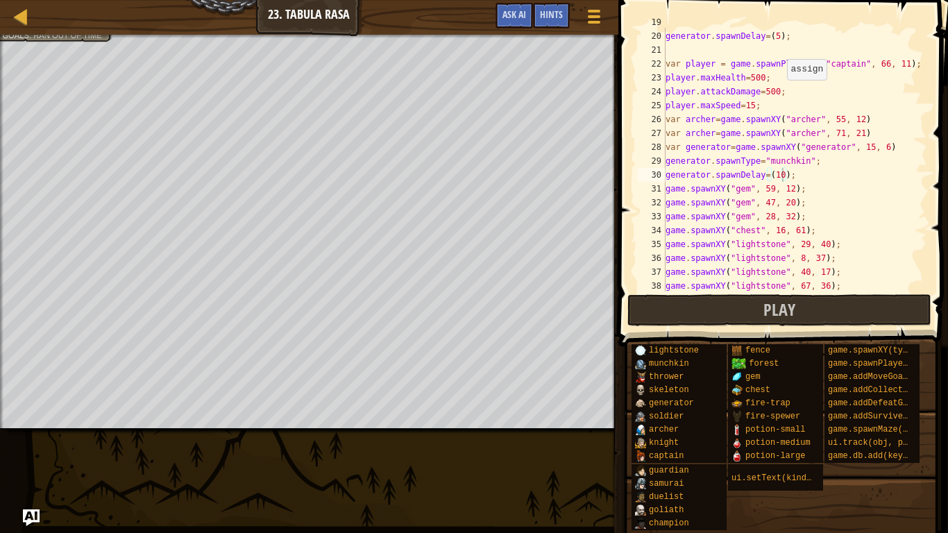
scroll to position [262, 0]
click at [774, 178] on div "generator . spawnType = "skeleton" ; generator . spawnDelay = ( 5 ) ; var playe…" at bounding box center [795, 161] width 264 height 291
click at [842, 312] on button "Play" at bounding box center [779, 310] width 304 height 32
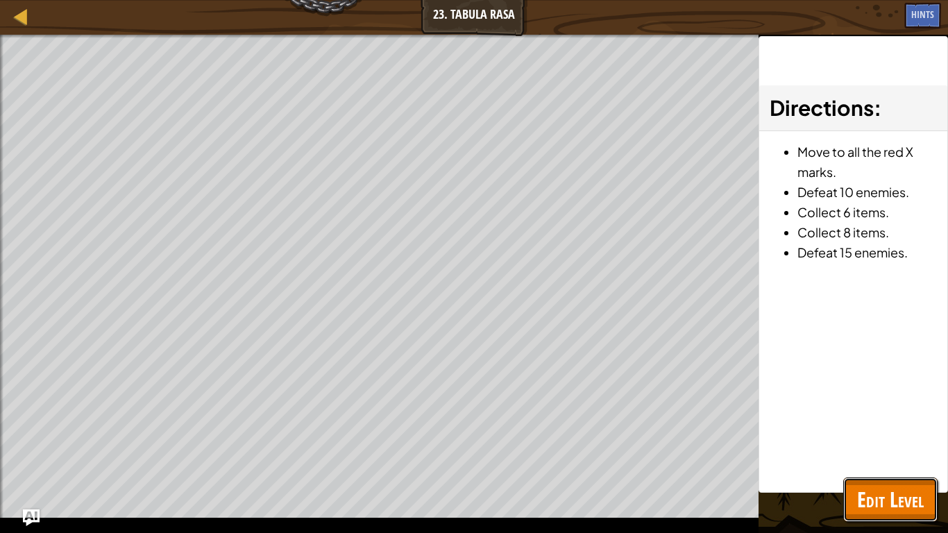
click at [874, 415] on button "Edit Level" at bounding box center [890, 499] width 94 height 44
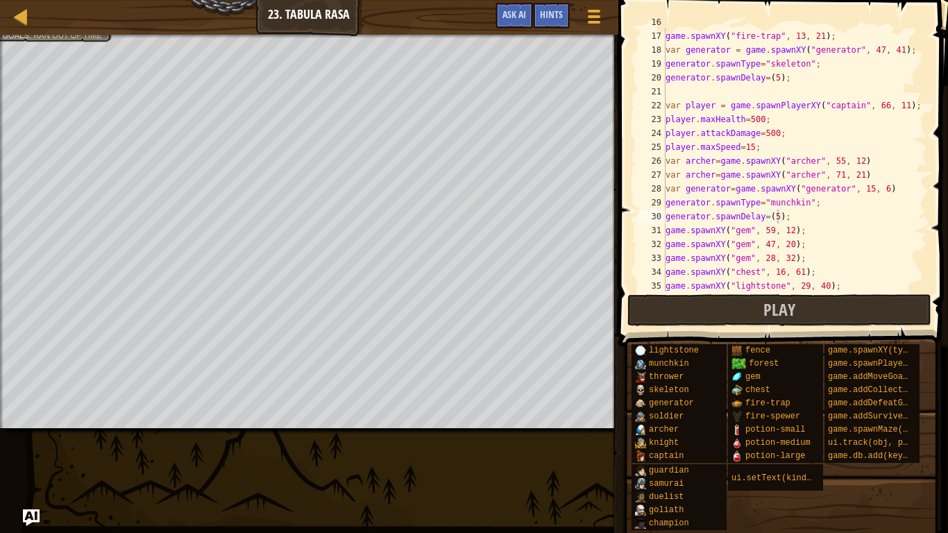
click at [777, 219] on div "game . addCollectGoal ( 6 ) ; game . spawnXY ( "fire-trap" , 13 , 21 ) ; var ge…" at bounding box center [795, 160] width 264 height 291
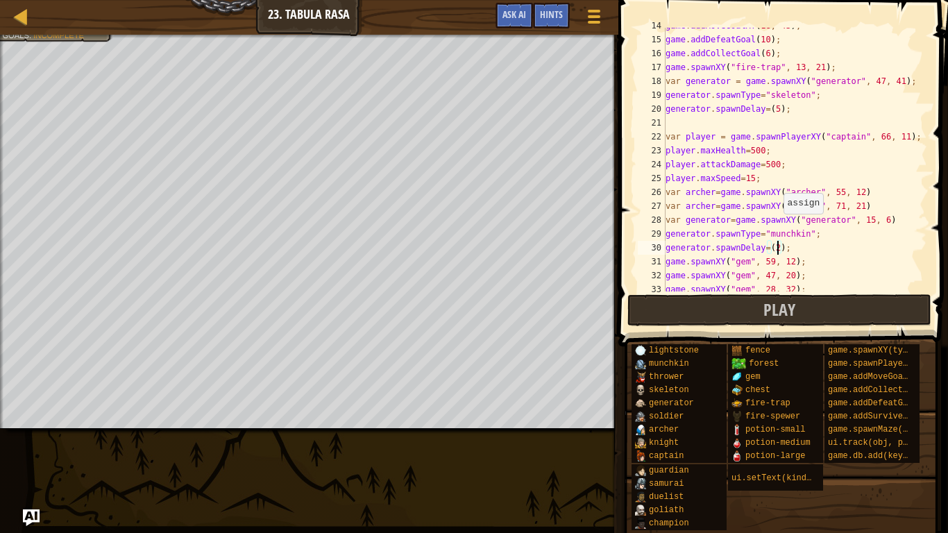
scroll to position [184, 0]
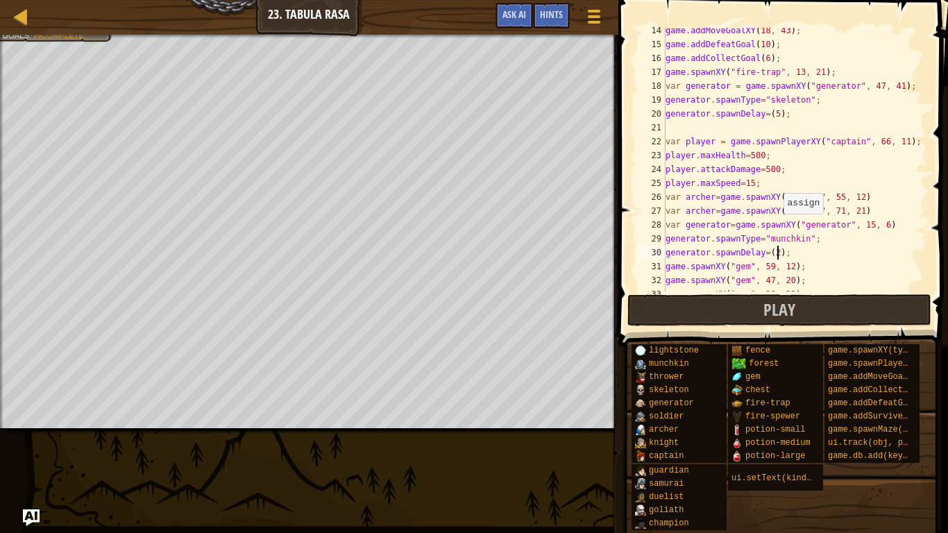
click at [784, 112] on div "game . addMoveGoalXY ( 18 , 43 ) ; game . addDefeatGoal ( 10 ) ; game . addColl…" at bounding box center [795, 169] width 264 height 291
type textarea "generator.spawnDelay=(2);"
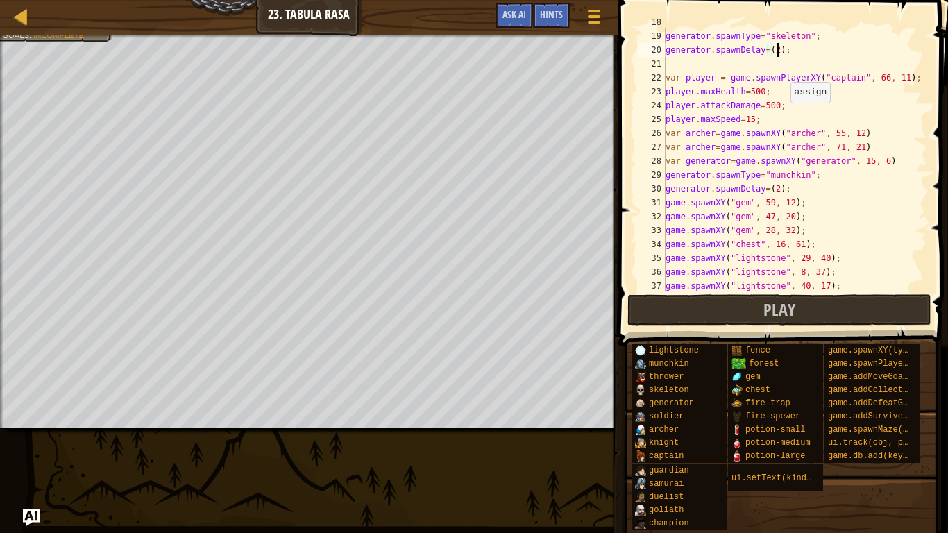
scroll to position [375, 0]
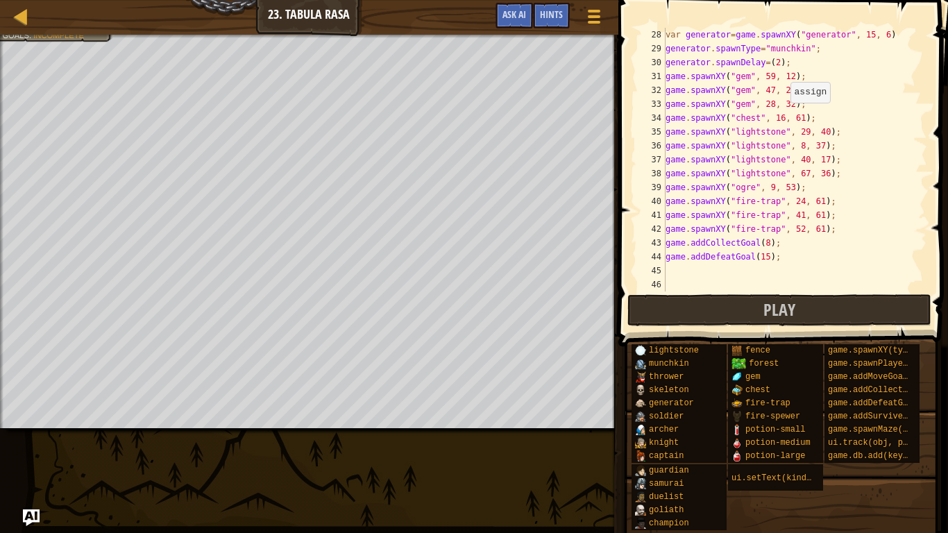
click at [754, 269] on div "var generator = game . spawnXY ( "generator" , 15 , 6 ) generator . spawnType =…" at bounding box center [795, 173] width 264 height 291
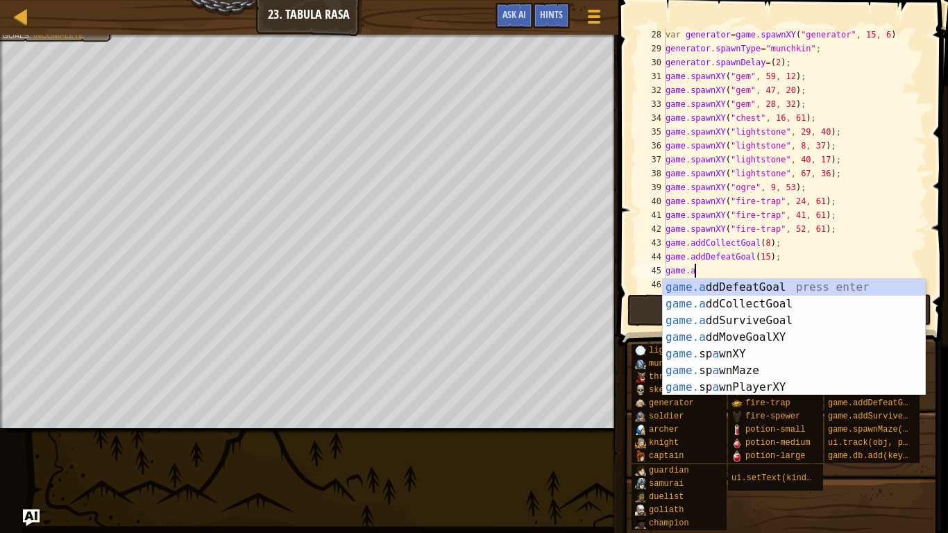
type textarea "game.add"
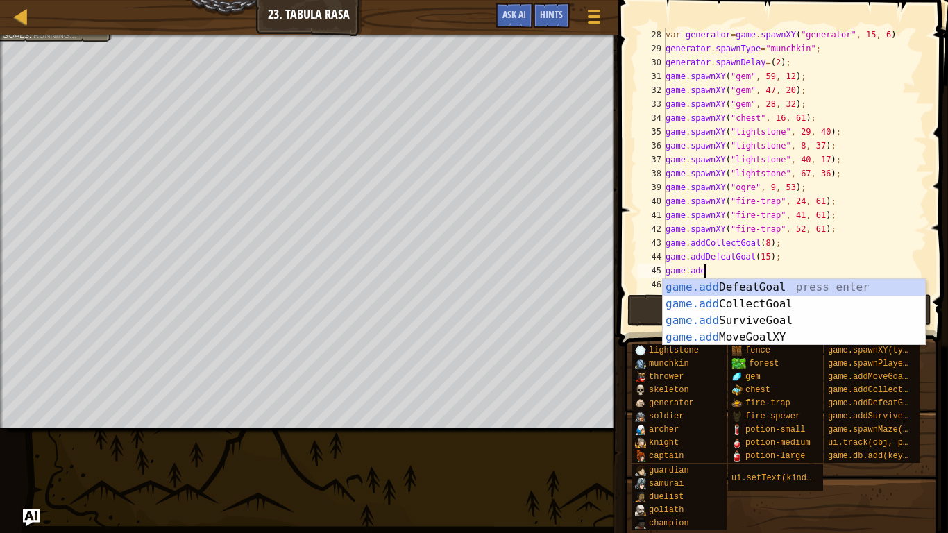
scroll to position [6, 5]
click at [700, 316] on div "game.add DefeatGoal press enter game.add CollectGoal press enter game.add Survi…" at bounding box center [794, 329] width 262 height 100
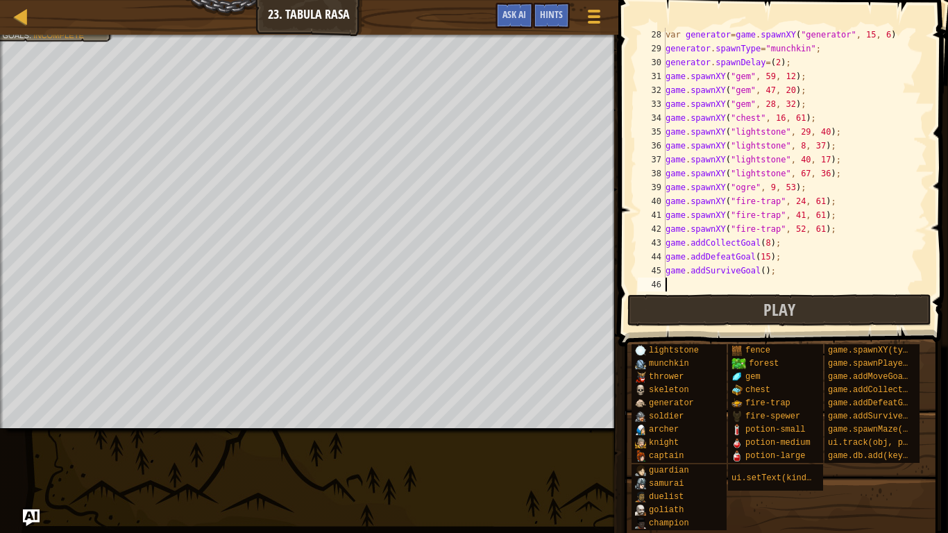
scroll to position [6, 0]
click at [763, 266] on div "var generator = game . spawnXY ( "generator" , 15 , 6 ) generator . spawnType =…" at bounding box center [795, 173] width 264 height 291
type textarea "game.addSurviveGoal(35);"
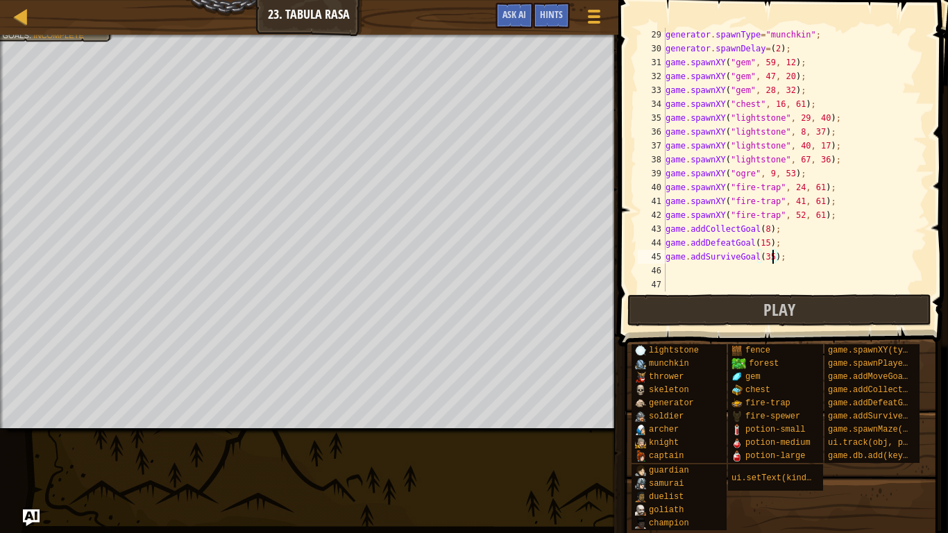
scroll to position [389, 0]
click at [688, 274] on div "generator . spawnType = "munchkin" ; generator . spawnDelay = ( 2 ) ; game . sp…" at bounding box center [795, 173] width 264 height 291
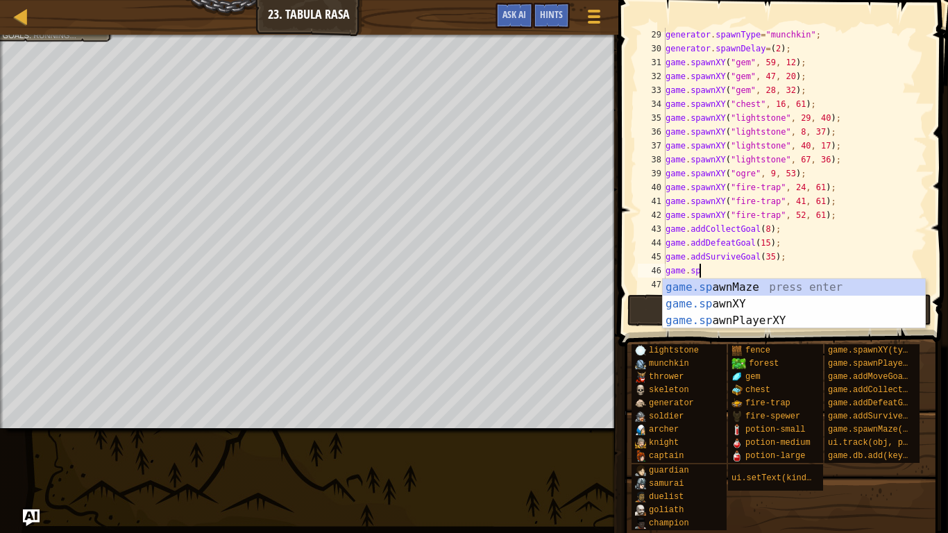
scroll to position [6, 6]
click at [794, 299] on div "game.[PERSON_NAME] nMaze press enter game.[PERSON_NAME] nXY press enter game.[P…" at bounding box center [794, 320] width 262 height 83
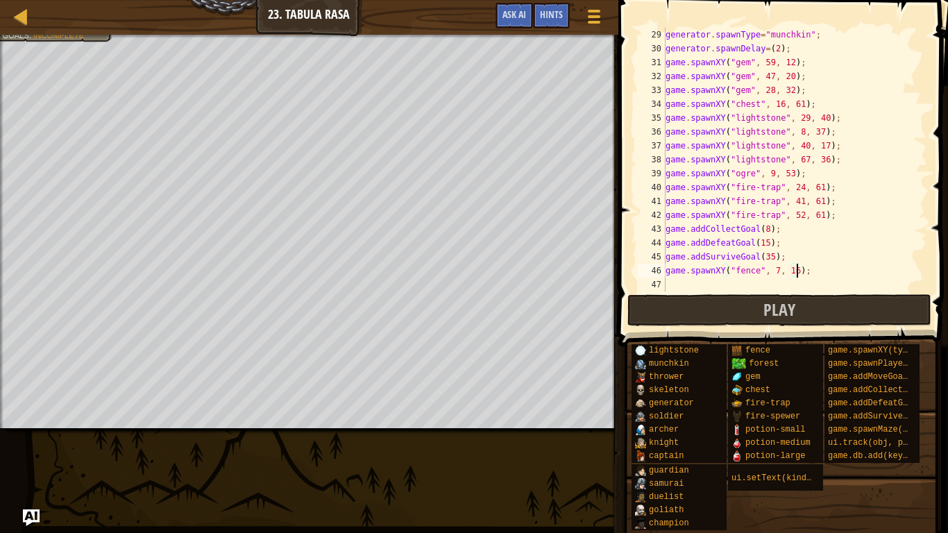
scroll to position [6, 19]
type textarea "game.spawnXY("fence", 7, 10);"
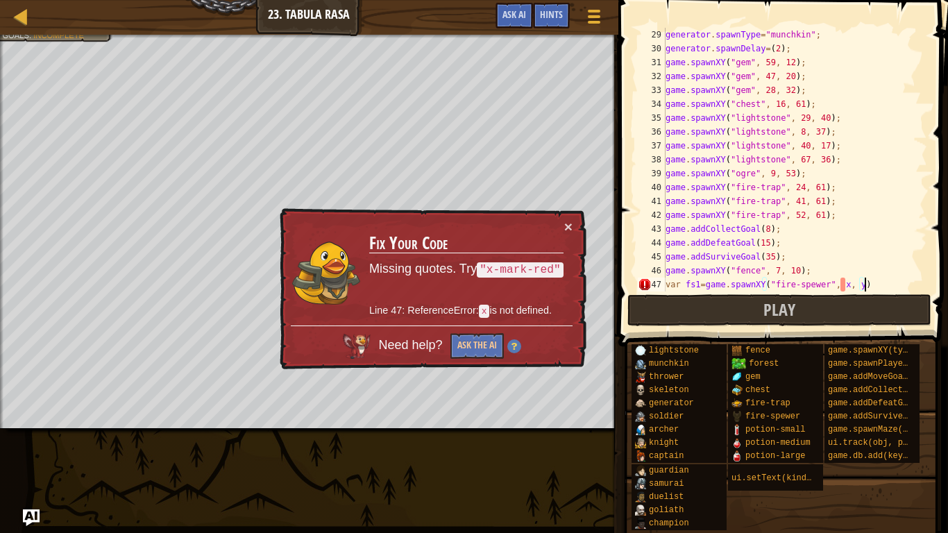
type textarea "var fs1=game.spawnXY("fire-spewer", x, y);"
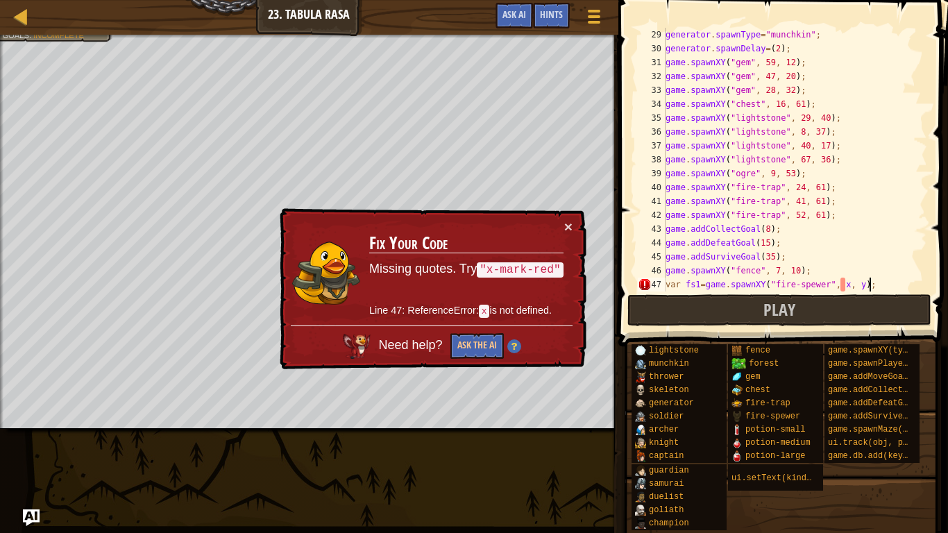
scroll to position [403, 0]
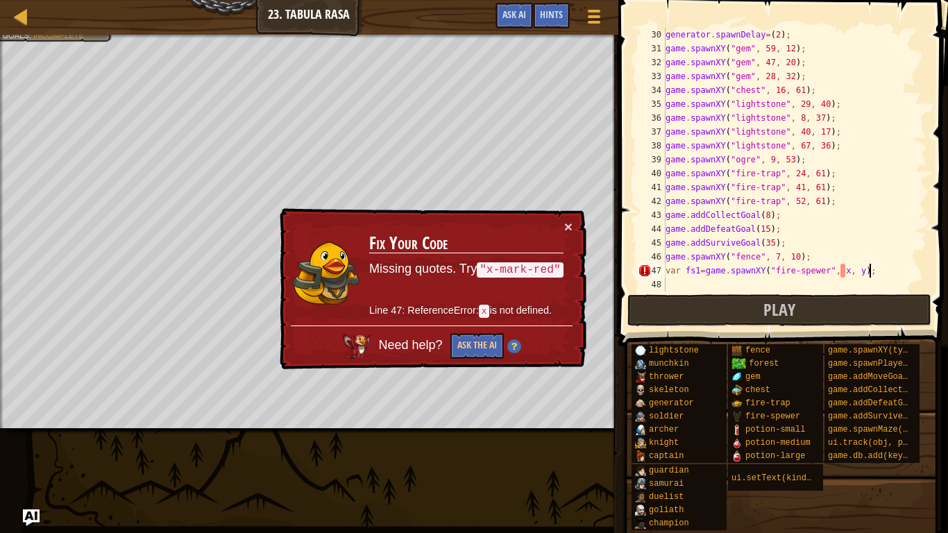
click at [689, 282] on div "generator . spawnDelay = ( 2 ) ; game . spawnXY ( "gem" , 59 , 12 ) ; game . sp…" at bounding box center [795, 173] width 264 height 291
click at [843, 265] on div "generator . spawnDelay = ( 2 ) ; game . spawnXY ( "gem" , 59 , 12 ) ; game . sp…" at bounding box center [795, 173] width 264 height 291
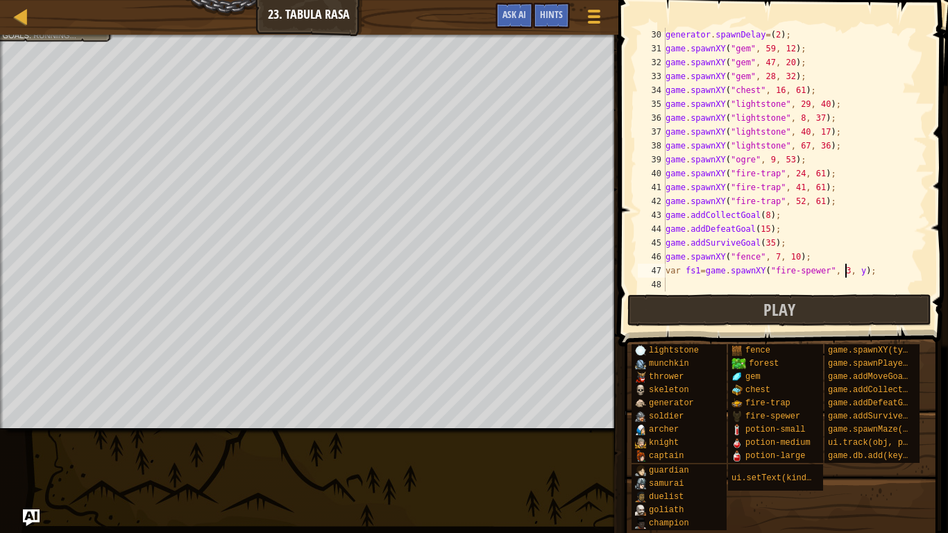
scroll to position [6, 26]
type textarea "var fs1=game.spawnXY("fire-spewer", 39, 11);"
click at [820, 280] on div "generator . spawnDelay = ( 2 ) ; game . spawnXY ( "gem" , 59 , 12 ) ; game . sp…" at bounding box center [795, 173] width 264 height 291
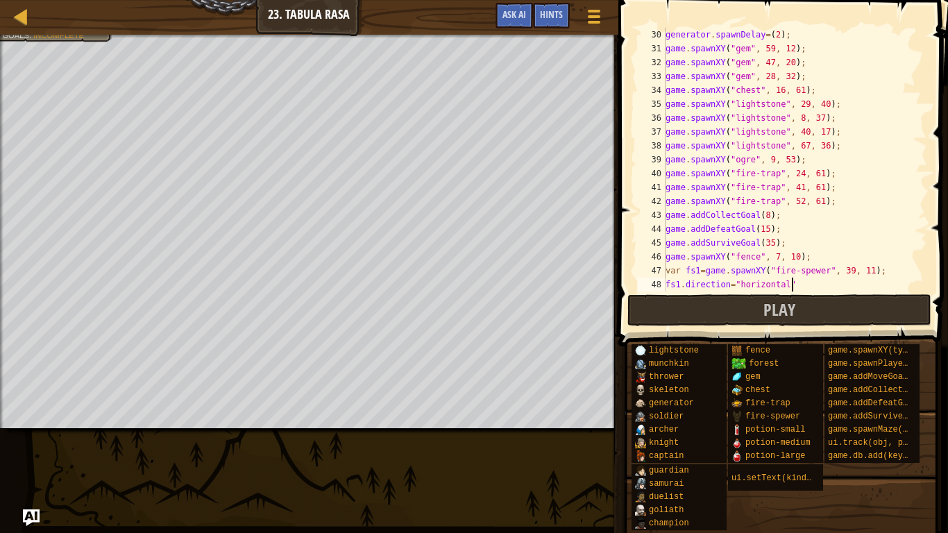
type textarea "fs1.direction="horizontal";"
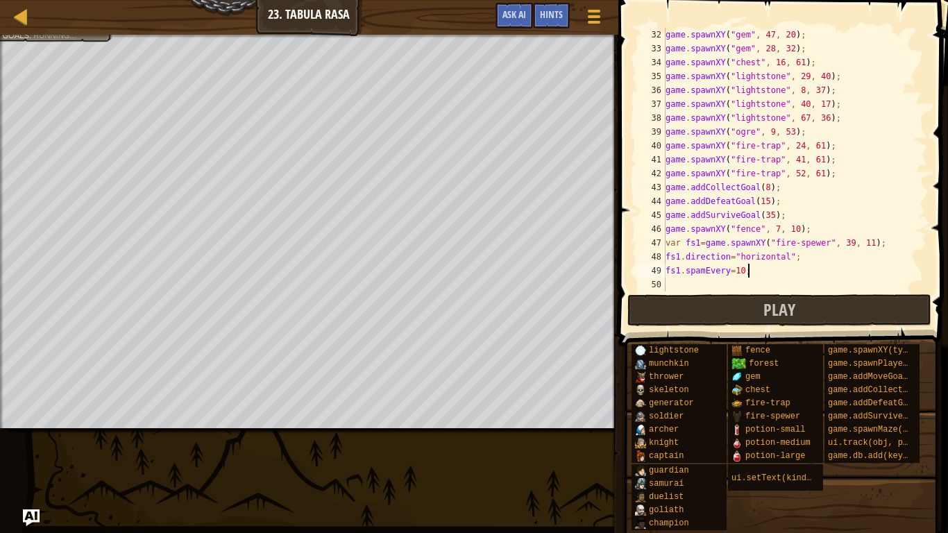
scroll to position [6, 11]
click at [892, 307] on button "Play" at bounding box center [779, 310] width 304 height 32
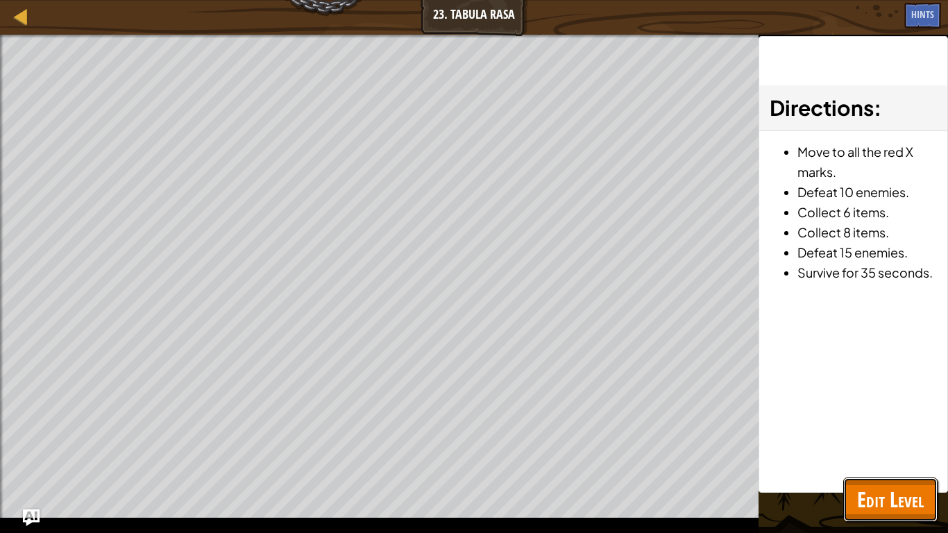
click at [861, 415] on span "Edit Level" at bounding box center [890, 499] width 67 height 28
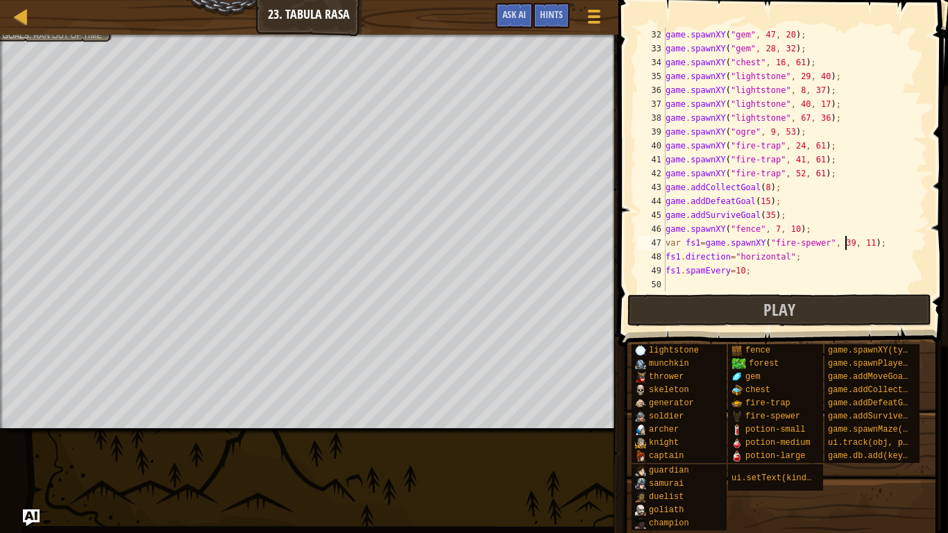
click at [843, 243] on div "game . spawnXY ( "gem" , 47 , 20 ) ; game . spawnXY ( "gem" , 28 , 32 ) ; game …" at bounding box center [795, 173] width 264 height 291
type textarea "var fs1=game.spawnXY("fire-spewer", 39, 5);"
click at [744, 295] on button "Play" at bounding box center [779, 310] width 304 height 32
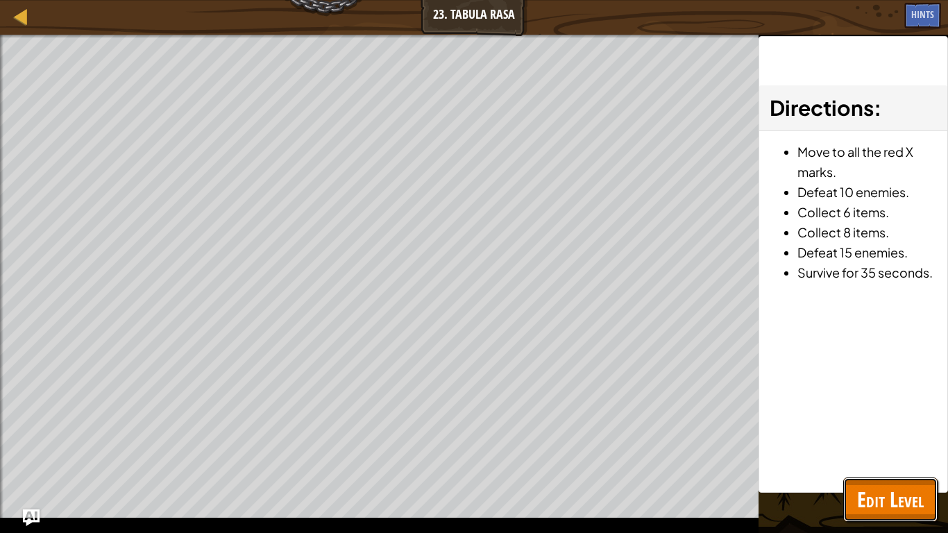
click at [924, 415] on button "Edit Level" at bounding box center [890, 499] width 94 height 44
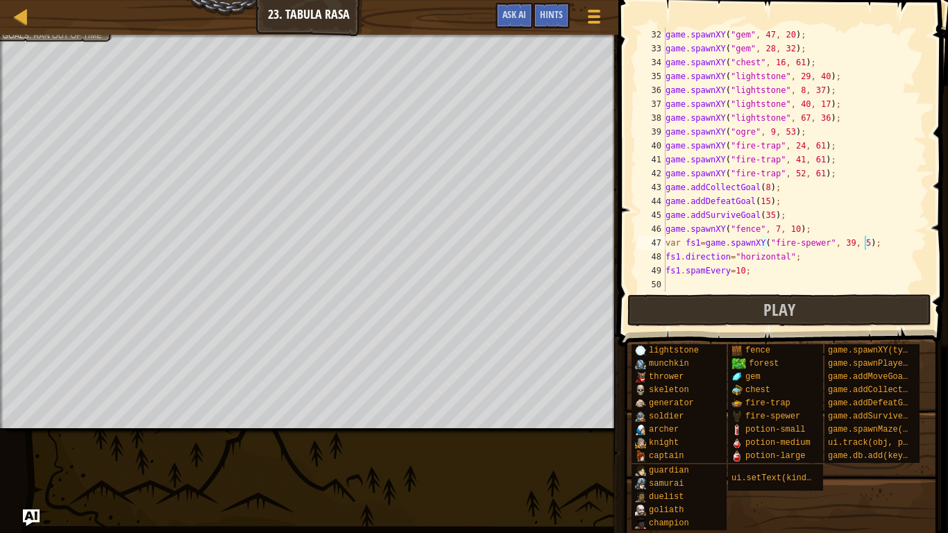
click at [695, 278] on div "game . spawnXY ( "gem" , 47 , 20 ) ; game . spawnXY ( "gem" , 28 , 32 ) ; game …" at bounding box center [795, 173] width 264 height 291
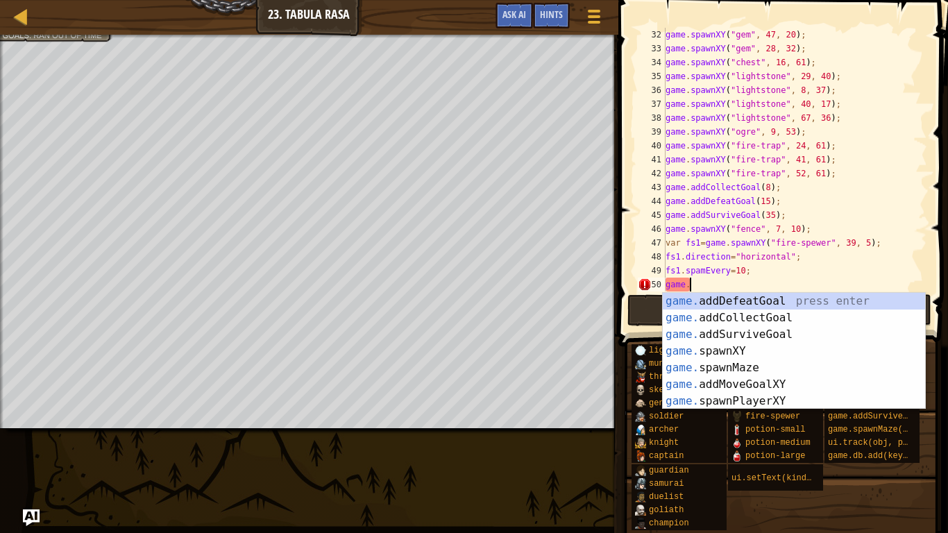
scroll to position [6, 3]
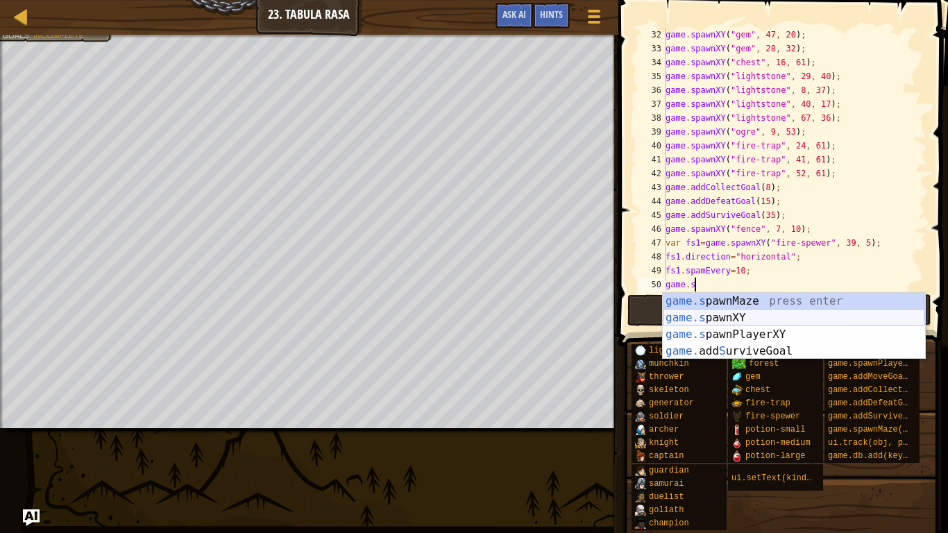
click at [763, 318] on div "game.s pawnMaze press enter game.s pawnXY press enter game.s pawnPlayerXY press…" at bounding box center [794, 343] width 262 height 100
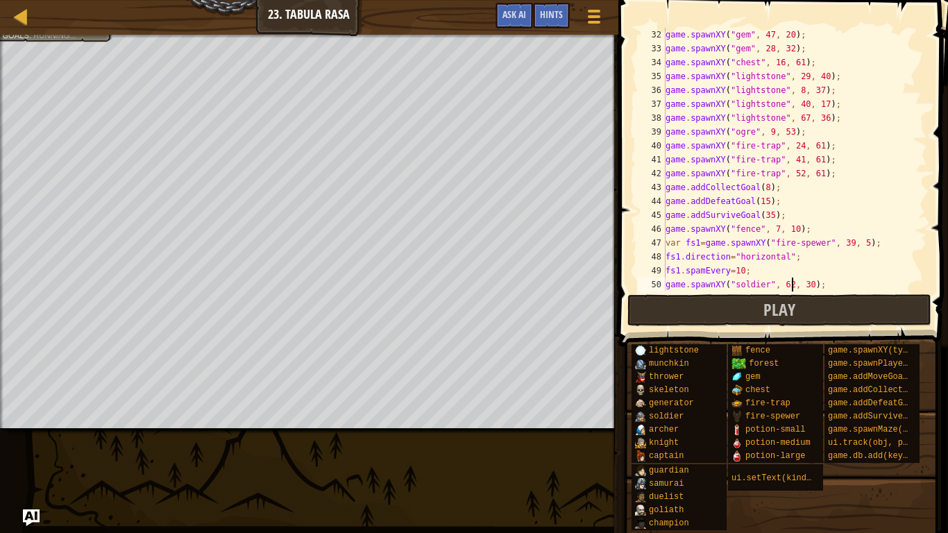
scroll to position [6, 18]
type textarea "game.spawnXY("soldier", 62, 25);"
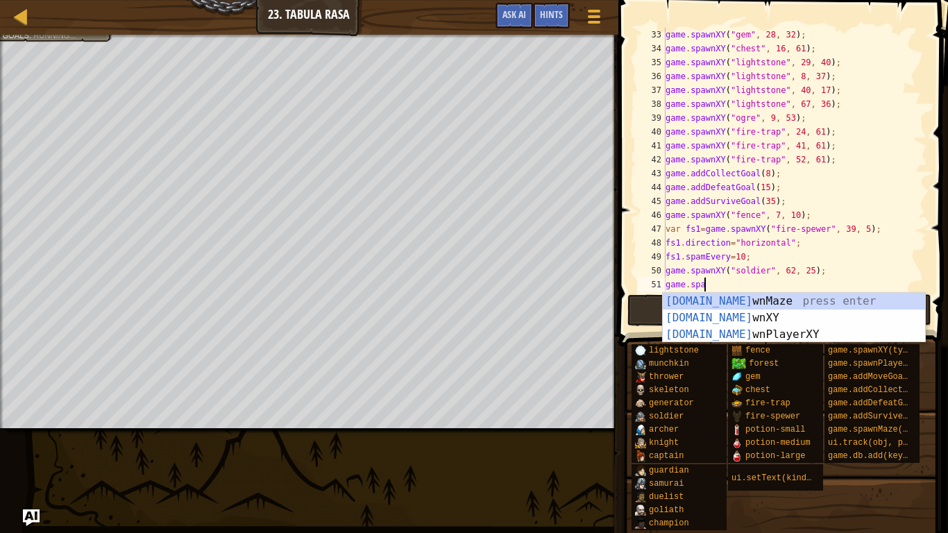
scroll to position [6, 5]
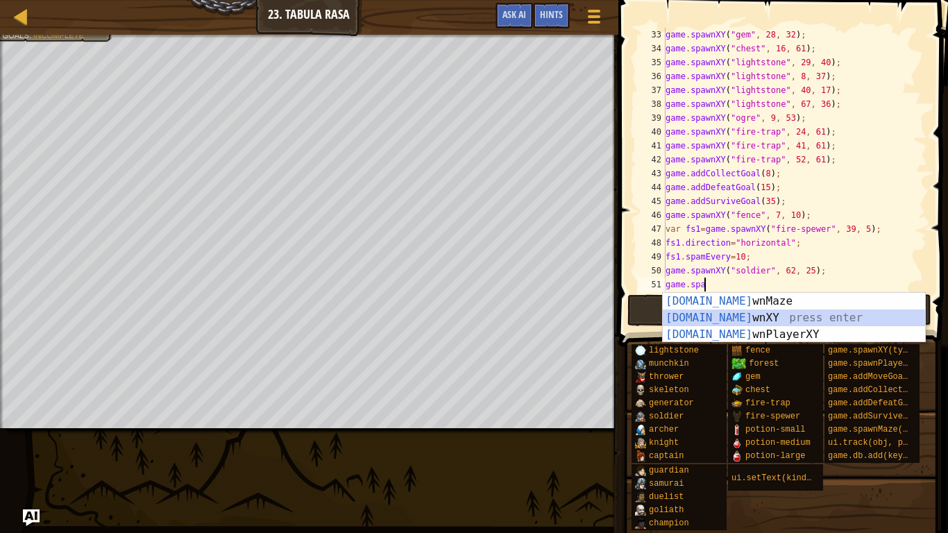
click at [672, 319] on div "[DOMAIN_NAME] wnMaze press enter [DOMAIN_NAME] wnXY press enter [DOMAIN_NAME] w…" at bounding box center [794, 334] width 262 height 83
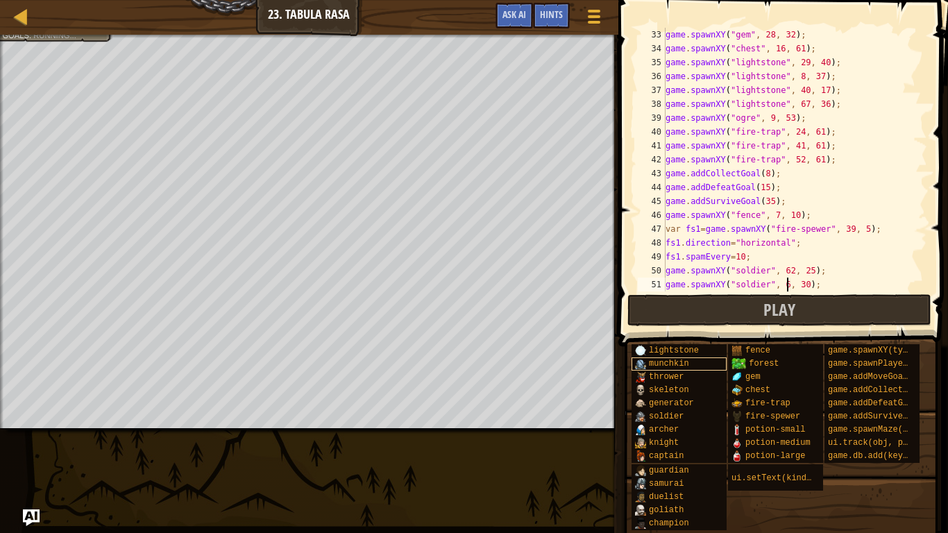
scroll to position [6, 18]
type textarea "game.spawnXY("soldier", 62, 17);"
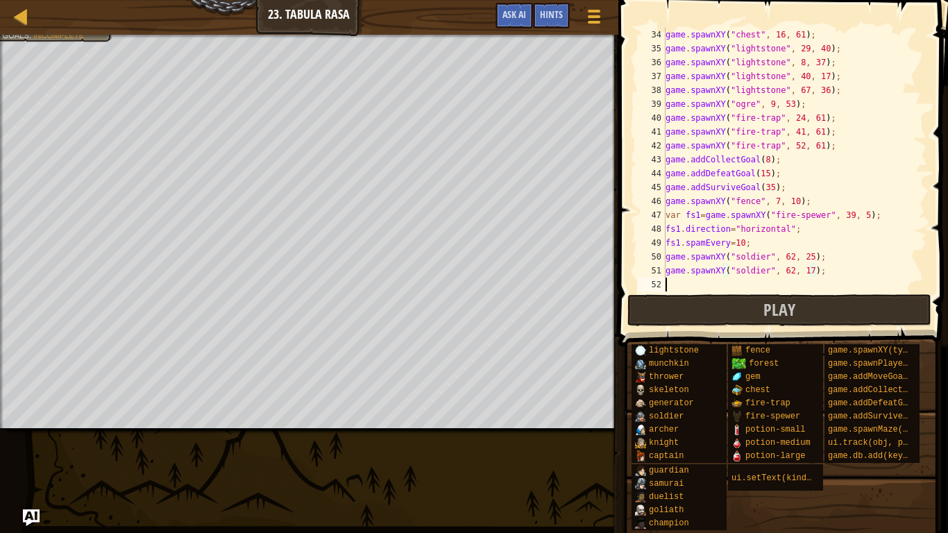
click at [690, 281] on div "game . spawnXY ( "chest" , 16 , 61 ) ; game . spawnXY ( "lightstone" , 29 , 40 …" at bounding box center [795, 173] width 264 height 291
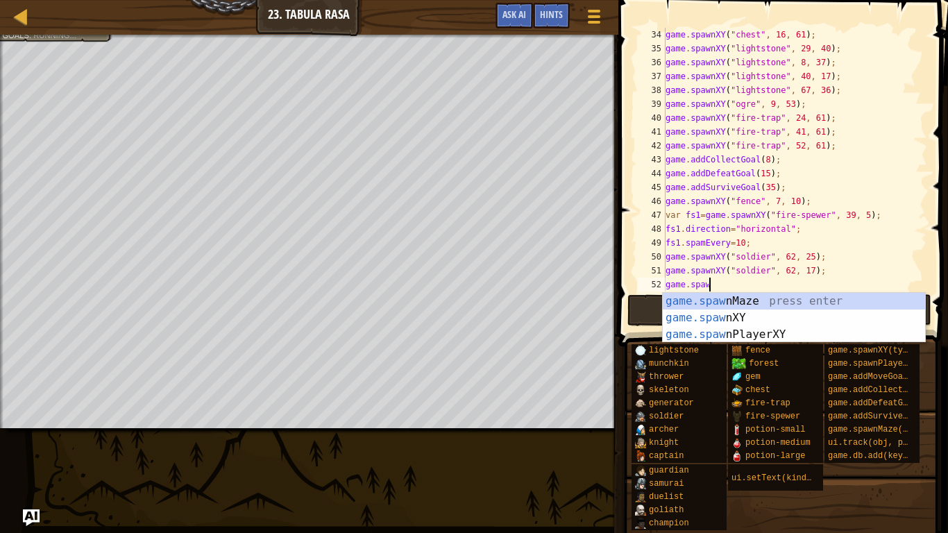
scroll to position [6, 6]
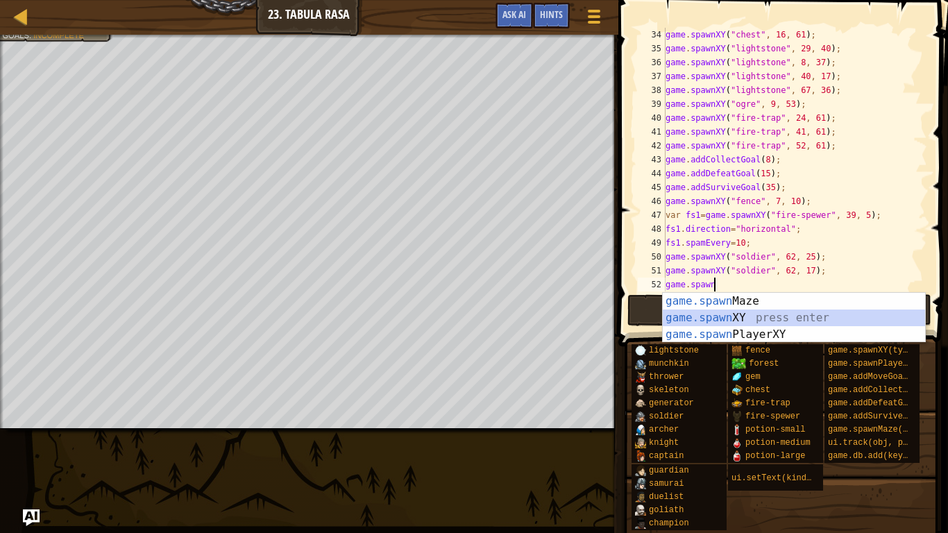
click at [761, 318] on div "game.spawn Maze press enter game.spawn XY press enter game.spawn PlayerXY press…" at bounding box center [794, 334] width 262 height 83
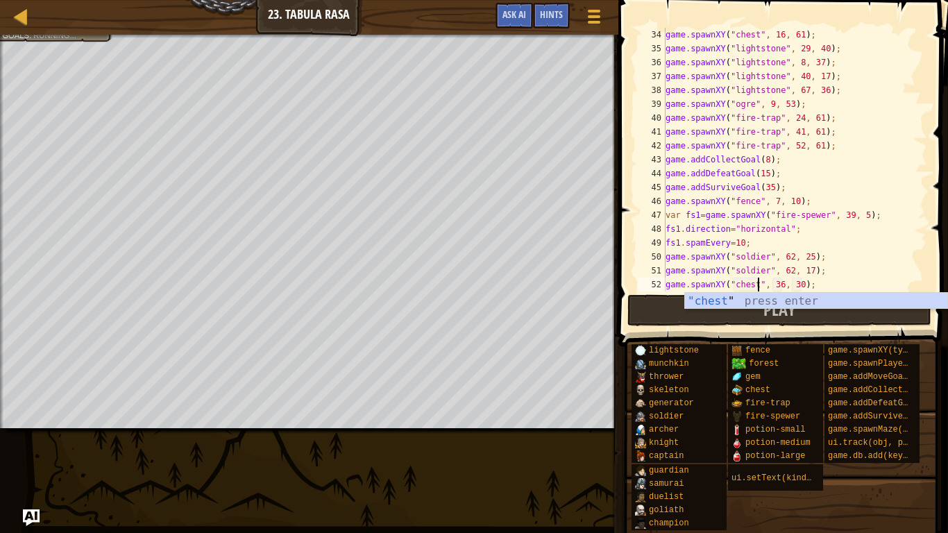
scroll to position [6, 13]
click at [782, 285] on div "game . spawnXY ( "chest" , 16 , 61 ) ; game . spawnXY ( "lightstone" , 29 , 40 …" at bounding box center [795, 173] width 264 height 291
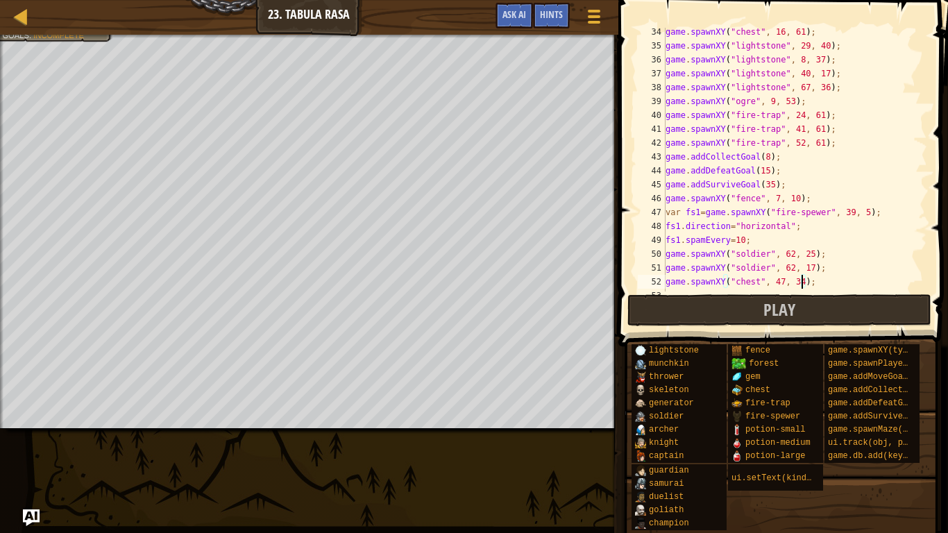
scroll to position [471, 0]
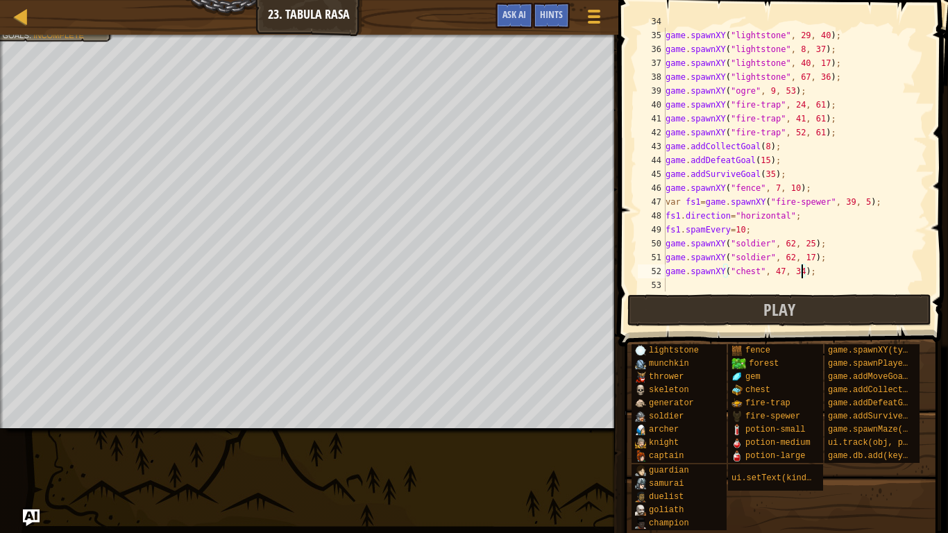
click at [766, 149] on div "game . spawnXY ( "chest" , 16 , 61 ) ; game . spawnXY ( "lightstone" , 29 , 40 …" at bounding box center [795, 160] width 264 height 291
type textarea "game.addCollectGoal(20);"
click at [745, 282] on div "game . spawnXY ( "chest" , 16 , 61 ) ; game . spawnXY ( "lightstone" , 29 , 40 …" at bounding box center [795, 160] width 264 height 291
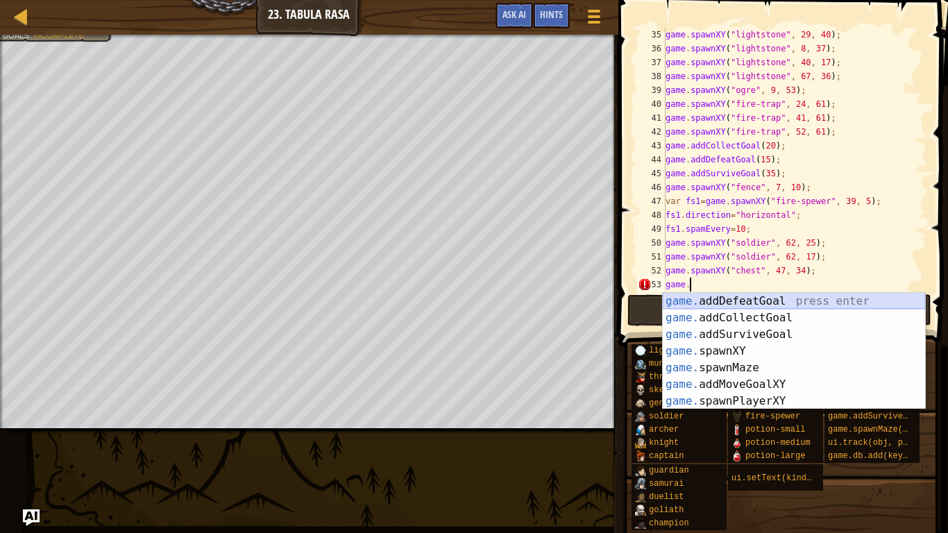
scroll to position [6, 3]
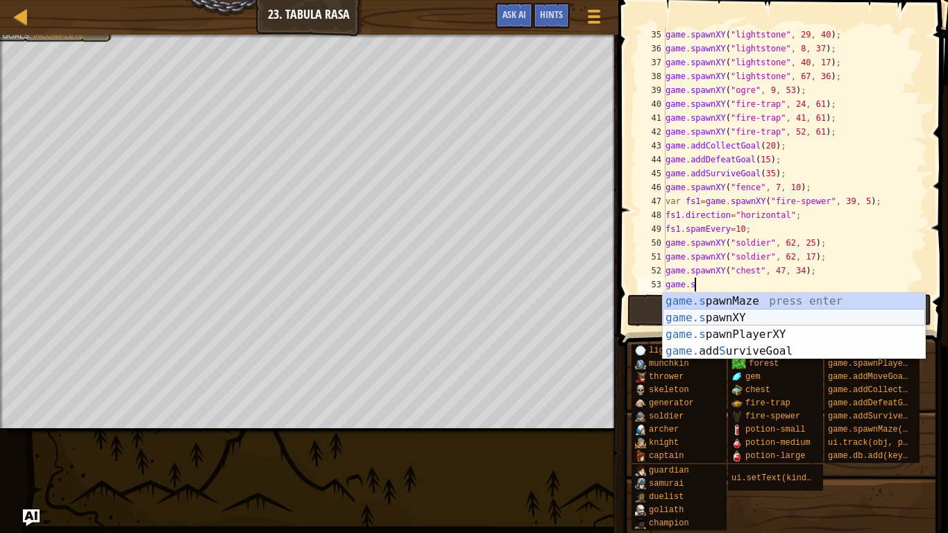
click at [761, 318] on div "game.s pawnMaze press enter game.s pawnXY press enter game.s pawnPlayerXY press…" at bounding box center [794, 343] width 262 height 100
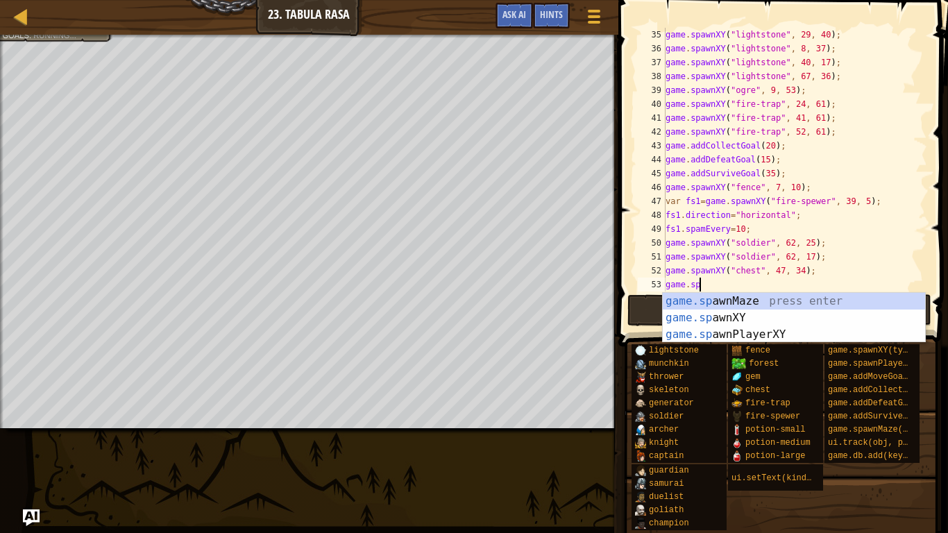
type textarea "g"
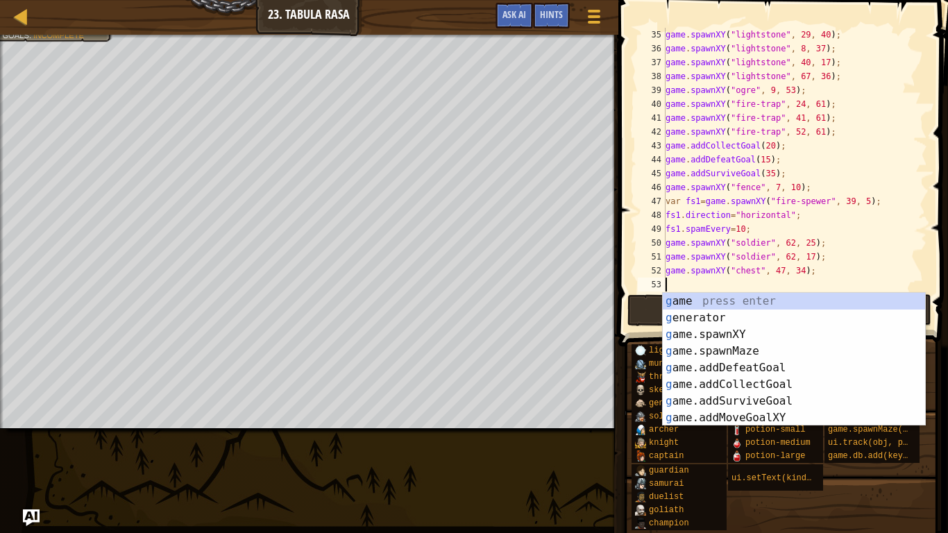
scroll to position [6, 0]
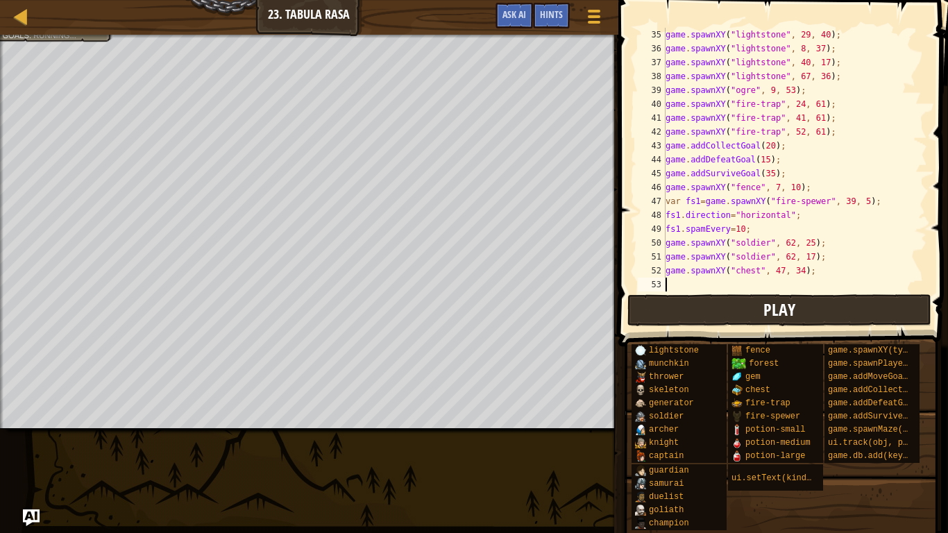
type textarea "game.spawnXY("chest", 47, 34);"
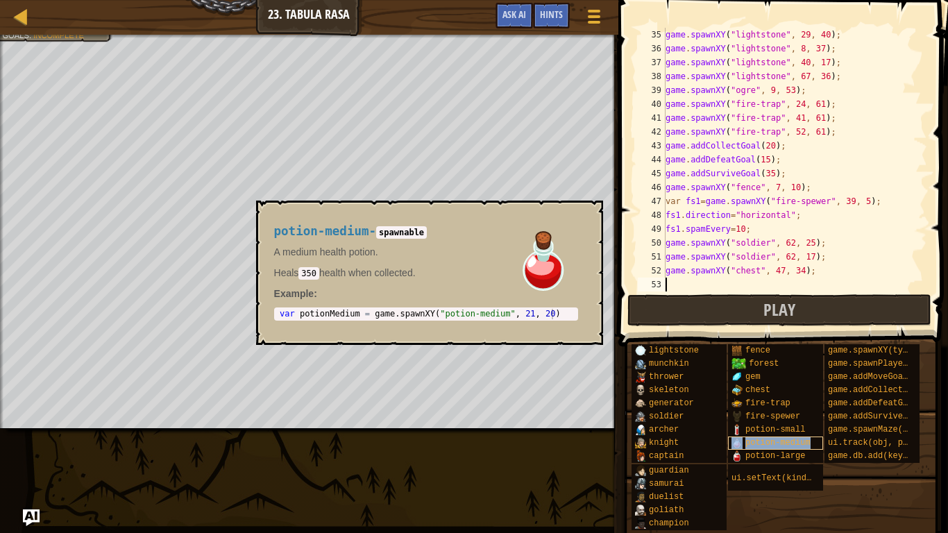
click at [758, 415] on span "potion-medium" at bounding box center [777, 443] width 65 height 10
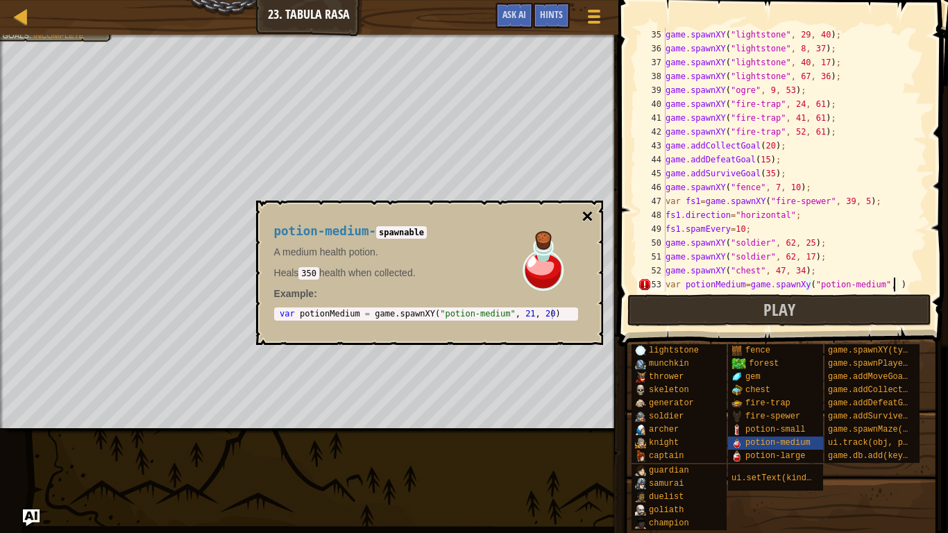
click at [588, 218] on button "×" at bounding box center [587, 216] width 11 height 19
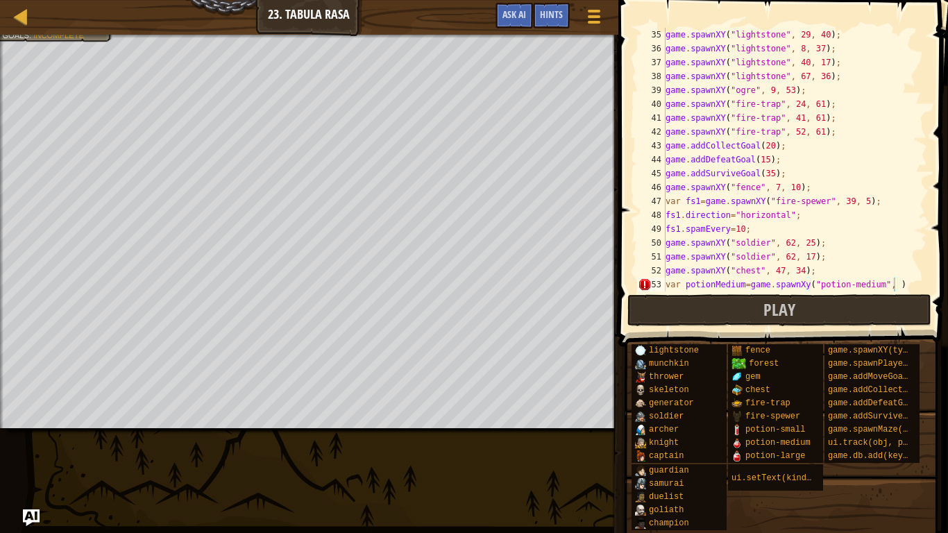
click at [898, 288] on div "game . spawnXY ( "lightstone" , 29 , 40 ) ; game . spawnXY ( "lightstone" , 8 ,…" at bounding box center [795, 173] width 264 height 291
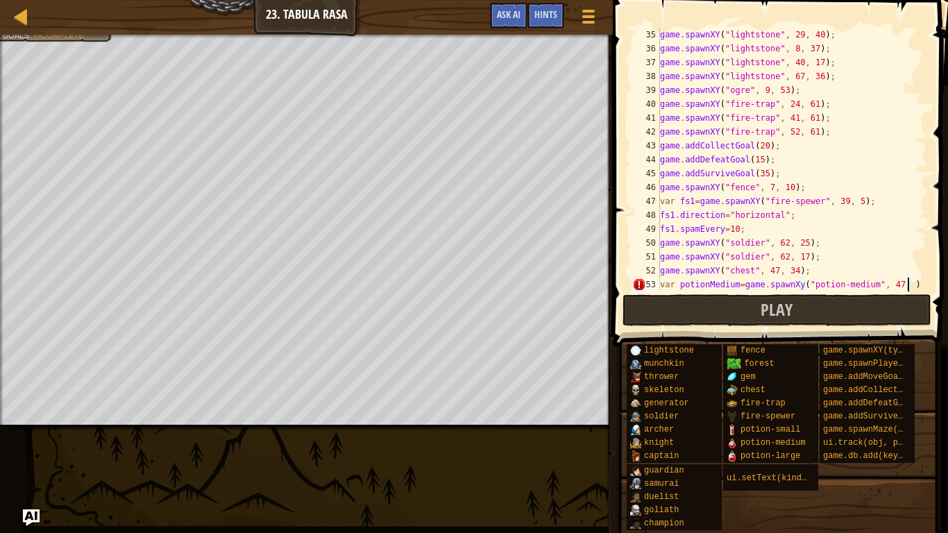
scroll to position [6, 37]
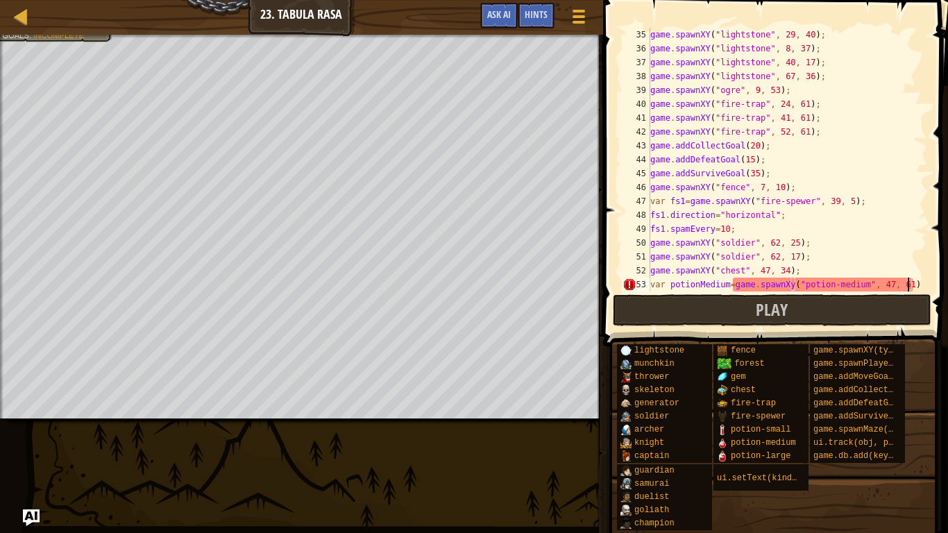
click at [795, 287] on div "game . spawnXY ( "lightstone" , 29 , 40 ) ; game . spawnXY ( "lightstone" , 8 ,…" at bounding box center [787, 173] width 280 height 291
click at [903, 303] on button "Play" at bounding box center [772, 310] width 319 height 32
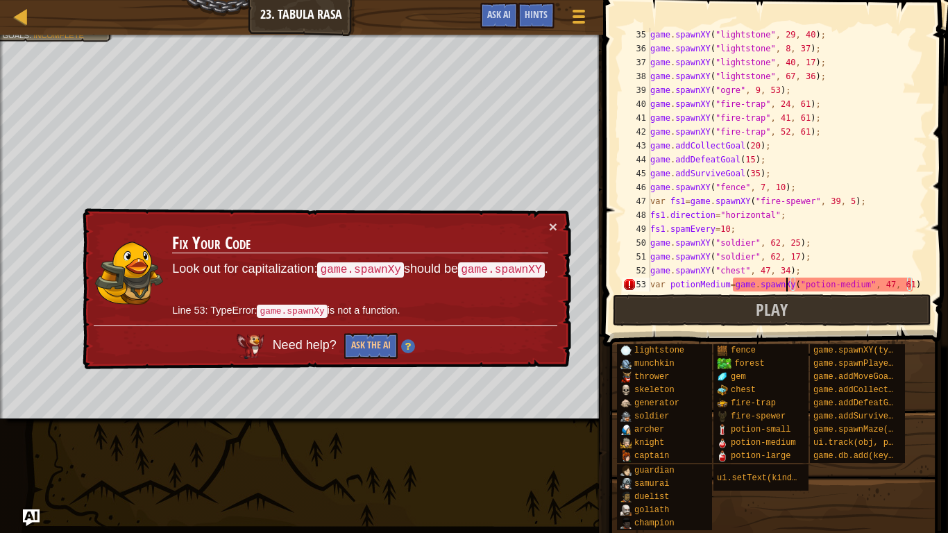
click at [788, 278] on div "game . spawnXY ( "lightstone" , 29 , 40 ) ; game . spawnXY ( "lightstone" , 8 ,…" at bounding box center [787, 173] width 280 height 291
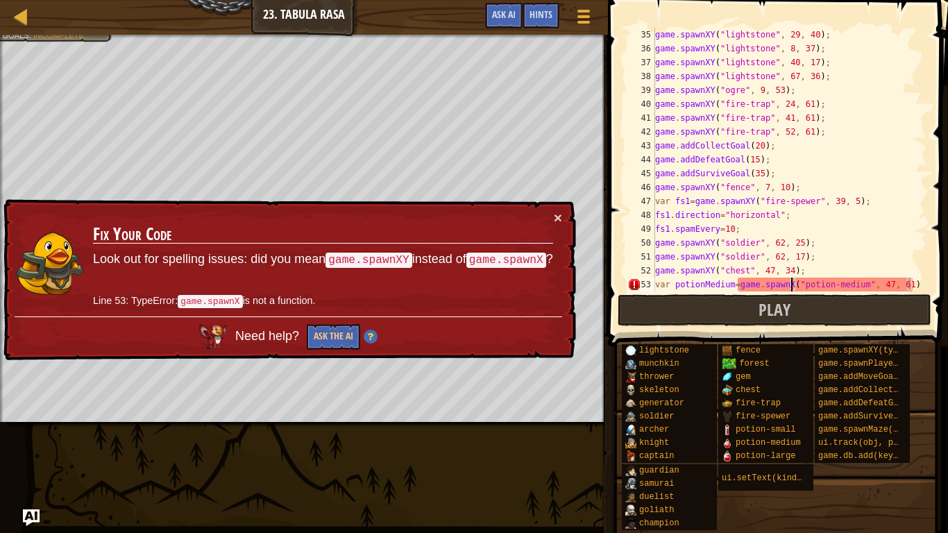
scroll to position [6, 21]
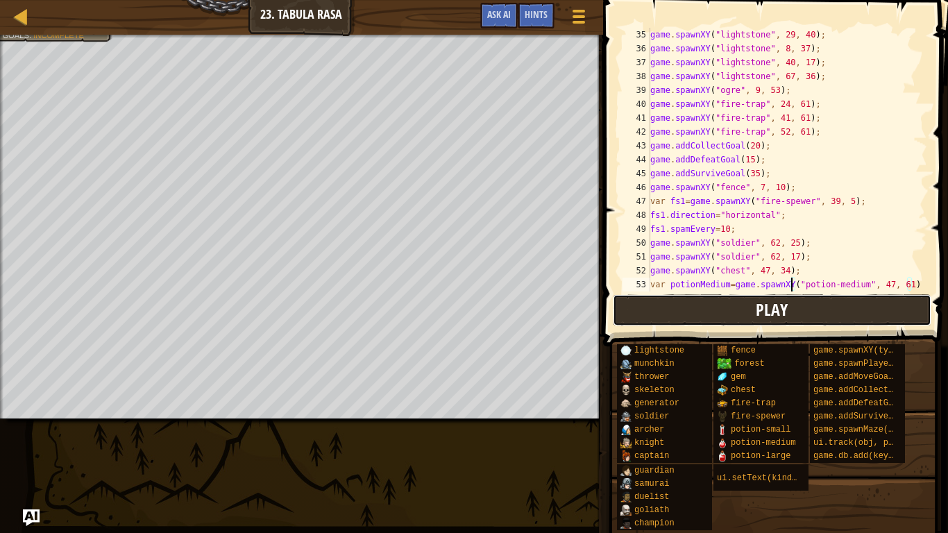
click at [882, 319] on button "Play" at bounding box center [772, 310] width 319 height 32
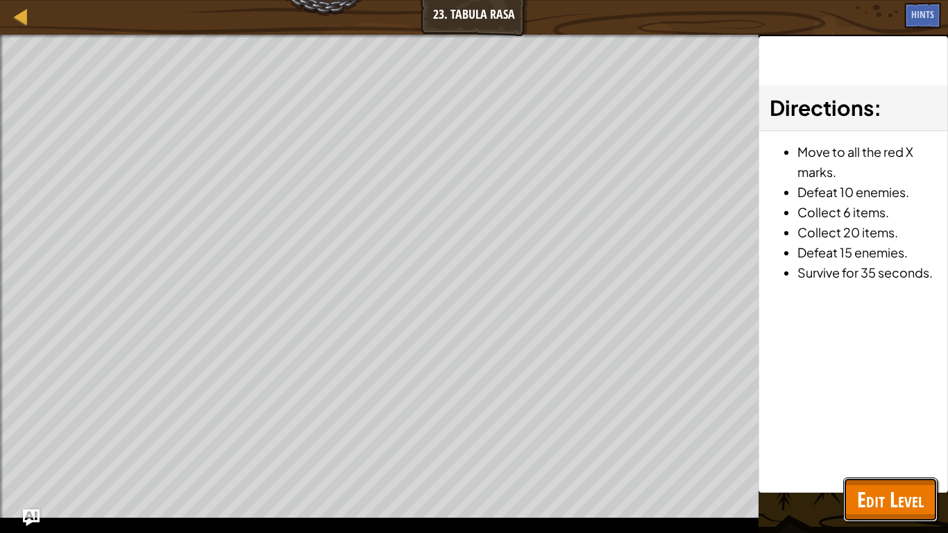
click at [882, 415] on span "Edit Level" at bounding box center [890, 499] width 67 height 28
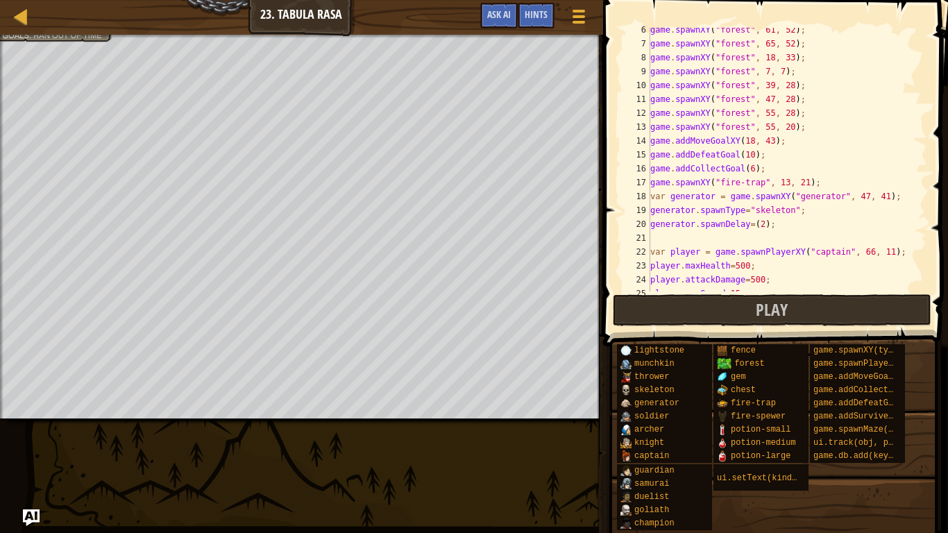
scroll to position [83, 0]
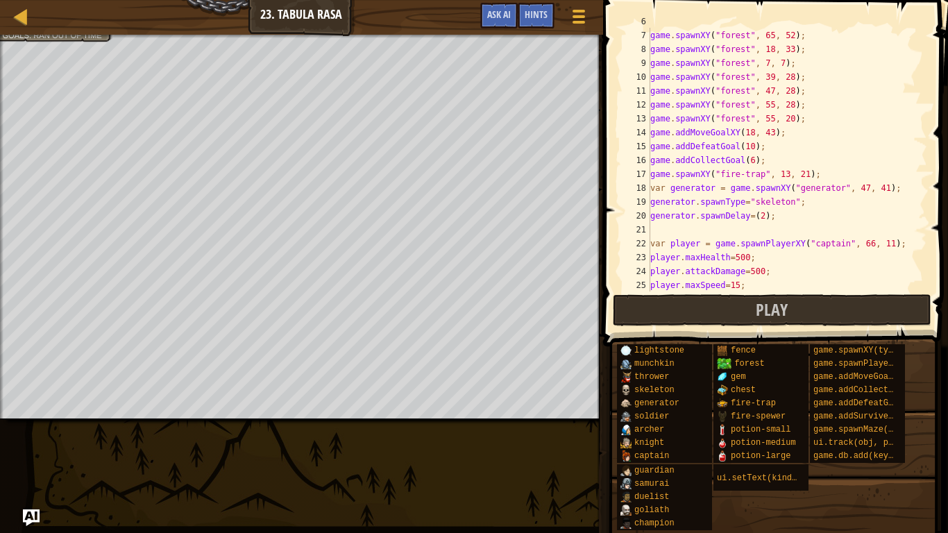
click at [762, 219] on div "game . spawnXY ( "forest" , 61 , 52 ) ; game . spawnXY ( "forest" , 65 , 52 ) ;…" at bounding box center [787, 160] width 280 height 291
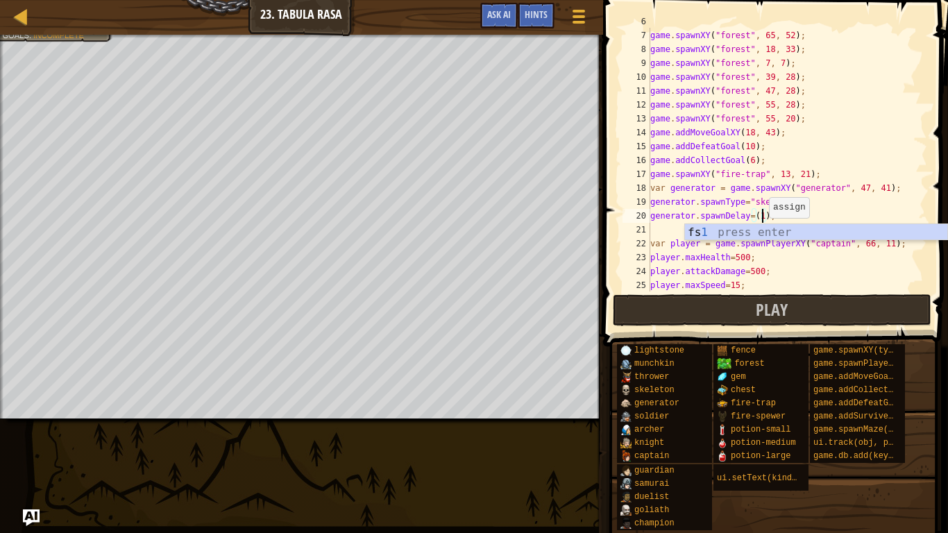
scroll to position [6, 17]
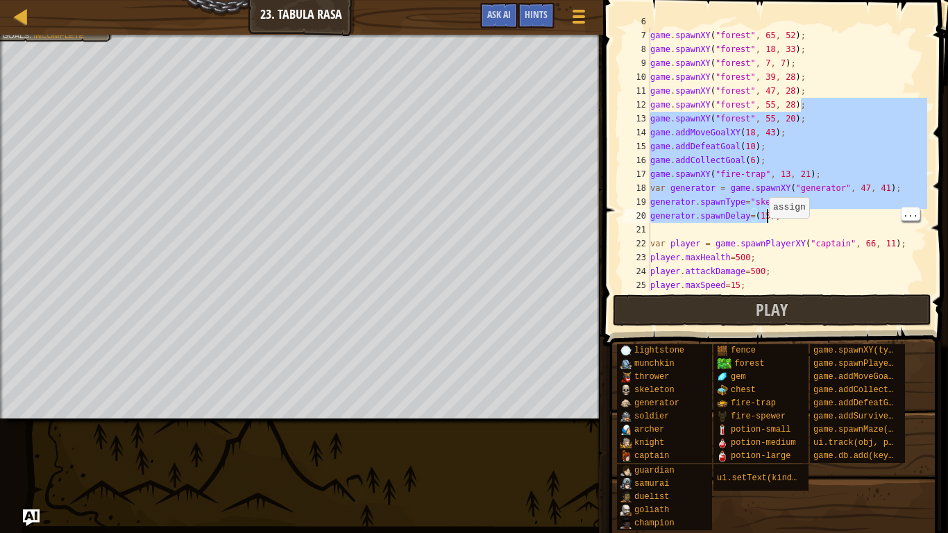
click at [811, 280] on div "game . spawnXY ( "forest" , 61 , 52 ) ; game . spawnXY ( "forest" , 65 , 52 ) ;…" at bounding box center [787, 160] width 280 height 291
type textarea "player.maxSpeed=15;"
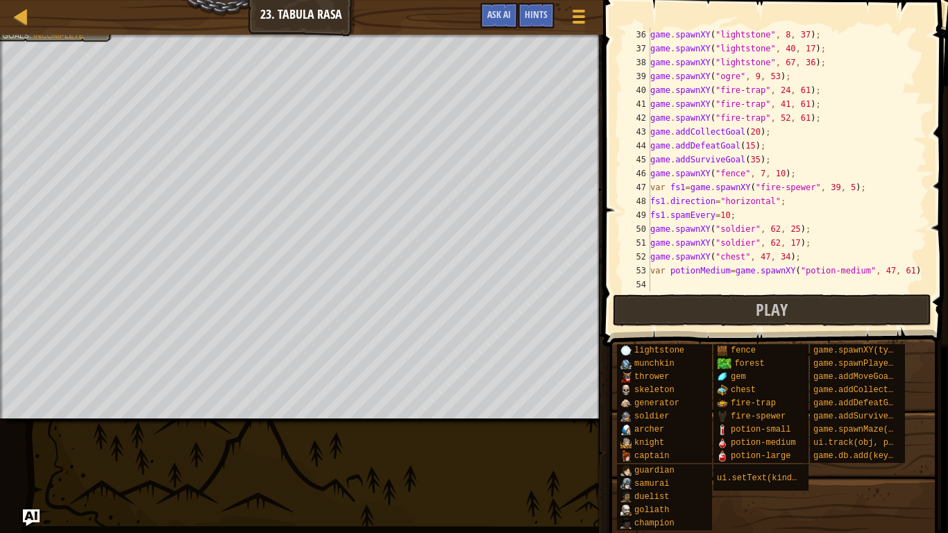
scroll to position [486, 0]
click at [801, 284] on div "game . spawnXY ( "lightstone" , 8 , 37 ) ; game . spawnXY ( "lightstone" , 40 ,…" at bounding box center [787, 173] width 280 height 291
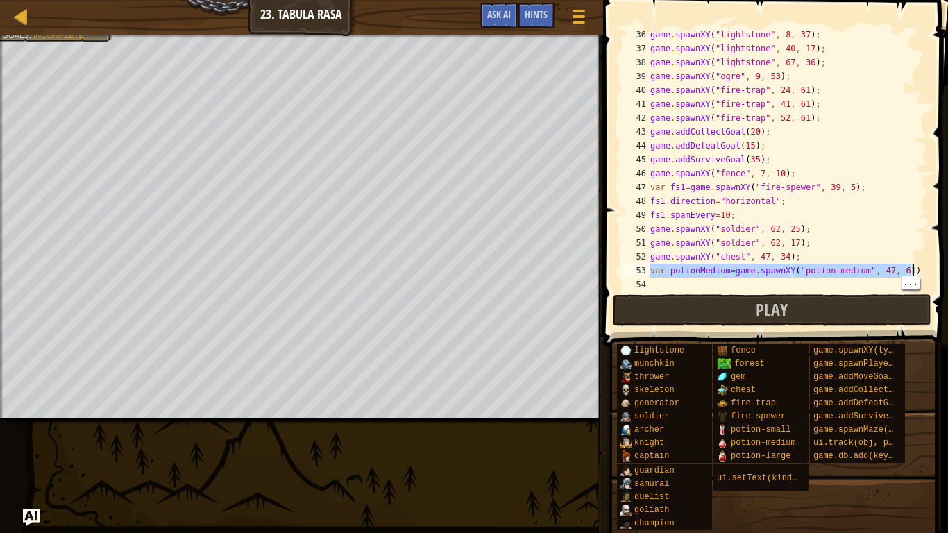
drag, startPoint x: 651, startPoint y: 271, endPoint x: 915, endPoint y: 269, distance: 263.7
click at [915, 269] on div "36 37 38 39 40 41 42 43 44 45 46 47 48 49 50 51 52 53 54 game . spawnXY ( "ligh…" at bounding box center [773, 160] width 307 height 264
type textarea "var potionMedium=game.spawnXY("potion-medium", 47, 61)"
click at [837, 287] on div "game . spawnXY ( "lightstone" , 8 , 37 ) ; game . spawnXY ( "lightstone" , 40 ,…" at bounding box center [787, 173] width 280 height 291
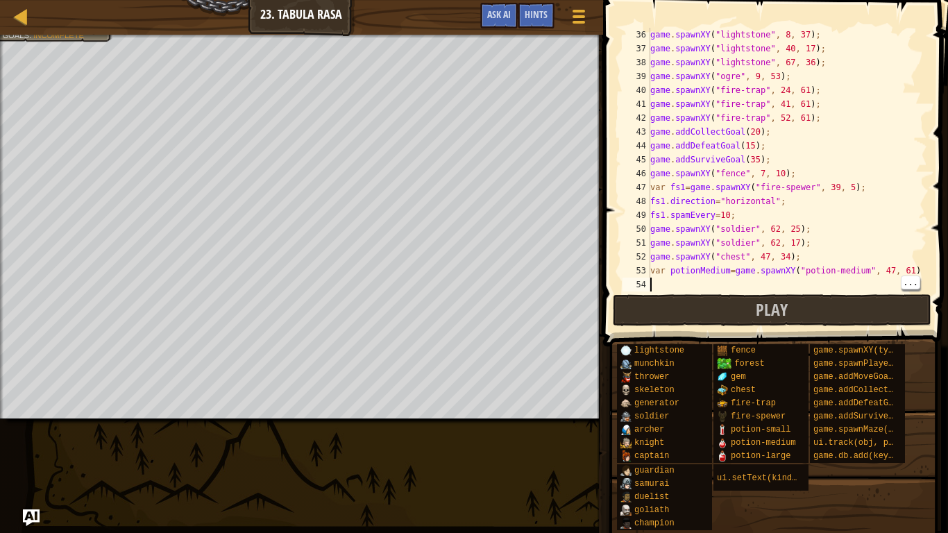
paste textarea "var potionMedium=game.spawnXY("potion-medium", 47, 61)"
click at [888, 285] on div "game . spawnXY ( "lightstone" , 8 , 37 ) ; game . spawnXY ( "lightstone" , 40 ,…" at bounding box center [787, 173] width 280 height 291
type textarea "var potionMedium=game.spawnXY("potion-medium", 60, 41)"
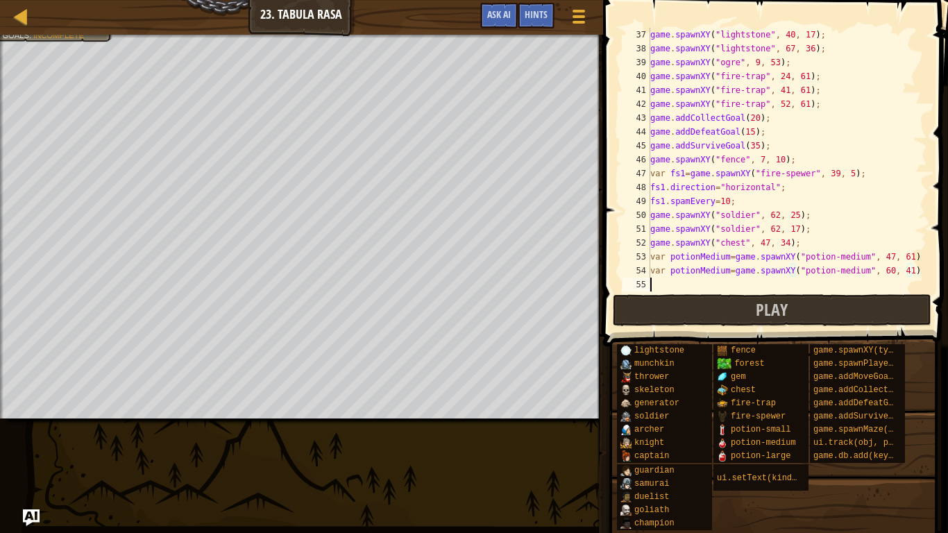
click at [821, 285] on div "game . spawnXY ( "lightstone" , 40 , 17 ) ; game . spawnXY ( "lightstone" , 67 …" at bounding box center [787, 173] width 280 height 291
paste textarea "var potionMedium=game.spawnXY("potion-medium", 47, 61)"
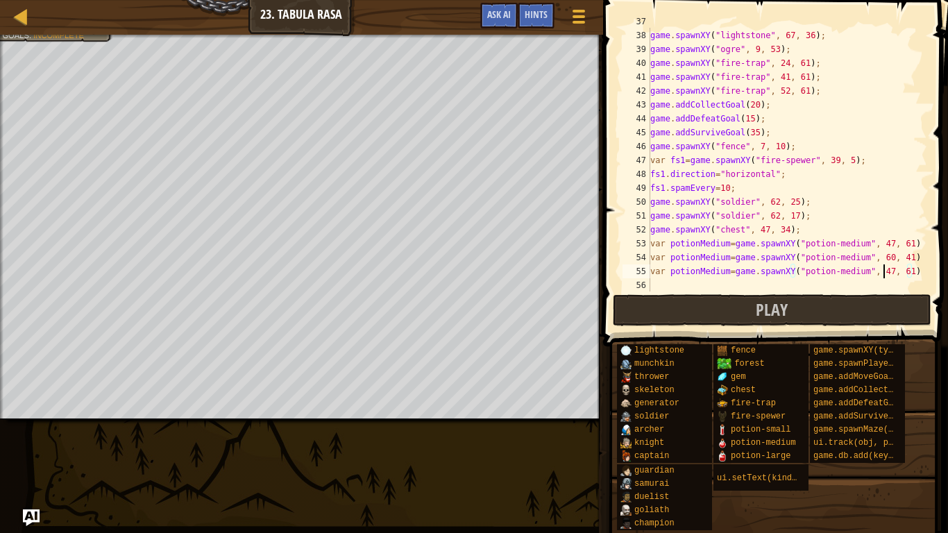
click at [886, 269] on div "game . spawnXY ( "lightstone" , 40 , 17 ) ; game . spawnXY ( "lightstone" , 67 …" at bounding box center [787, 160] width 280 height 291
type textarea "var potionMedium=game.spawnXY("potion-medium", 8, 28)"
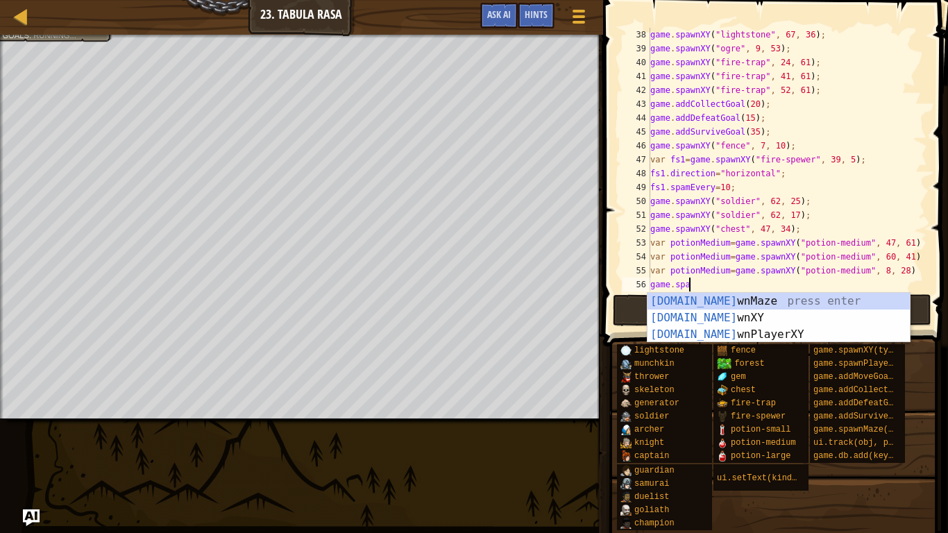
scroll to position [6, 6]
click at [701, 319] on div "game.[PERSON_NAME] nMaze press enter game.[PERSON_NAME] nXY press enter game.[P…" at bounding box center [778, 334] width 262 height 83
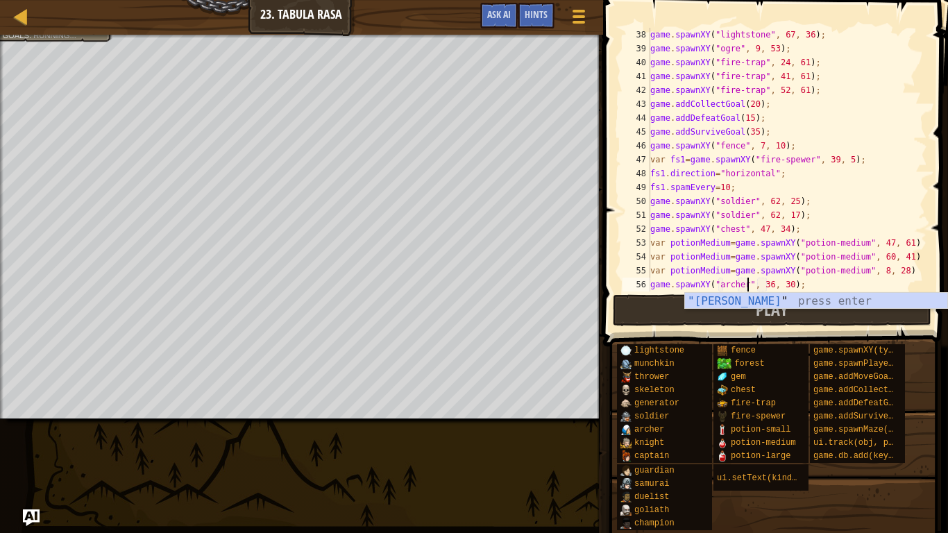
scroll to position [6, 14]
click at [775, 283] on div "game . spawnXY ( "lightstone" , 67 , 36 ) ; game . spawnXY ( "ogre" , 9 , 53 ) …" at bounding box center [787, 173] width 280 height 291
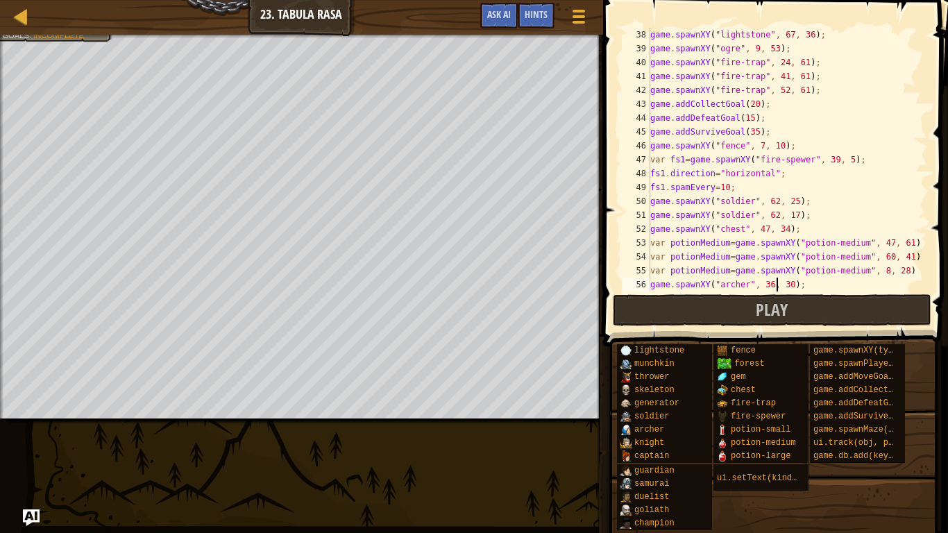
type textarea "game.spawnXY("[PERSON_NAME]", 36, 30);"
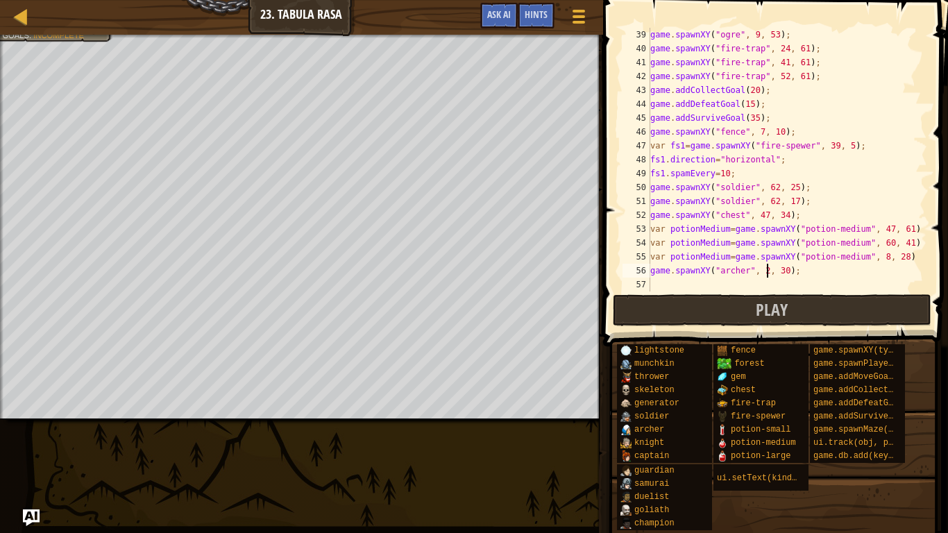
scroll to position [6, 17]
type textarea "game.spawnXY("[PERSON_NAME]", 25, 23);"
drag, startPoint x: 838, startPoint y: 272, endPoint x: 651, endPoint y: 276, distance: 186.7
click at [651, 276] on div "game . spawnXY ( "ogre" , 9 , 53 ) ; game . spawnXY ( "fire-trap" , 24 , 61 ) ;…" at bounding box center [787, 173] width 280 height 291
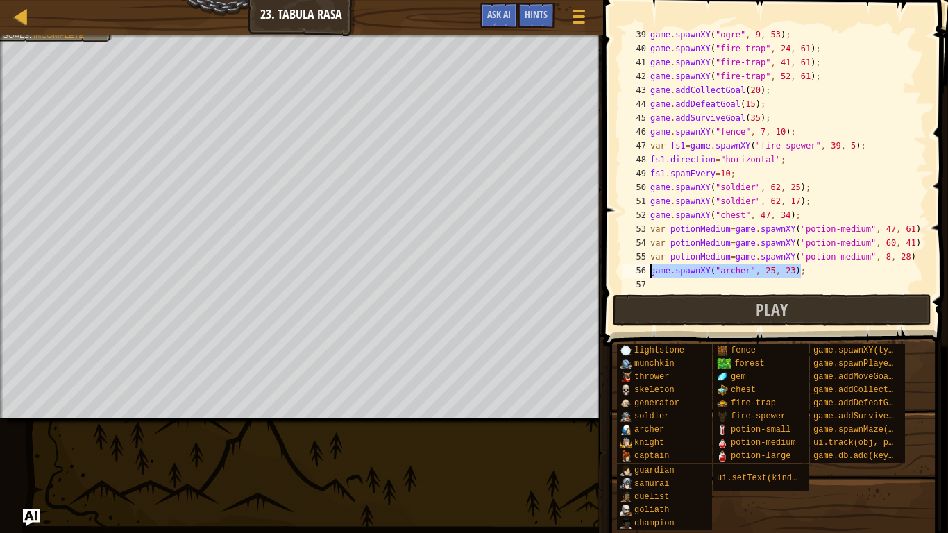
click at [734, 281] on div "game . spawnXY ( "ogre" , 9 , 53 ) ; game . spawnXY ( "fire-trap" , 24 , 61 ) ;…" at bounding box center [787, 173] width 280 height 291
paste textarea "game.spawnXY("[PERSON_NAME]", 25, 23);"
click at [794, 269] on div "game . spawnXY ( "ogre" , 9 , 53 ) ; game . spawnXY ( "fire-trap" , 24 , 61 ) ;…" at bounding box center [787, 173] width 280 height 291
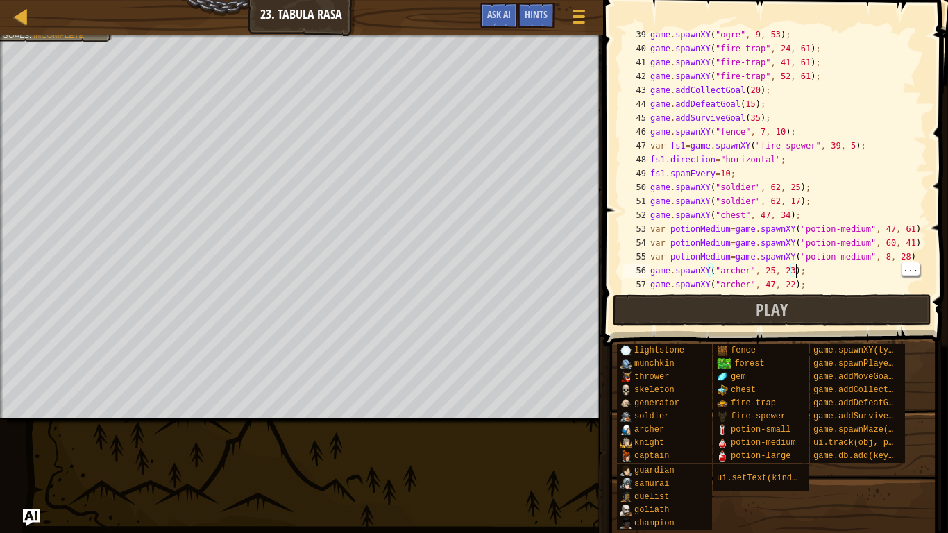
click at [770, 273] on div "game . spawnXY ( "ogre" , 9 , 53 ) ; game . spawnXY ( "fire-trap" , 24 , 61 ) ;…" at bounding box center [787, 173] width 280 height 291
click at [865, 309] on button "Play" at bounding box center [772, 310] width 319 height 32
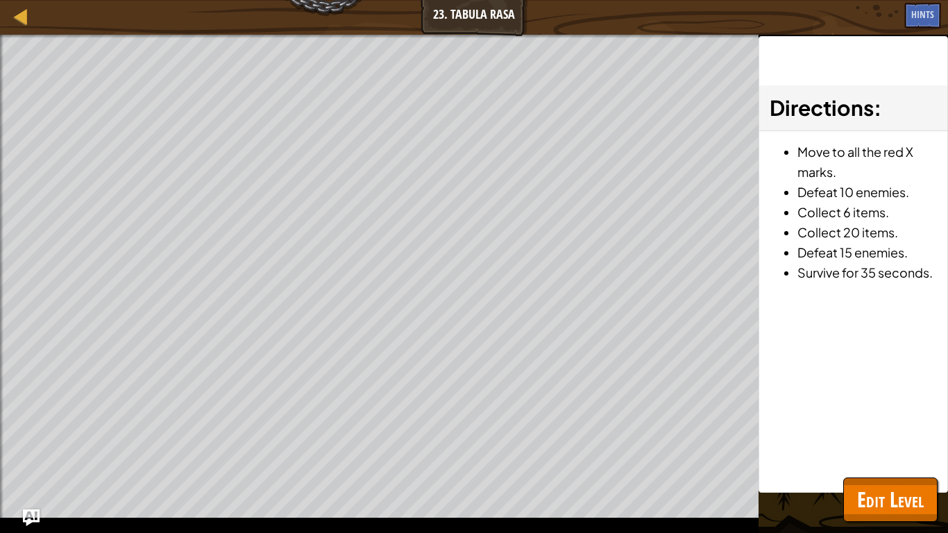
click at [892, 415] on span "Edit Level" at bounding box center [890, 499] width 67 height 28
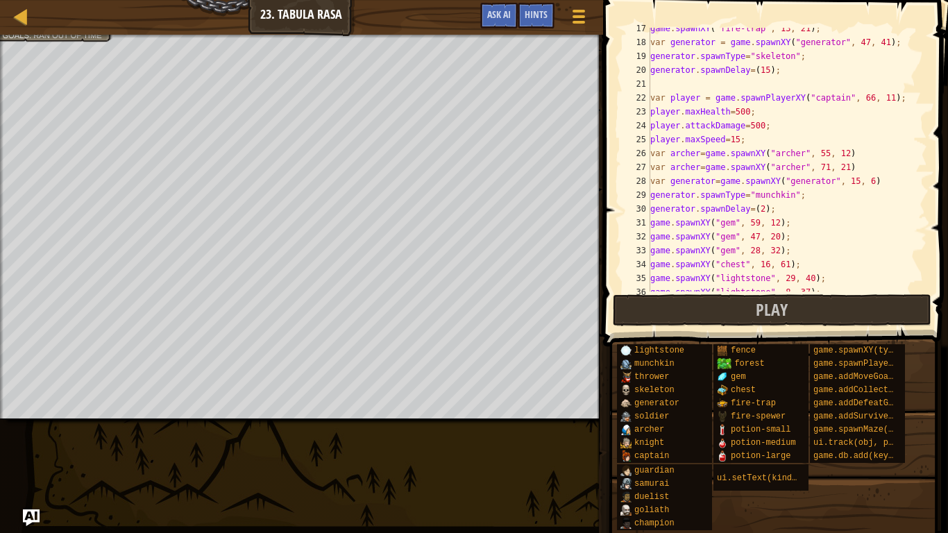
scroll to position [228, 0]
click at [762, 206] on div "game . spawnXY ( "fire-trap" , 13 , 21 ) ; var generator = game . spawnXY ( "ge…" at bounding box center [787, 167] width 280 height 291
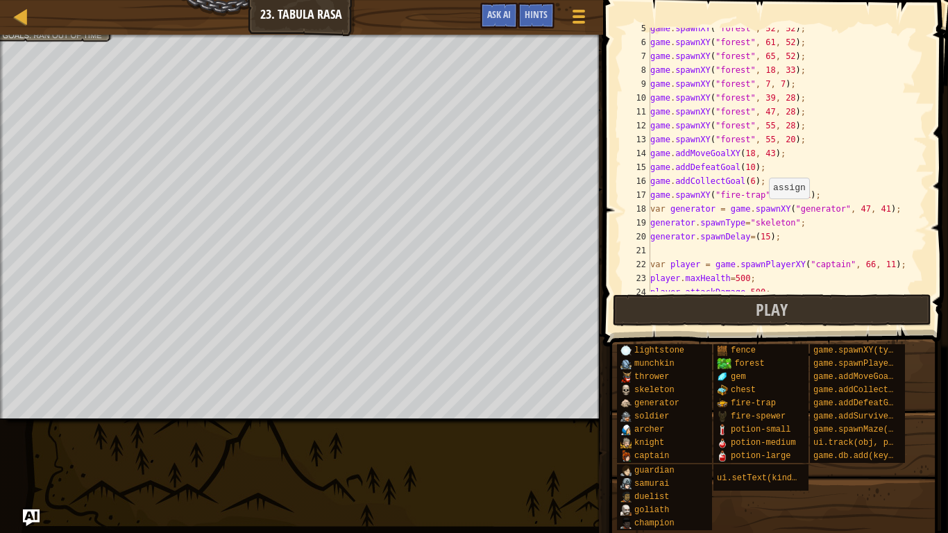
scroll to position [61, 0]
click at [845, 235] on div "game . spawnXY ( "forest" , 52 , 52 ) ; game . spawnXY ( "forest" , 61 , 52 ) ;…" at bounding box center [787, 167] width 280 height 291
click at [827, 271] on div "game . spawnXY ( "forest" , 52 , 52 ) ; game . spawnXY ( "forest" , 61 , 52 ) ;…" at bounding box center [787, 167] width 280 height 291
type textarea "var player = game.spawnPlayerXY("captain", 66, 11);"
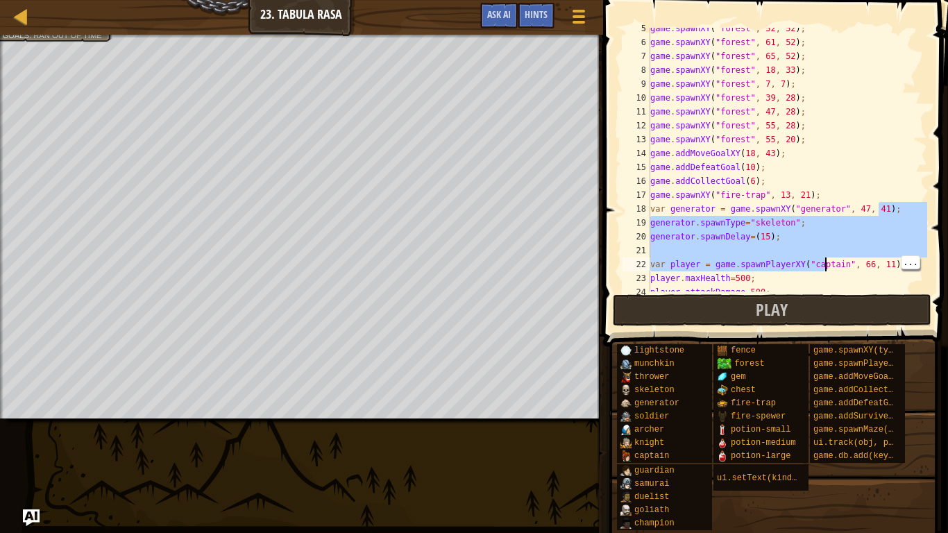
click at [845, 249] on div "game . spawnXY ( "forest" , 52 , 52 ) ; game . spawnXY ( "forest" , 61 , 52 ) ;…" at bounding box center [787, 167] width 280 height 291
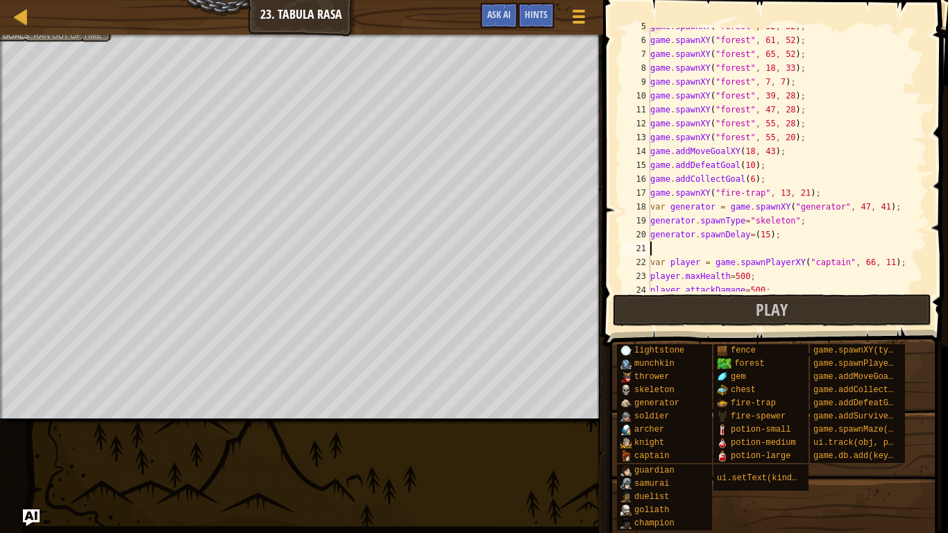
scroll to position [62, 0]
click at [769, 239] on div "game . spawnXY ( "forest" , 52 , 52 ) ; game . spawnXY ( "forest" , 61 , 52 ) ;…" at bounding box center [787, 166] width 280 height 291
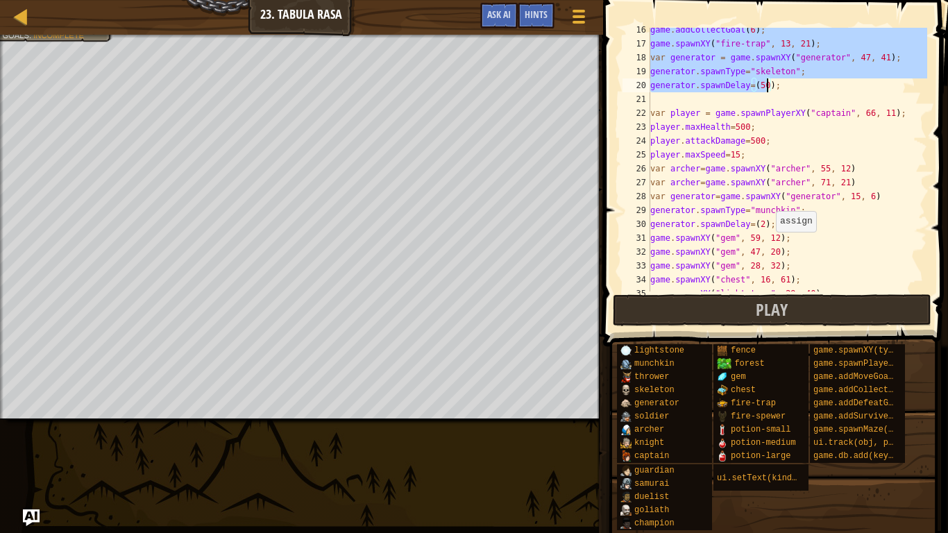
scroll to position [243, 0]
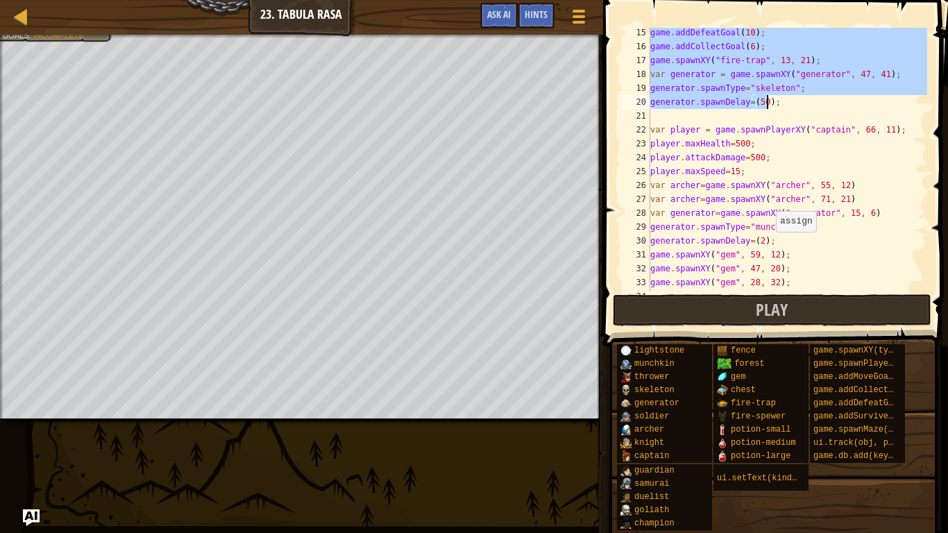
click at [729, 223] on div "game . addDefeatGoal ( 10 ) ; game . addCollectGoal ( 6 ) ; game . spawnXY ( "f…" at bounding box center [787, 171] width 280 height 291
type textarea "generator.spawnType="munchkin";"
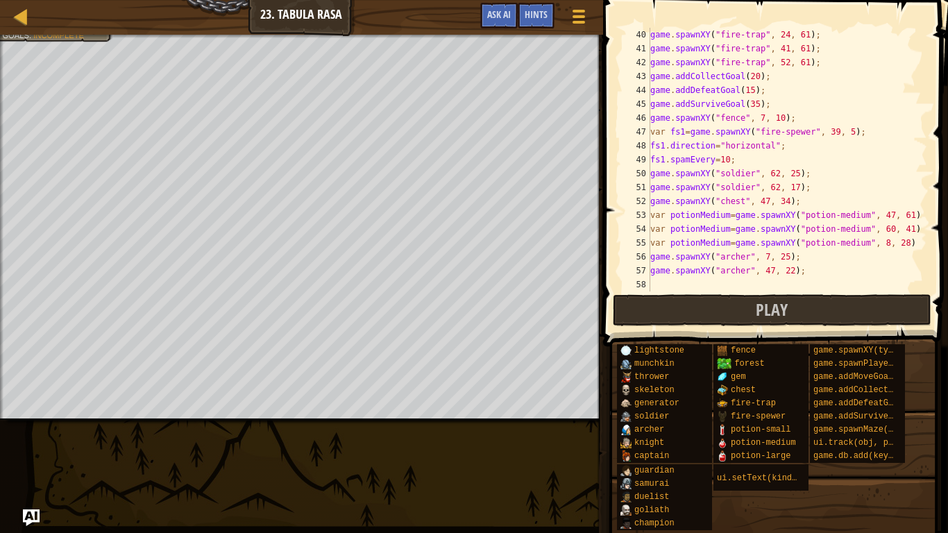
scroll to position [541, 0]
click at [741, 286] on div "game . spawnXY ( "fire-trap" , 24 , 61 ) ; game . spawnXY ( "fire-trap" , 41 , …" at bounding box center [787, 173] width 280 height 291
type textarea "u"
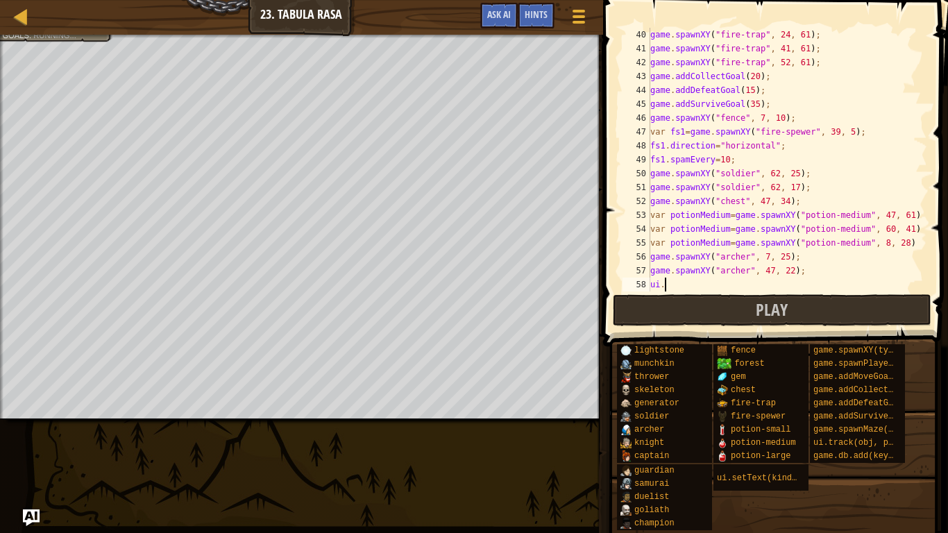
type textarea "game.spawnXY("[PERSON_NAME]", 47, 22);"
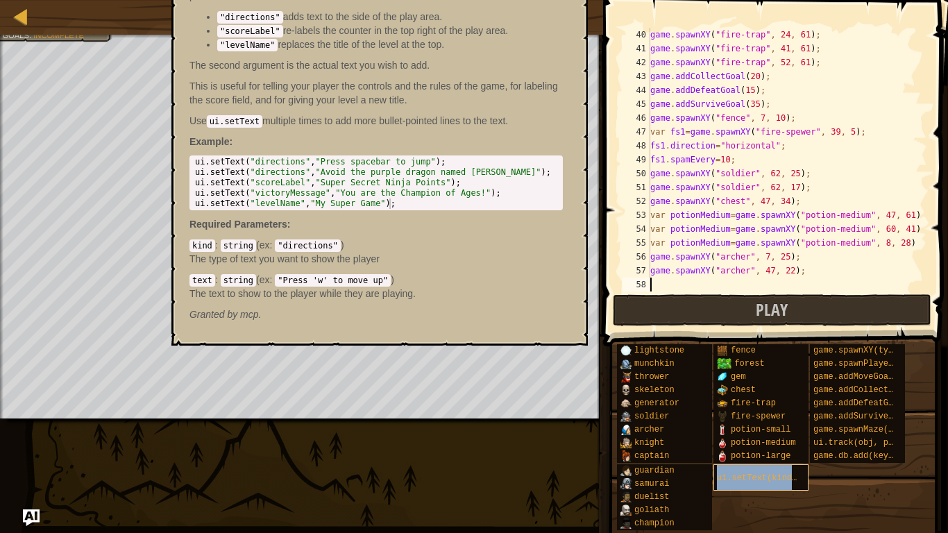
click at [787, 415] on span "ui.setText(kind, text)" at bounding box center [772, 478] width 110 height 10
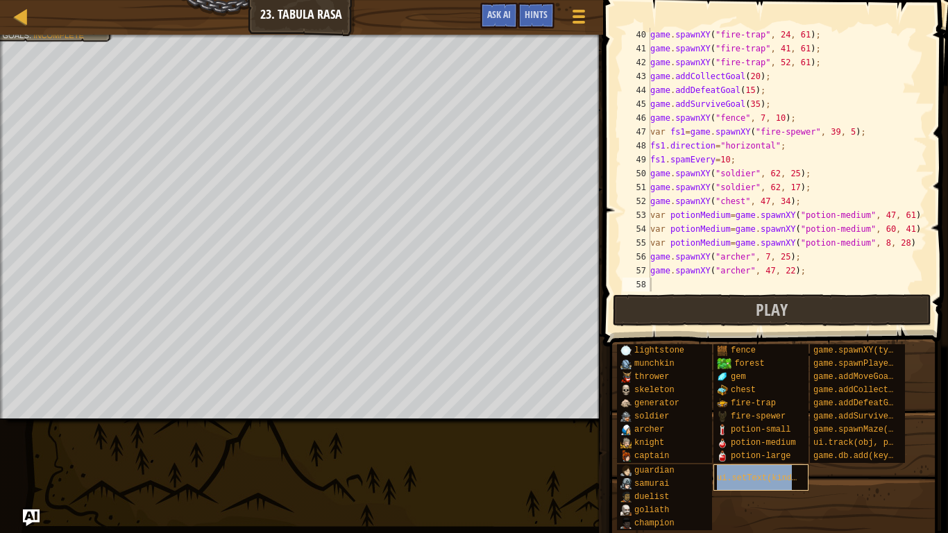
click at [787, 415] on span "ui.setText(kind, text)" at bounding box center [772, 478] width 110 height 10
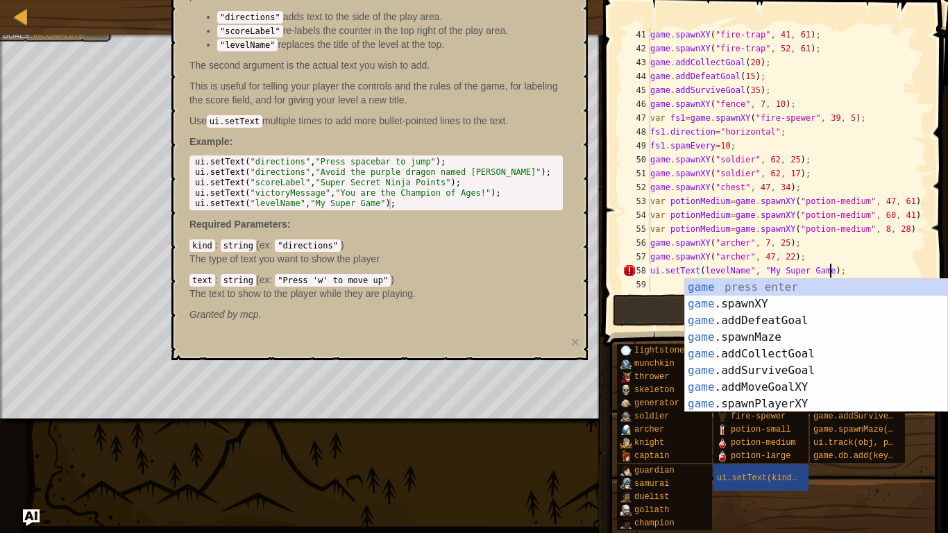
scroll to position [6, 26]
click at [629, 272] on div "58" at bounding box center [637, 271] width 28 height 14
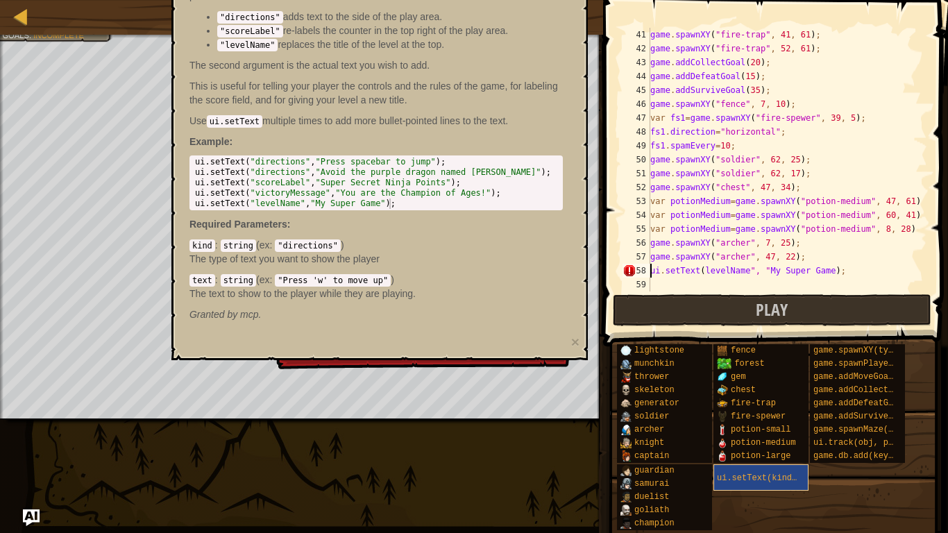
click at [763, 415] on span "ui.setText(kind, text)" at bounding box center [772, 478] width 110 height 10
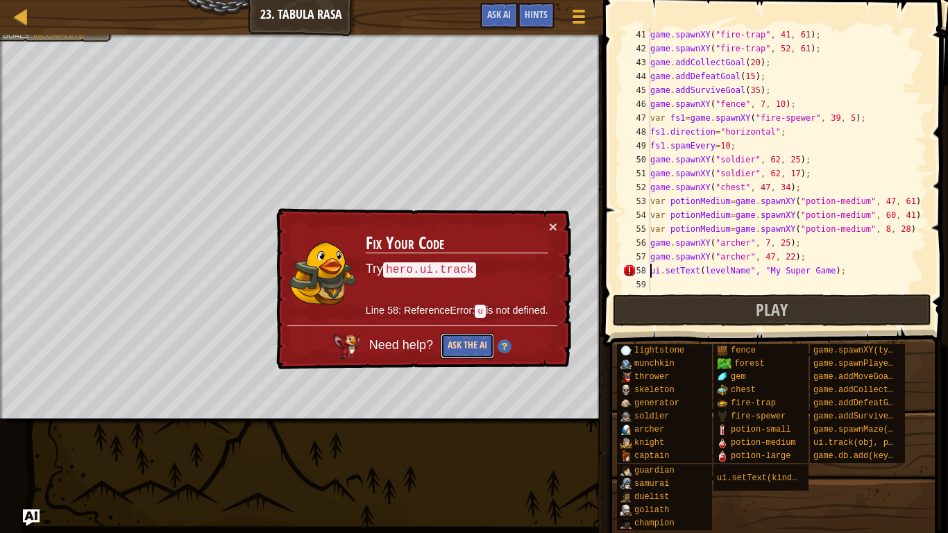
click at [464, 340] on button "Ask the AI" at bounding box center [466, 347] width 54 height 26
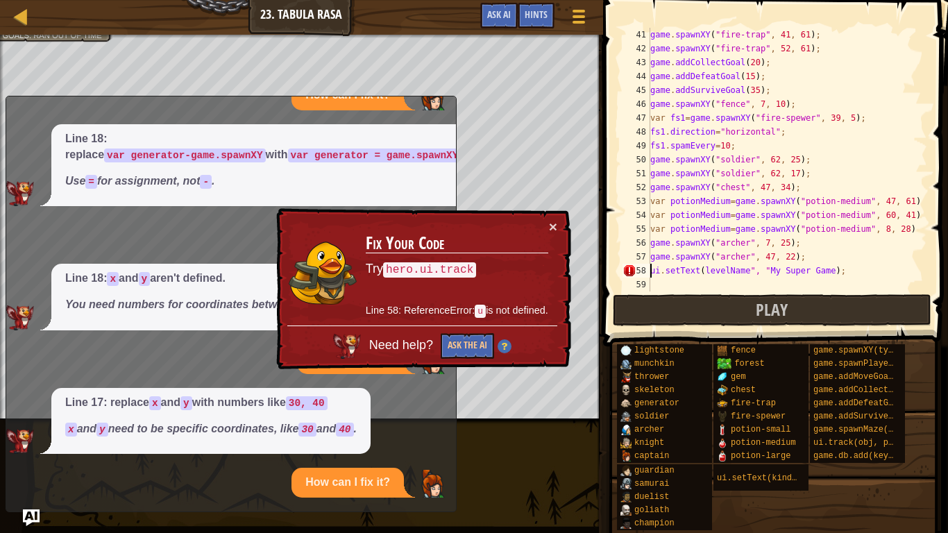
scroll to position [146, 0]
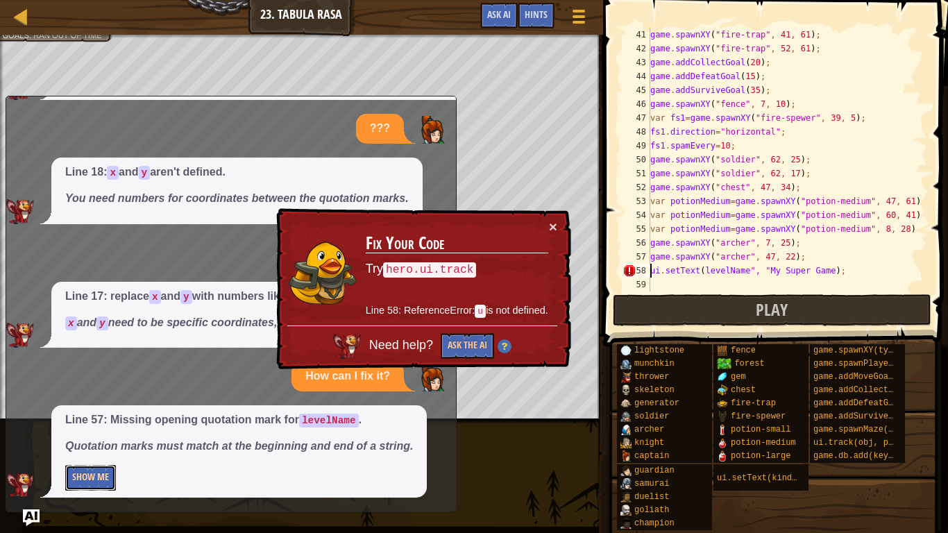
click at [85, 415] on button "Show Me" at bounding box center [90, 478] width 51 height 26
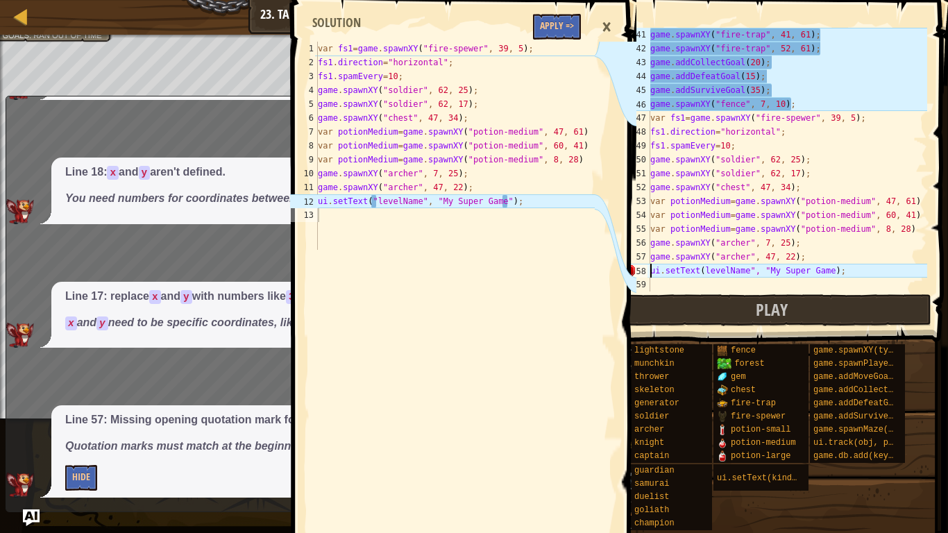
scroll to position [555, 0]
click at [549, 17] on button "Apply =>" at bounding box center [557, 27] width 48 height 26
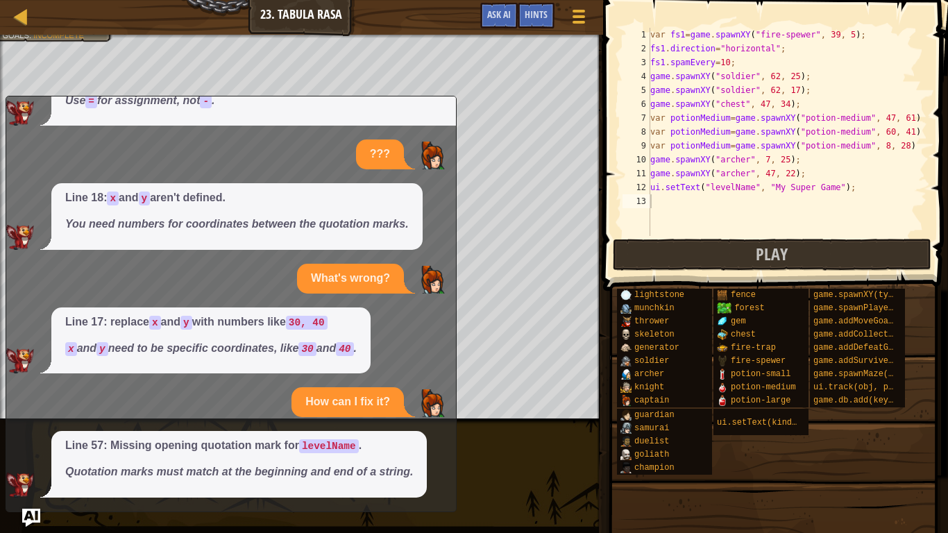
click at [36, 415] on img "Ask AI" at bounding box center [31, 518] width 18 height 18
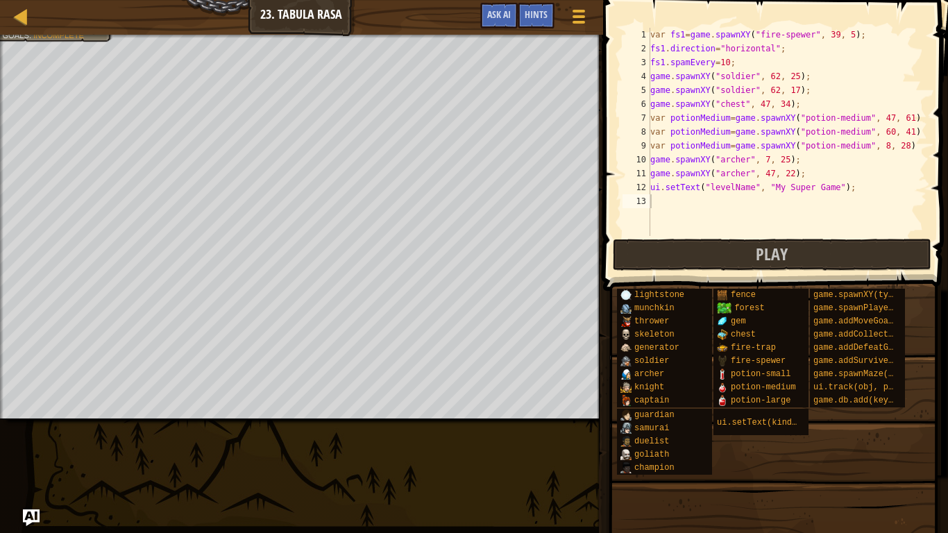
type textarea "ui.setText("levelName", "My Super Game");"
click at [834, 190] on div "var fs1 = game . spawnXY ( "fire-spewer" , 39 , 5 ) ; fs1 . direction = "horizo…" at bounding box center [787, 146] width 280 height 236
click at [840, 255] on button "Play" at bounding box center [772, 255] width 319 height 32
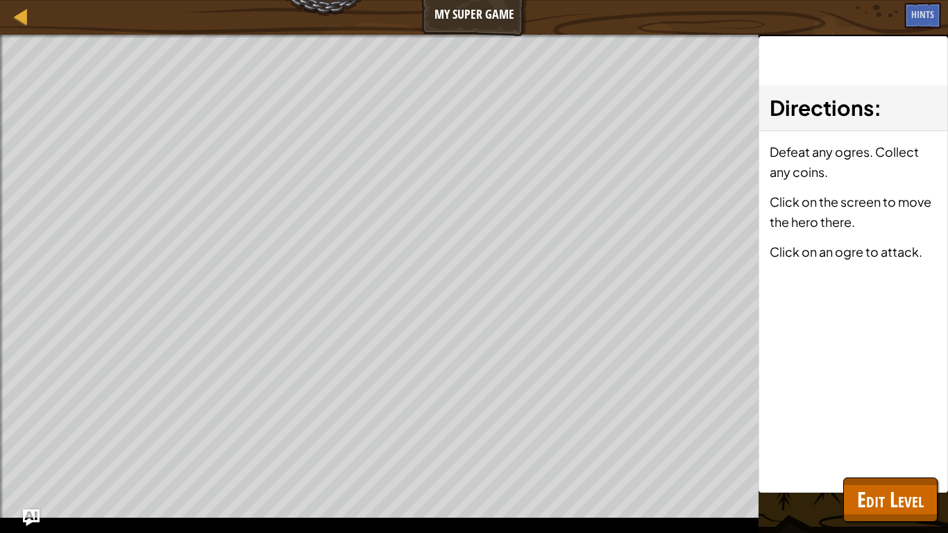
click at [947, 415] on div "Directions : Defeat any ogres. Collect any coins. Click on the screen to move t…" at bounding box center [853, 264] width 189 height 457
click at [911, 415] on div "Directions : Defeat any ogres. Collect any coins. Click on the screen to move t…" at bounding box center [853, 264] width 189 height 457
click at [909, 415] on button "Edit Level" at bounding box center [890, 499] width 94 height 44
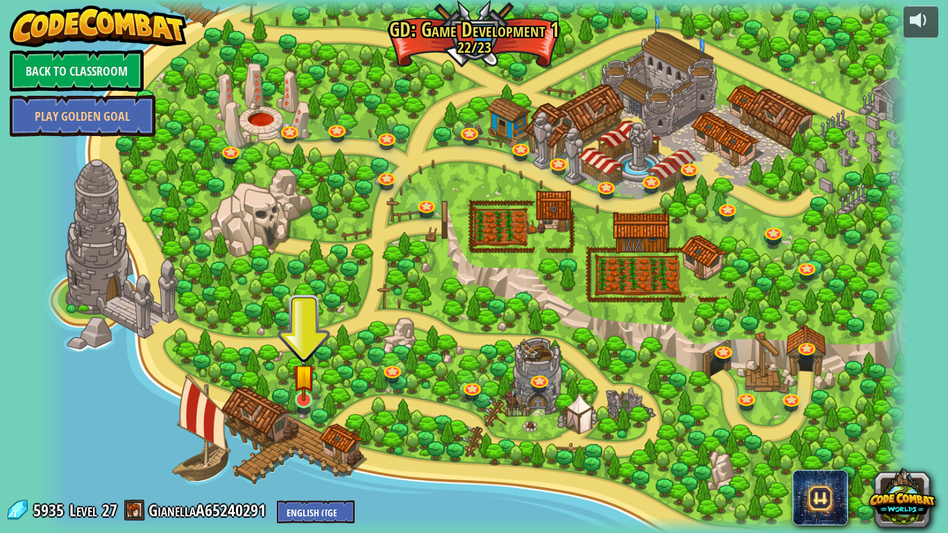
click at [310, 397] on img at bounding box center [304, 375] width 22 height 51
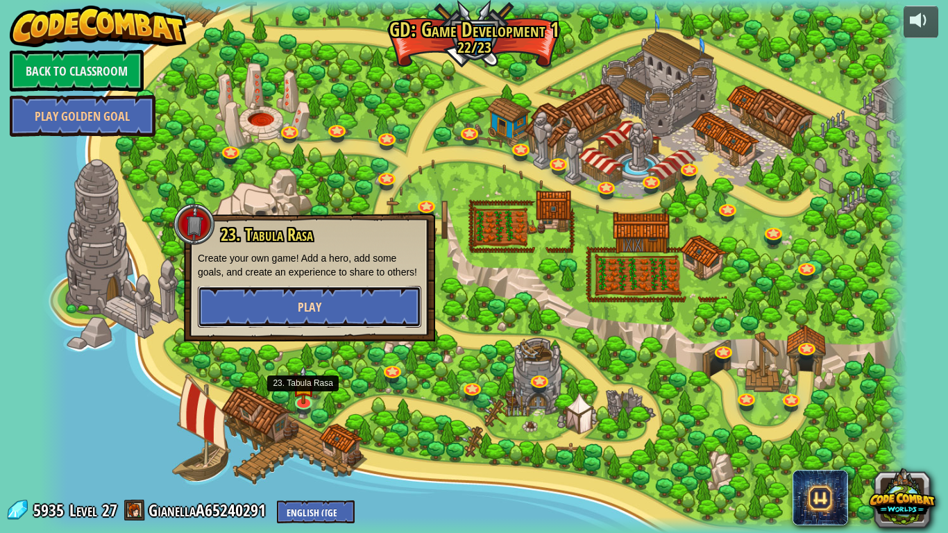
click at [232, 328] on button "Play" at bounding box center [309, 307] width 223 height 42
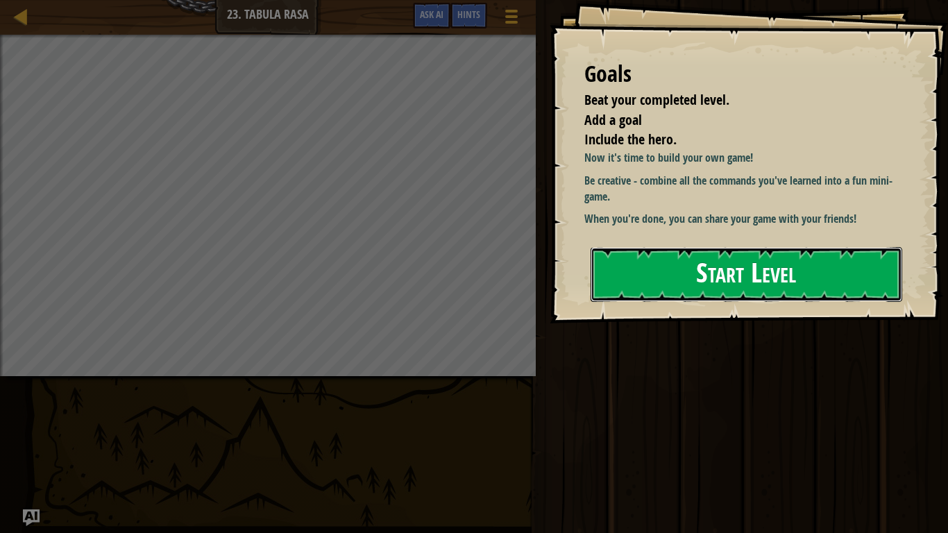
click at [754, 276] on button "Start Level" at bounding box center [747, 274] width 312 height 55
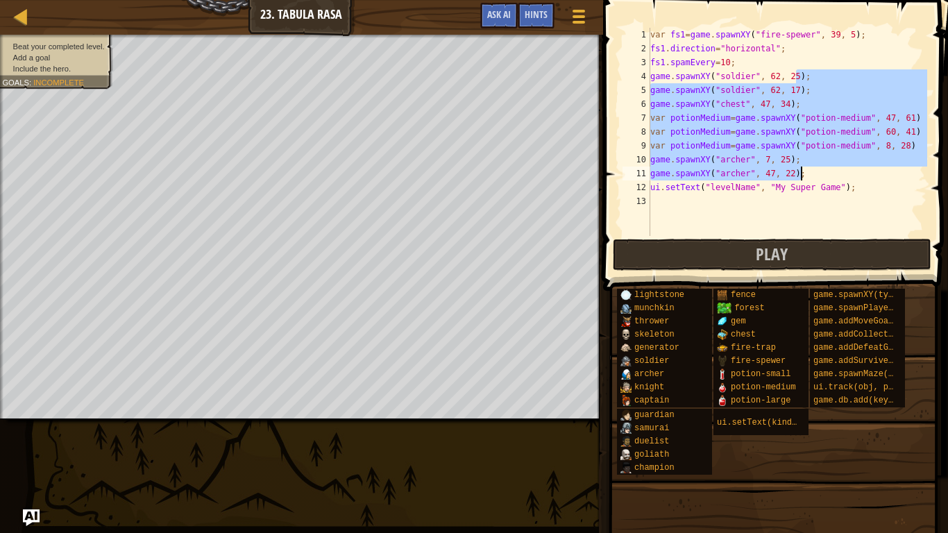
click at [876, 48] on div "var fs1 = game . spawnXY ( "fire-spewer" , 39 , 5 ) ; fs1 . direction = "horizo…" at bounding box center [787, 146] width 280 height 236
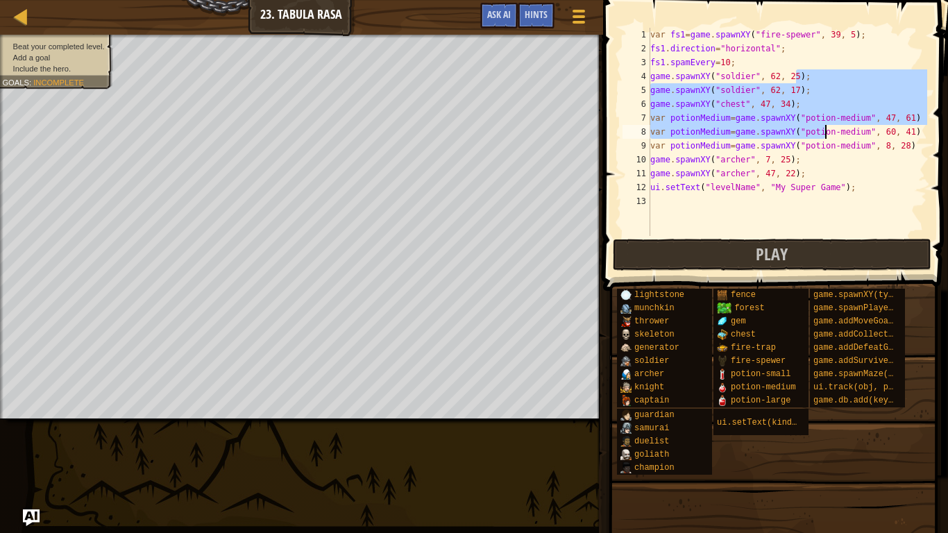
click at [850, 94] on div "var fs1 = game . spawnXY ( "fire-spewer" , 39 , 5 ) ; fs1 . direction = "horizo…" at bounding box center [787, 146] width 280 height 236
type textarea "game.spawnXY("soldier", 62, 17);"
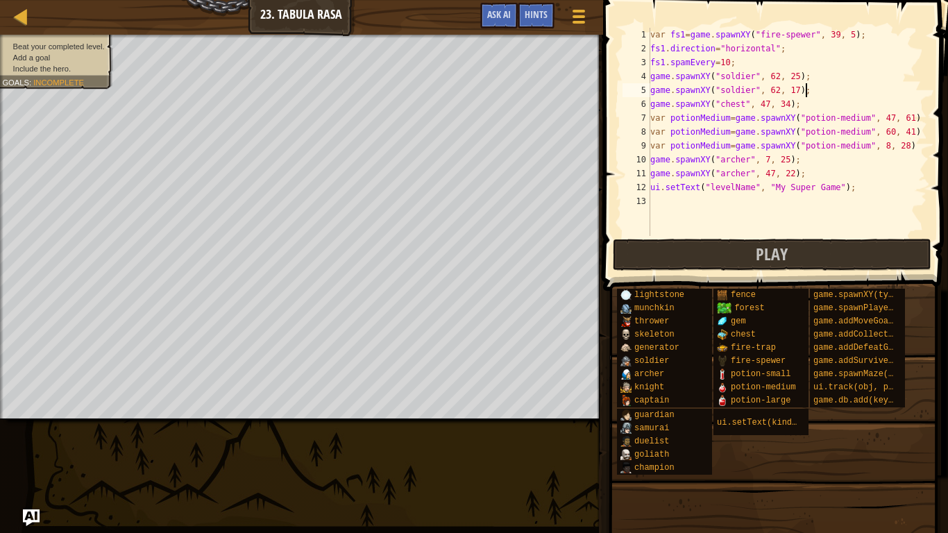
click at [802, 217] on div "var fs1 = game . spawnXY ( "fire-spewer" , 39 , 5 ) ; fs1 . direction = "horizo…" at bounding box center [787, 146] width 280 height 236
click at [772, 415] on span "ui.setText(kind, text)" at bounding box center [772, 423] width 110 height 10
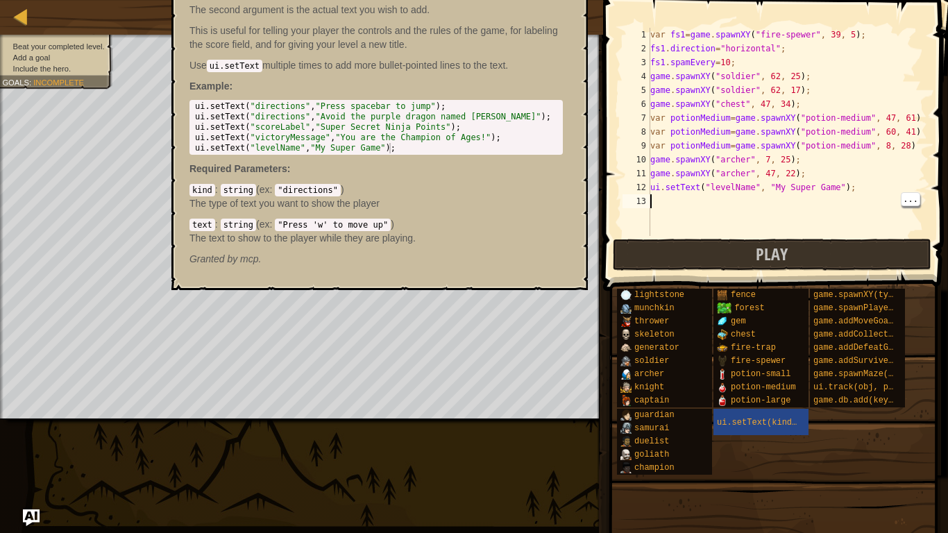
click at [828, 210] on div "var fs1 = game . spawnXY ( "fire-spewer" , 39 , 5 ) ; fs1 . direction = "horizo…" at bounding box center [787, 146] width 280 height 236
click at [856, 194] on div "var fs1 = game . spawnXY ( "fire-spewer" , 39 , 5 ) ; fs1 . direction = "horizo…" at bounding box center [787, 146] width 280 height 236
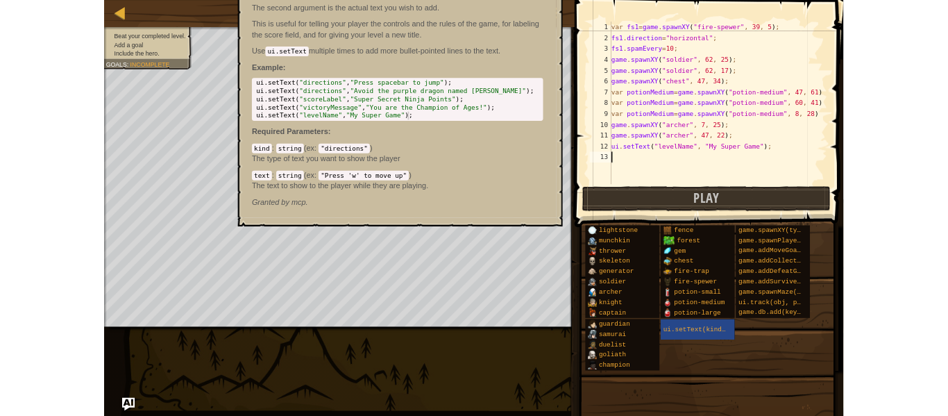
scroll to position [6, 0]
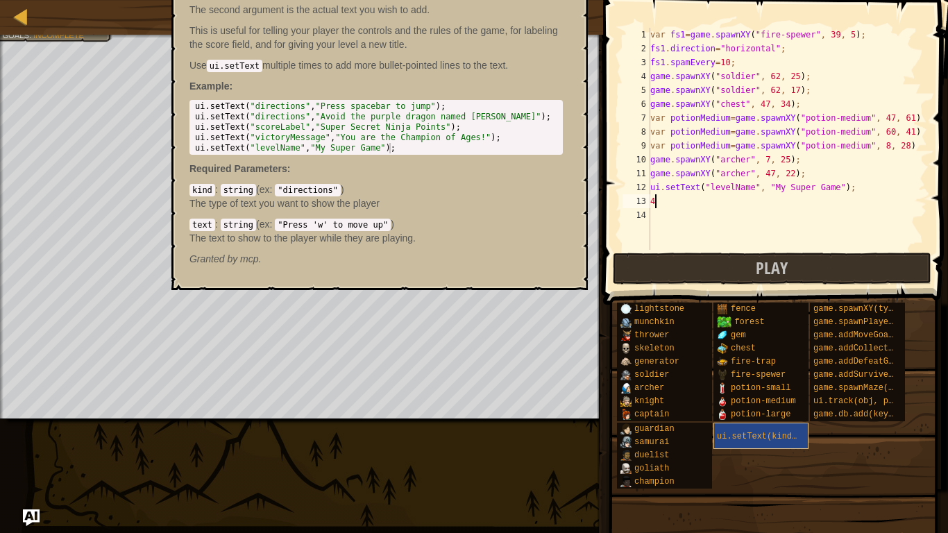
type textarea "4"
click at [771, 415] on span "ui.setText(kind, text)" at bounding box center [772, 437] width 110 height 10
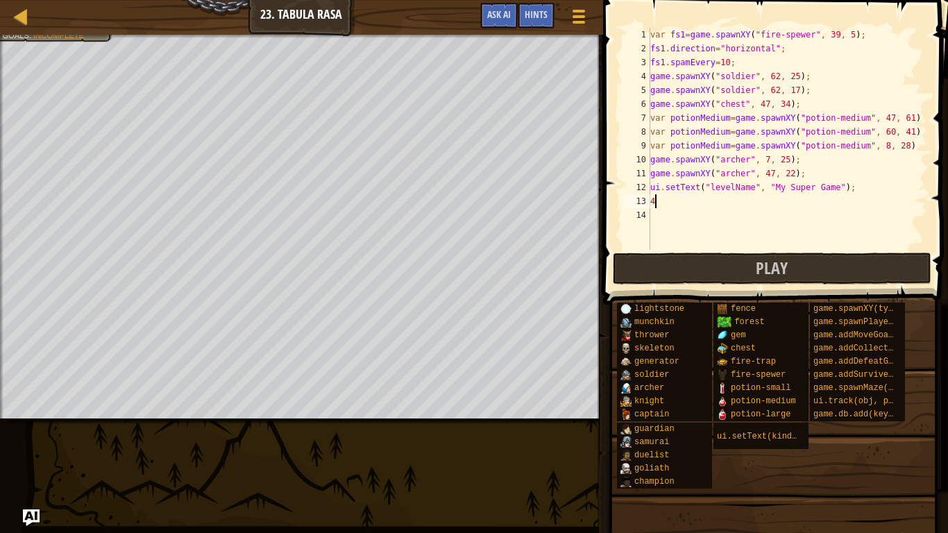
click at [820, 237] on div "var fs1 = game . spawnXY ( "fire-spewer" , 39 , 5 ) ; fs1 . direction = "horizo…" at bounding box center [787, 153] width 280 height 250
click at [814, 216] on div "var fs1 = game . spawnXY ( "fire-spewer" , 39 , 5 ) ; fs1 . direction = "horizo…" at bounding box center [787, 153] width 280 height 250
type textarea "4"
click at [571, 28] on button "Game Menu" at bounding box center [579, 19] width 37 height 34
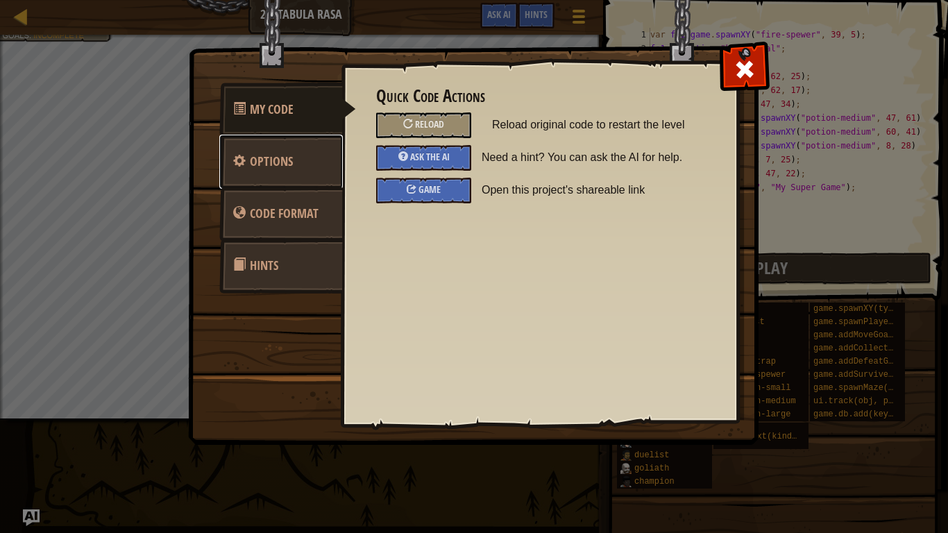
click at [243, 176] on link "Options" at bounding box center [281, 162] width 124 height 54
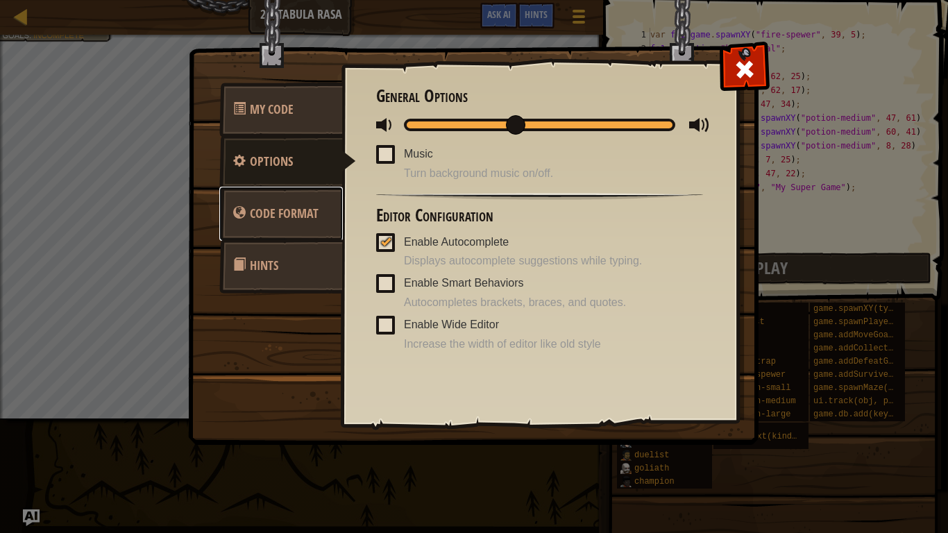
click at [260, 220] on span "Code Format" at bounding box center [284, 213] width 69 height 17
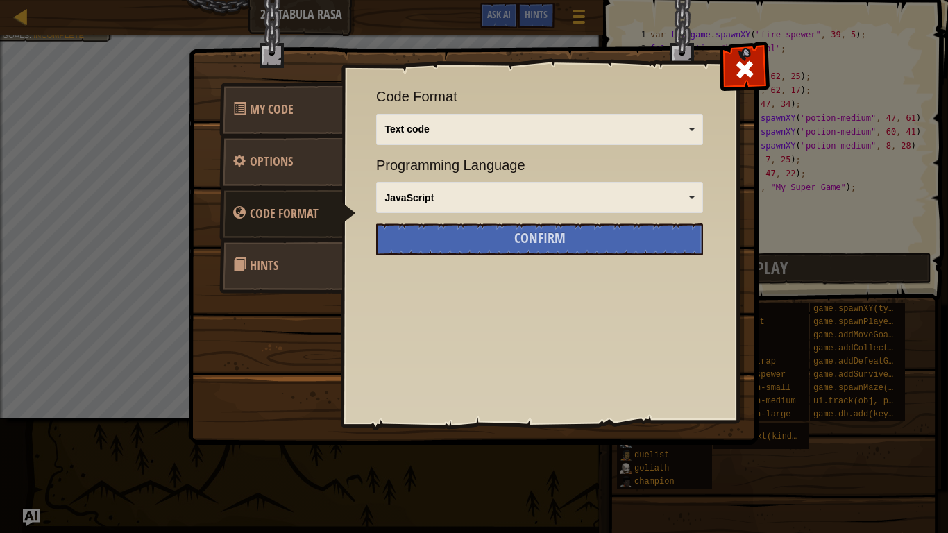
click at [258, 281] on link "Hints" at bounding box center [281, 266] width 124 height 54
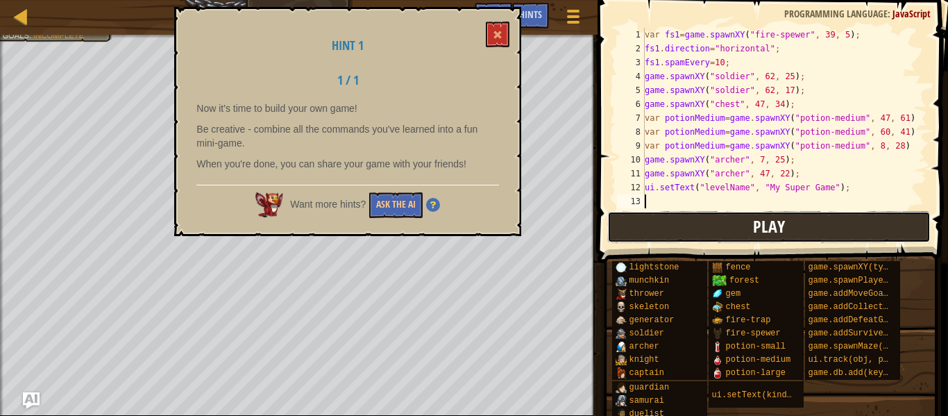
click at [627, 226] on button "Play" at bounding box center [768, 227] width 323 height 32
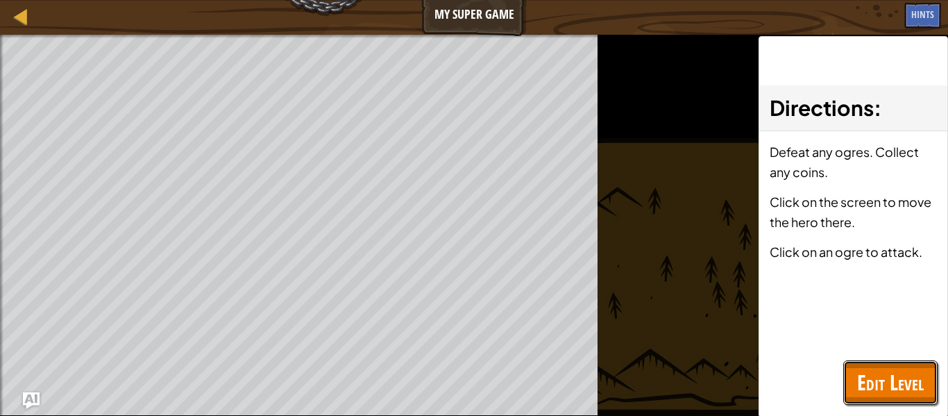
click at [874, 392] on span "Edit Level" at bounding box center [890, 382] width 67 height 28
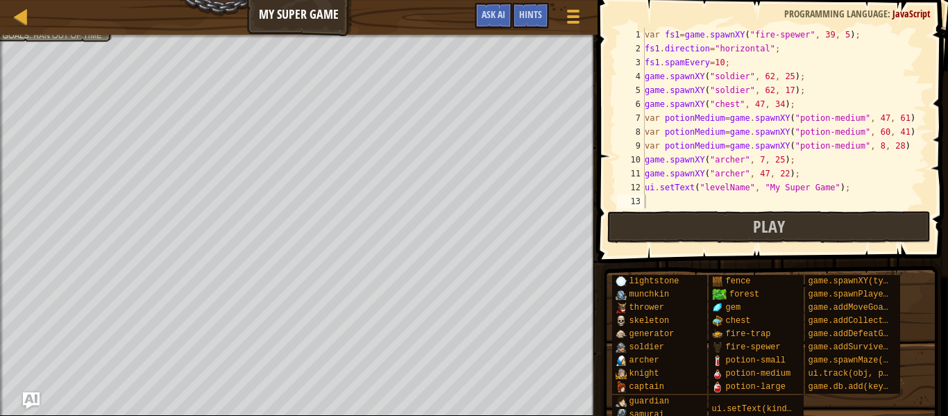
type textarea "ui.setText("levelName", "My Super Game");"
click at [828, 187] on div "var fs1 = game . spawnXY ( "fire-spewer" , 39 , 5 ) ; fs1 . direction = "horizo…" at bounding box center [784, 132] width 285 height 208
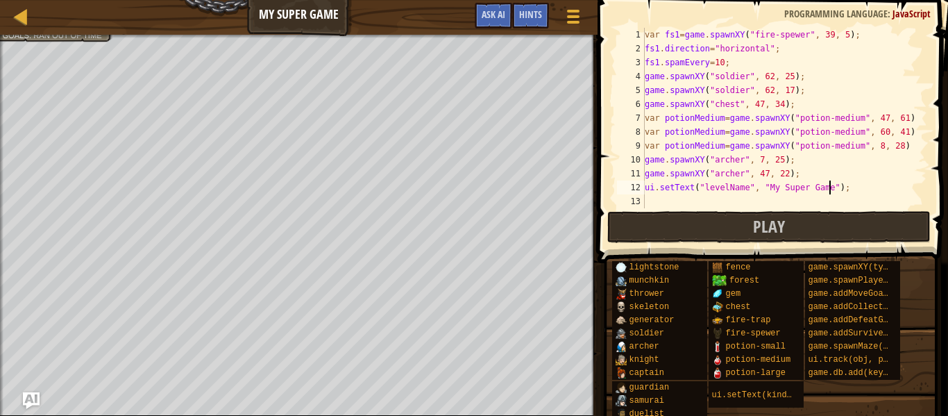
scroll to position [14, 0]
